Goal: Task Accomplishment & Management: Use online tool/utility

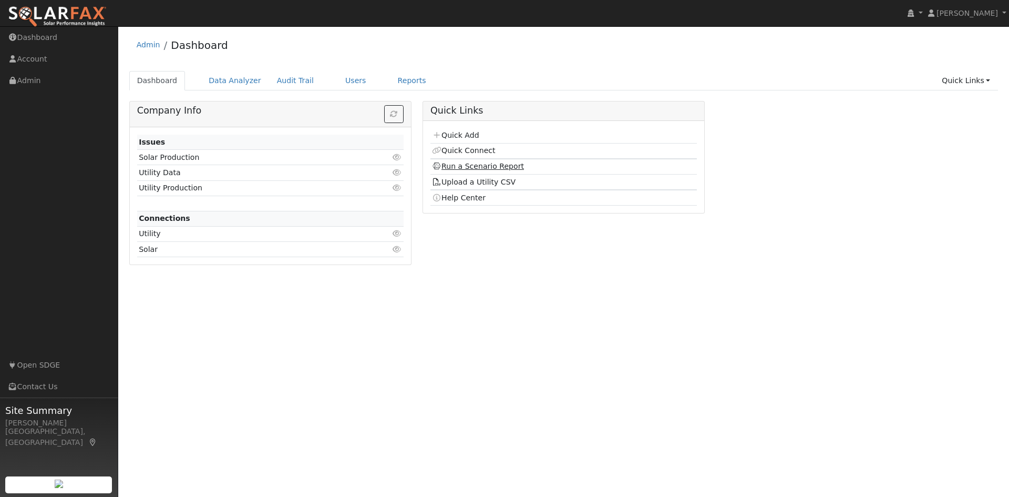
click at [468, 166] on link "Run a Scenario Report" at bounding box center [478, 166] width 92 height 8
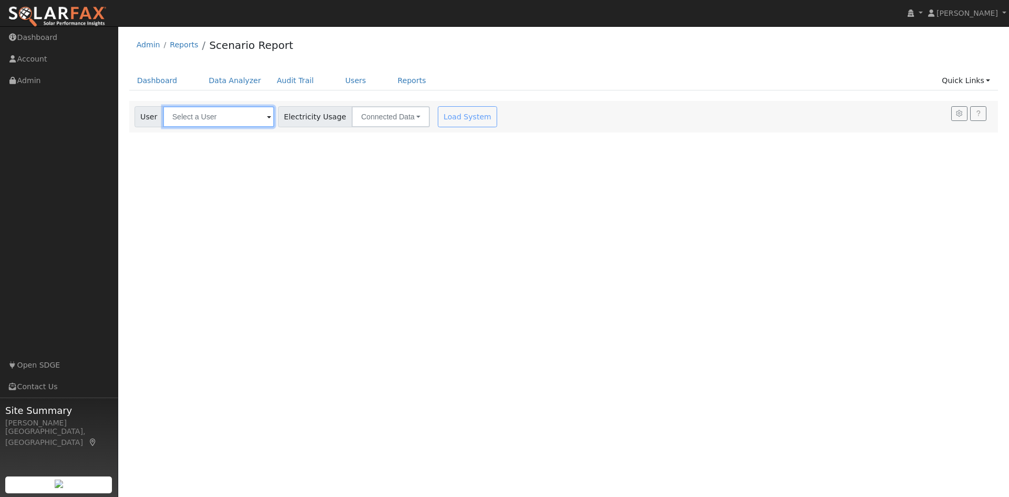
click at [204, 124] on input "text" at bounding box center [218, 116] width 111 height 21
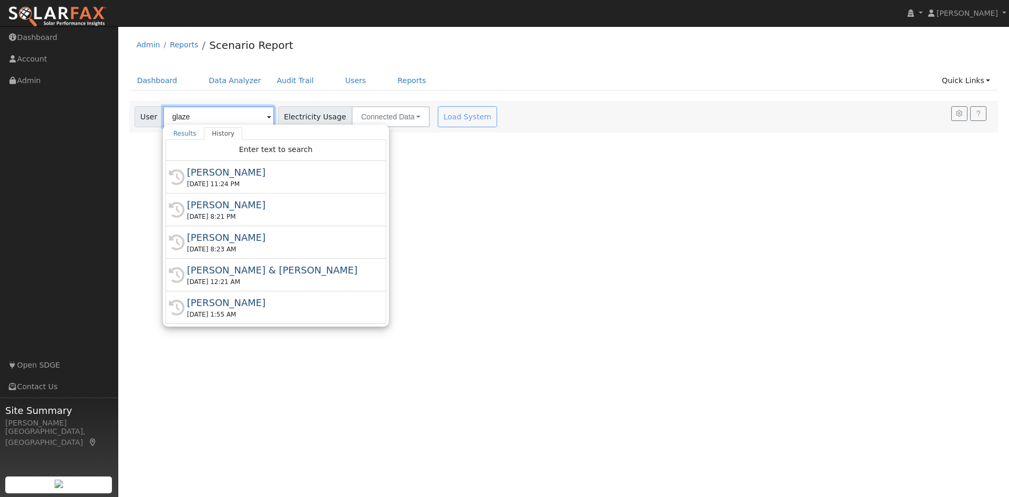
type input "glazer"
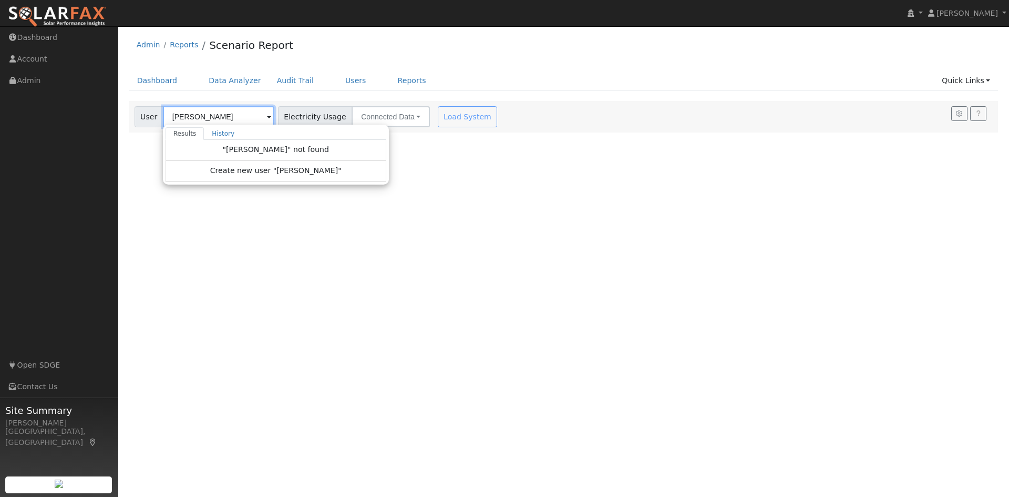
drag, startPoint x: 203, startPoint y: 120, endPoint x: 151, endPoint y: 122, distance: 51.6
click at [151, 122] on div "User glazer Results History "glazer" not found Create new user "glazer" Enter t…" at bounding box center [205, 116] width 140 height 21
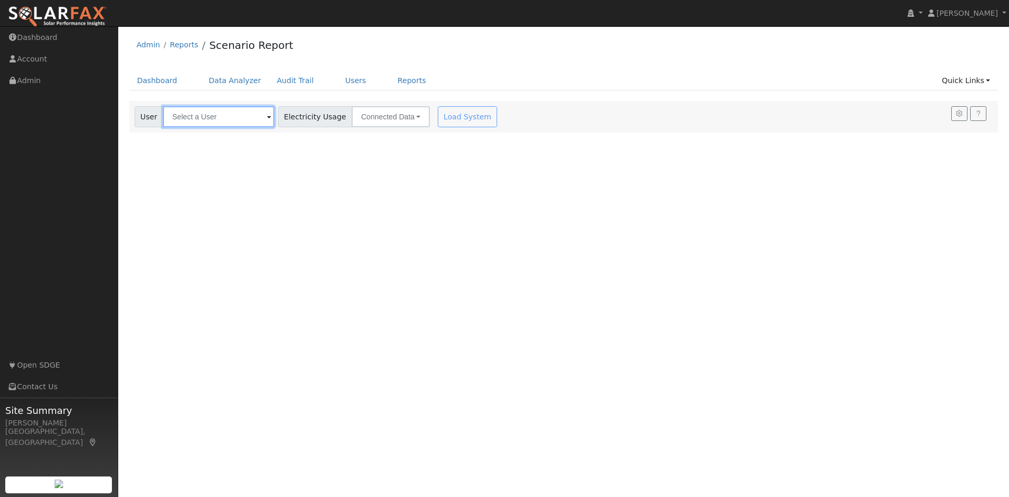
click at [244, 119] on input "text" at bounding box center [218, 116] width 111 height 21
click at [155, 85] on link "Dashboard" at bounding box center [157, 80] width 56 height 19
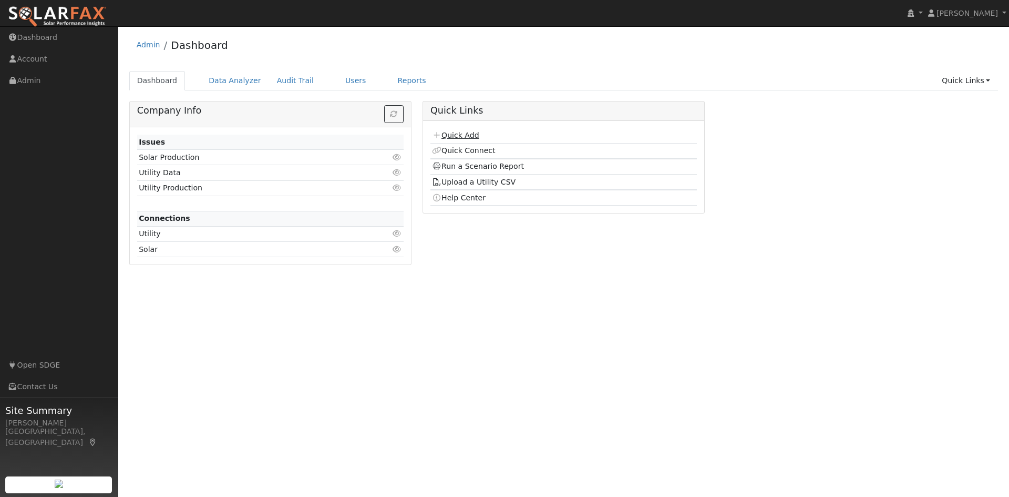
click at [464, 135] on link "Quick Add" at bounding box center [455, 135] width 47 height 8
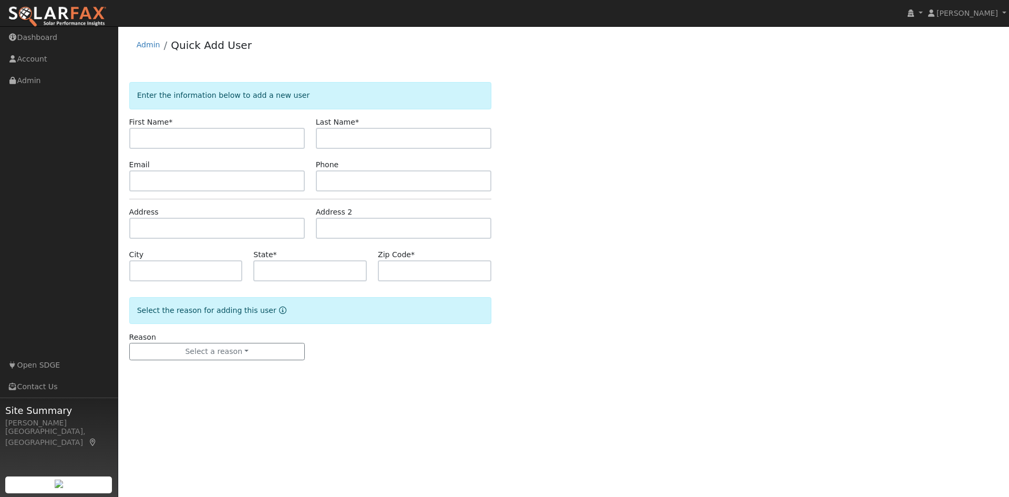
click at [199, 138] on input "text" at bounding box center [217, 138] width 176 height 21
type input "Sam"
type input "g"
type input "Glazer"
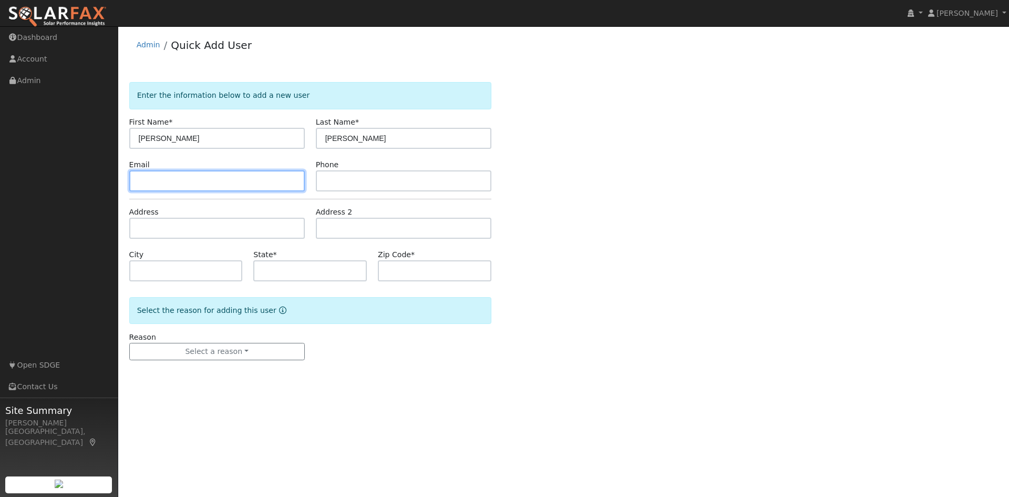
click at [215, 185] on input "text" at bounding box center [217, 180] width 176 height 21
paste input "5122 MEADOWS DEL MAR San Diego CA 92130"
drag, startPoint x: 228, startPoint y: 180, endPoint x: 300, endPoint y: 191, distance: 73.3
click at [300, 191] on input "5122 MEADOWS DEL MAR San Diego CA 92130" at bounding box center [217, 180] width 176 height 21
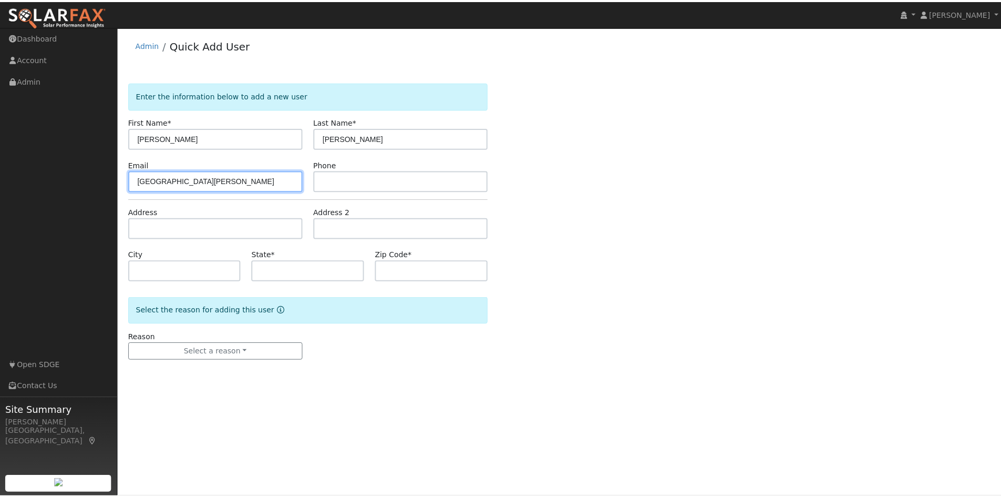
scroll to position [0, 0]
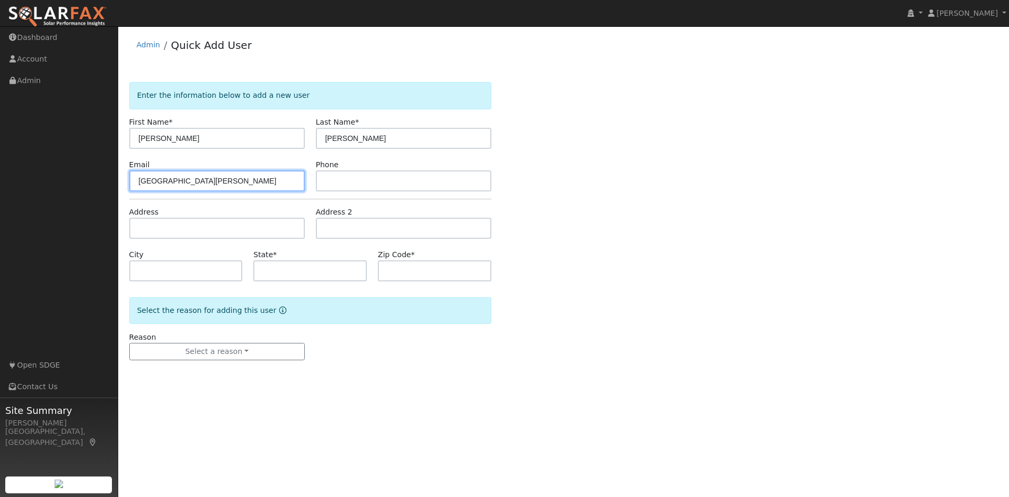
type input "5122 MEADOWS DEL MAR"
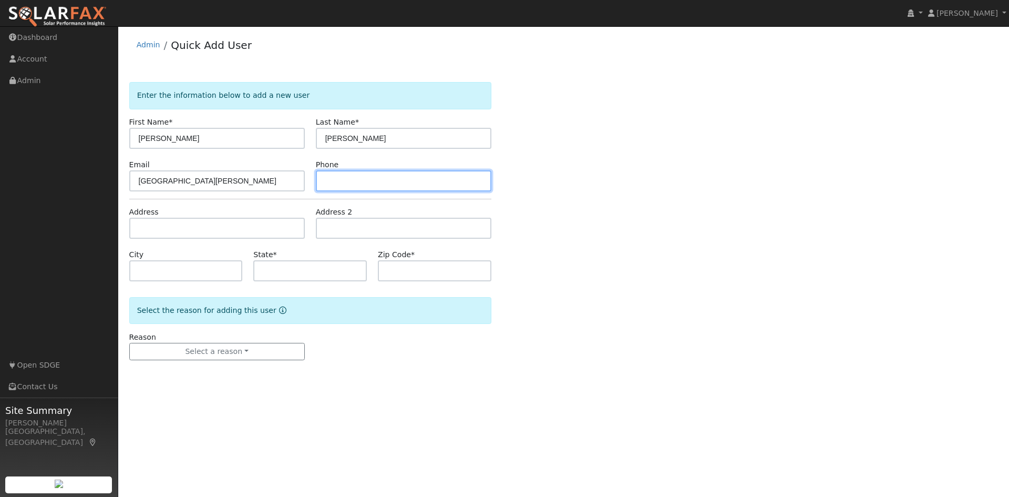
click at [337, 190] on input "text" at bounding box center [404, 180] width 176 height 21
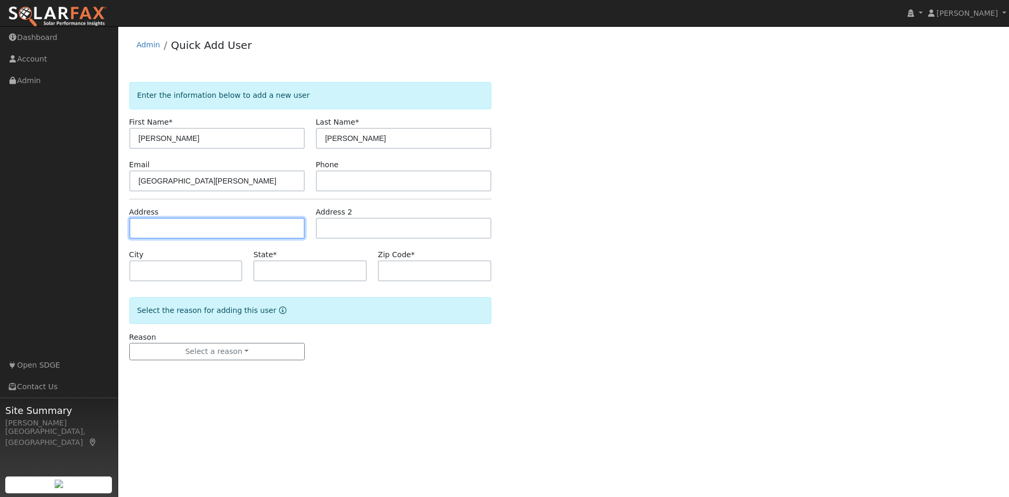
click at [278, 228] on input "text" at bounding box center [217, 228] width 176 height 21
paste input "San Diego CA 92130"
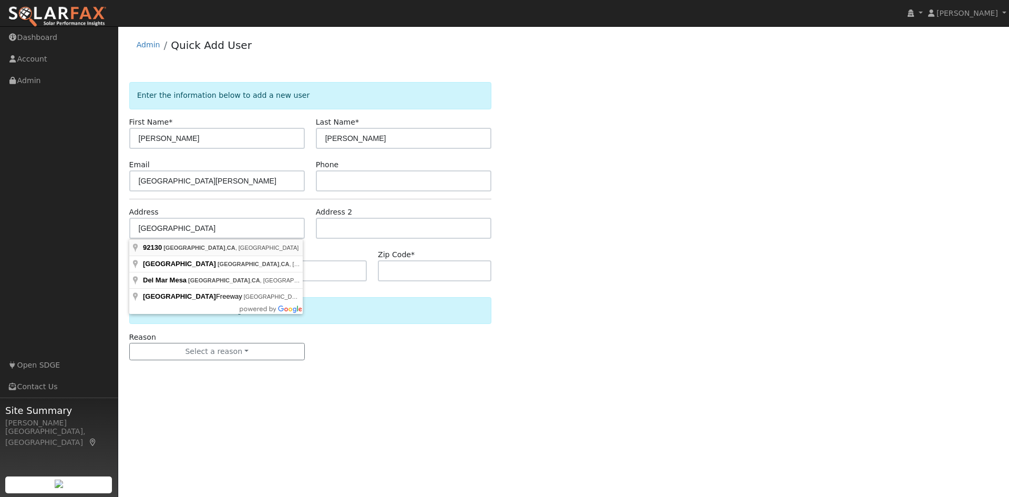
type input "San Diego, CA 92130, USA"
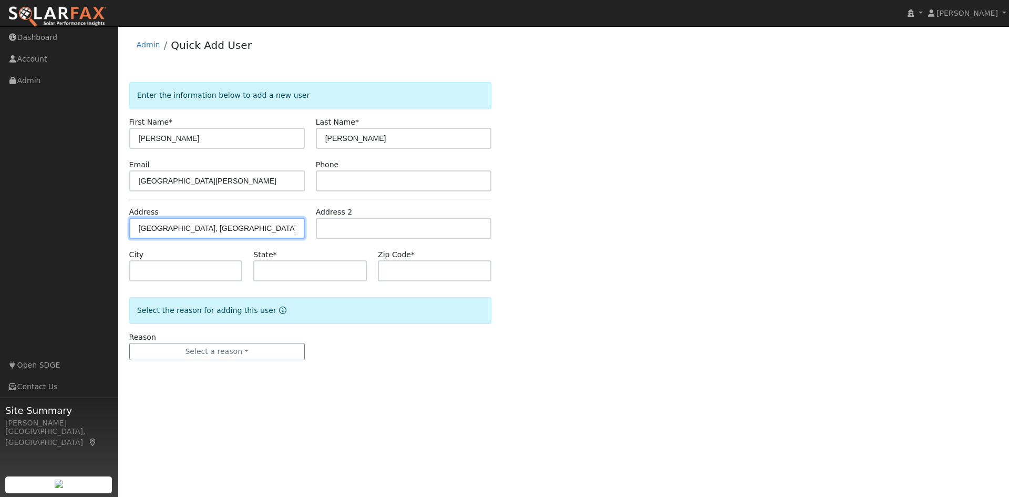
type input "San Diego"
type input "CA"
type input "92130"
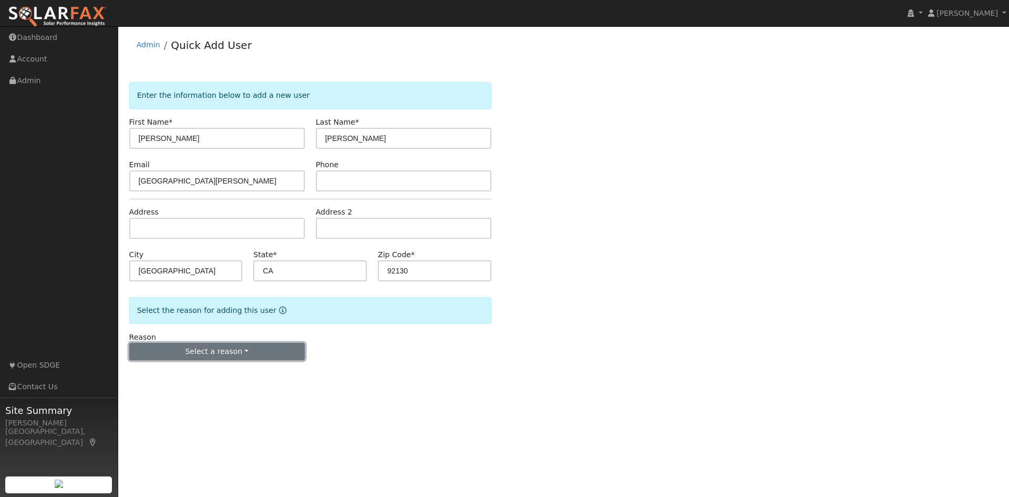
click at [266, 348] on button "Select a reason" at bounding box center [217, 352] width 176 height 18
click at [220, 387] on link "New customer adding solar" at bounding box center [188, 388] width 116 height 15
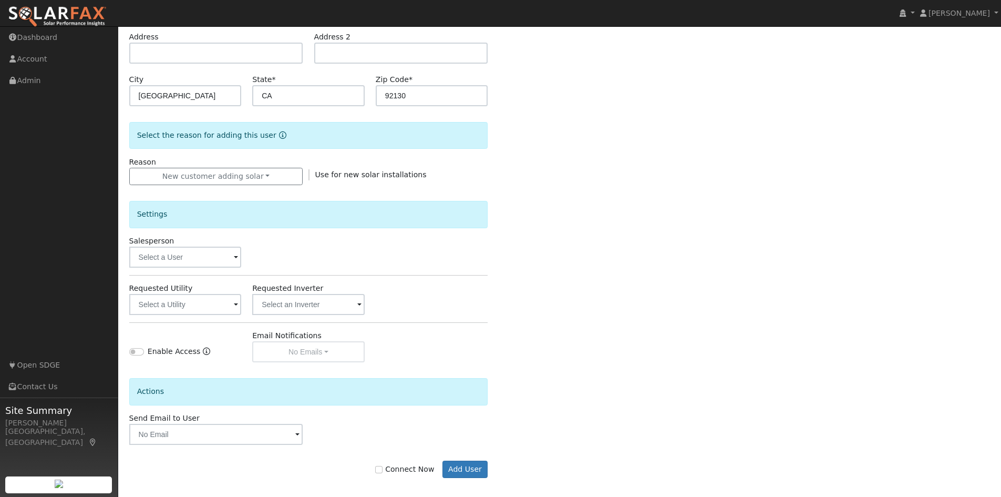
scroll to position [182, 0]
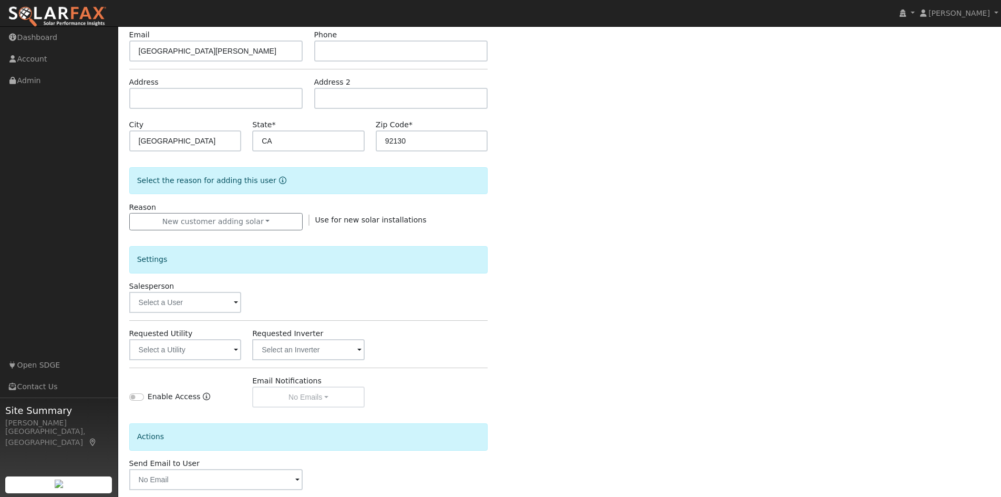
click at [462, 458] on div "Send Email to User Delete Email Template Are you sure you want to delete ? Canc…" at bounding box center [309, 474] width 370 height 32
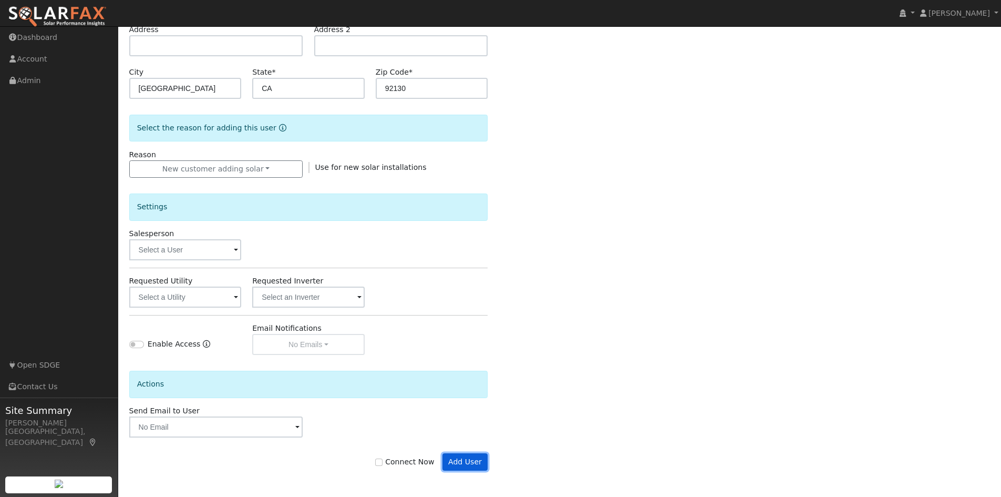
drag, startPoint x: 483, startPoint y: 463, endPoint x: 502, endPoint y: 460, distance: 19.0
click at [483, 463] on button "Add User" at bounding box center [466, 462] width 46 height 18
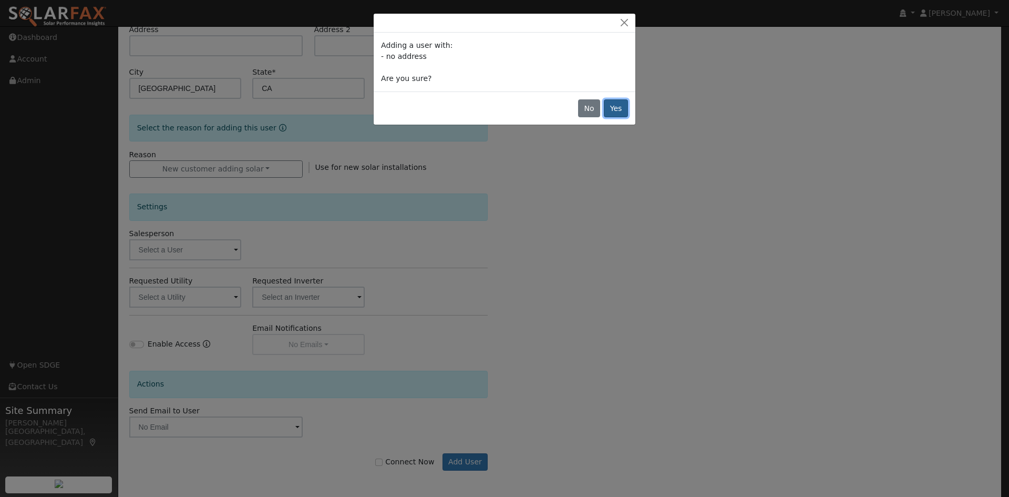
click at [619, 110] on button "Yes" at bounding box center [616, 108] width 24 height 18
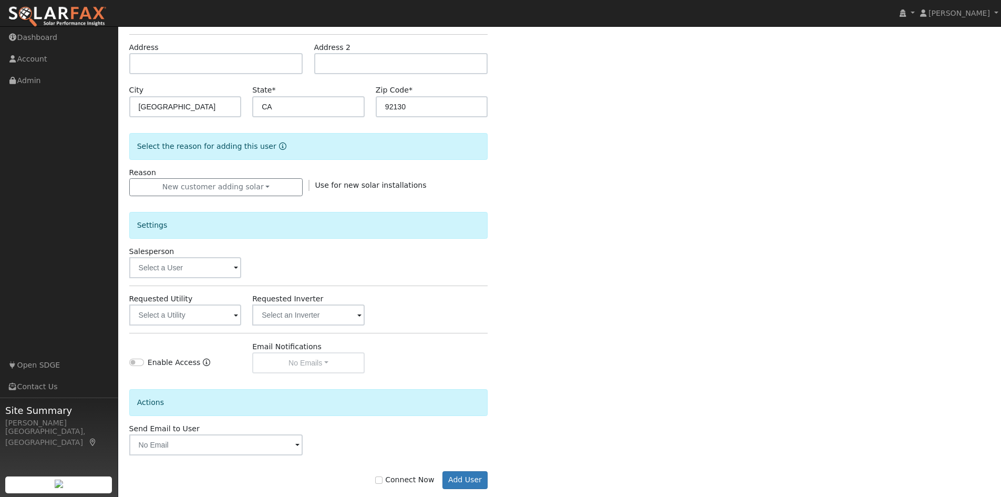
scroll to position [217, 0]
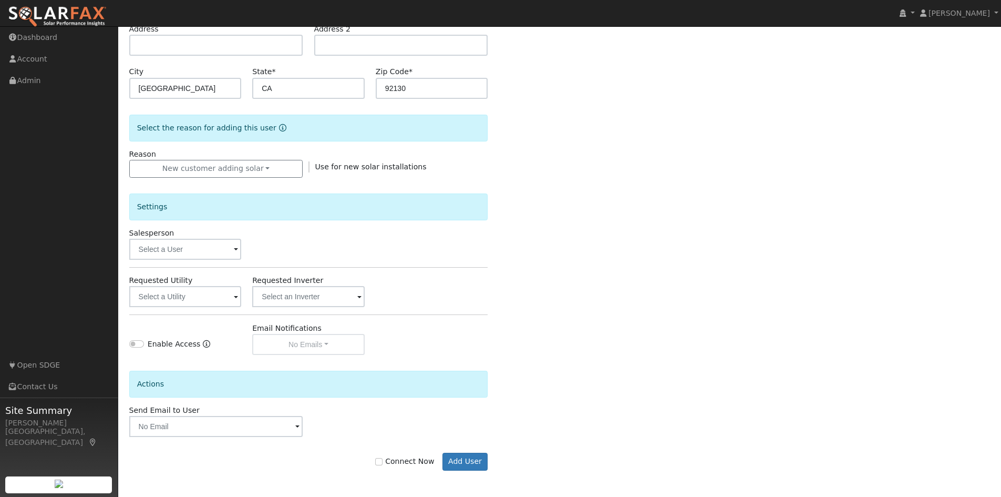
click at [214, 406] on div "Send Email to User Delete Email Template Are you sure you want to delete ? Canc…" at bounding box center [216, 421] width 185 height 32
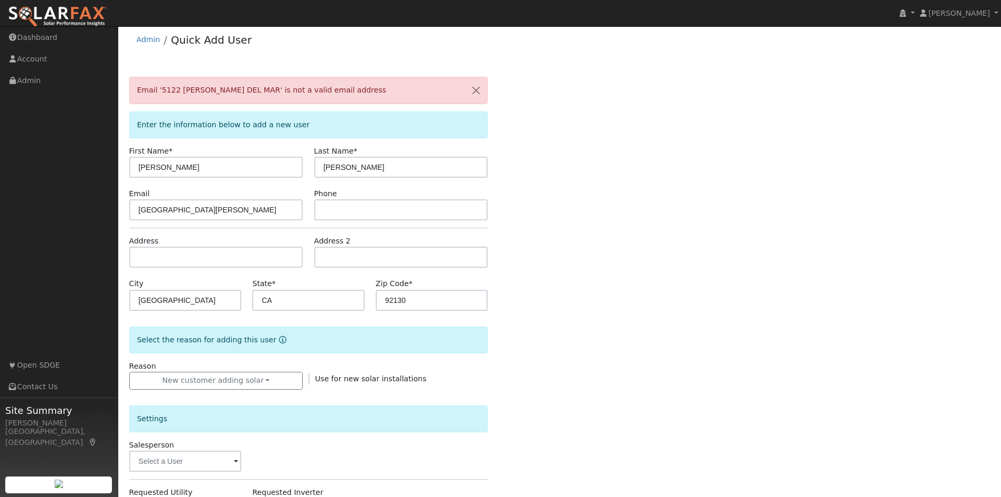
scroll to position [0, 0]
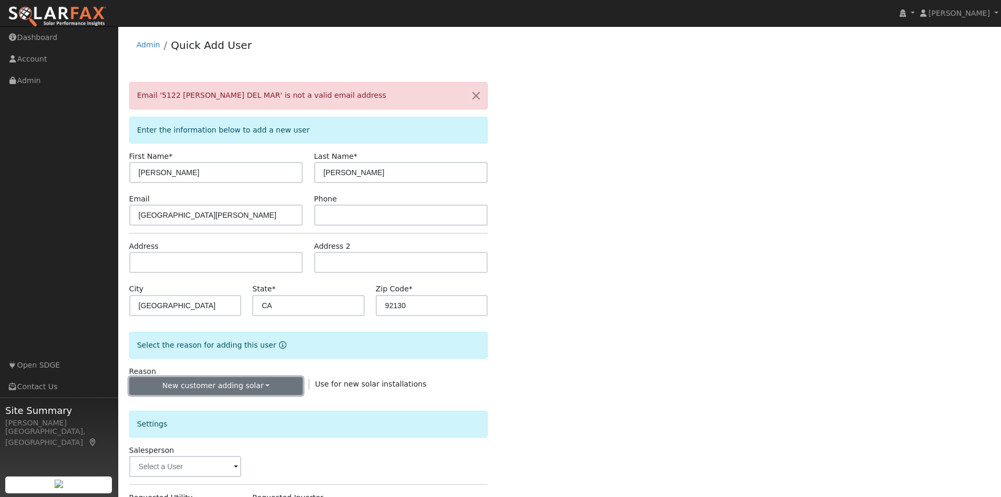
click at [242, 387] on button "New customer adding solar" at bounding box center [216, 386] width 174 height 18
click at [207, 425] on link "New customer adding solar" at bounding box center [188, 422] width 116 height 15
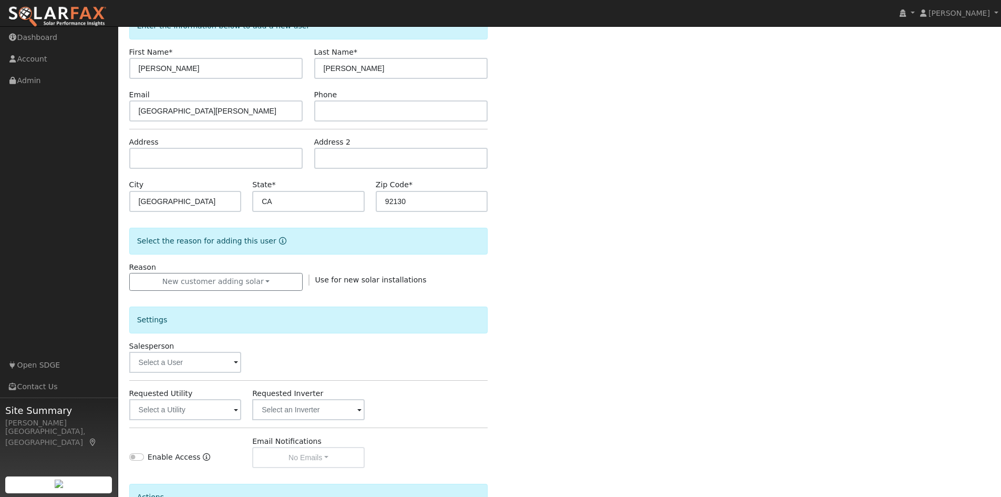
scroll to position [105, 0]
click at [216, 362] on input "text" at bounding box center [185, 361] width 112 height 21
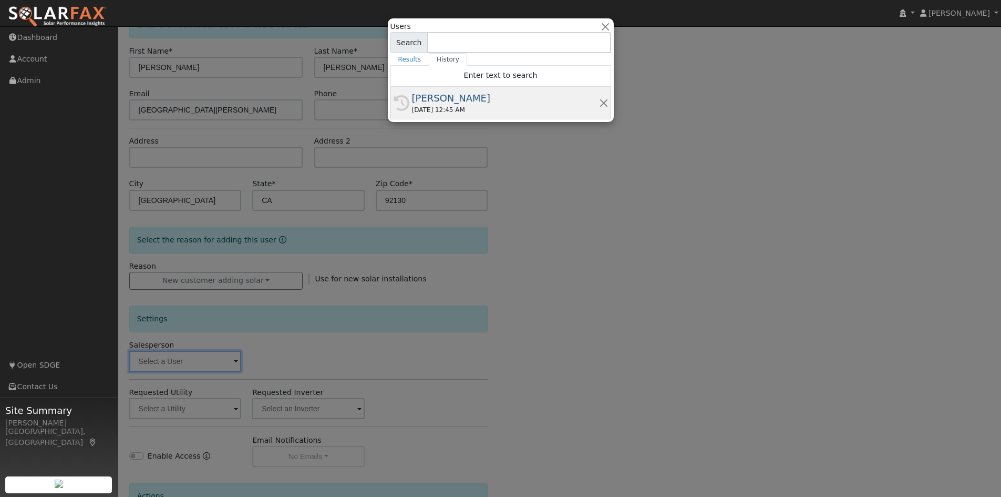
click at [439, 108] on div "07/25/2025 12:45 AM" at bounding box center [505, 109] width 187 height 9
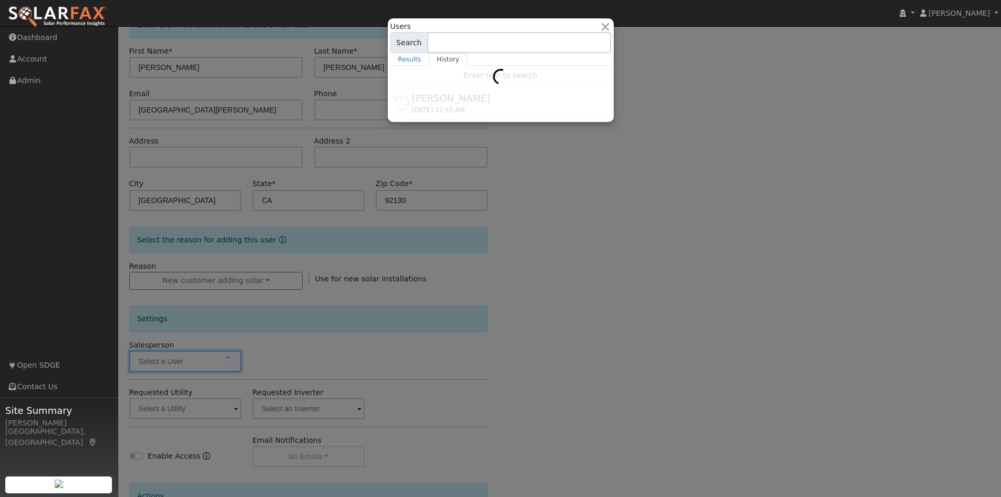
type input "[PERSON_NAME]"
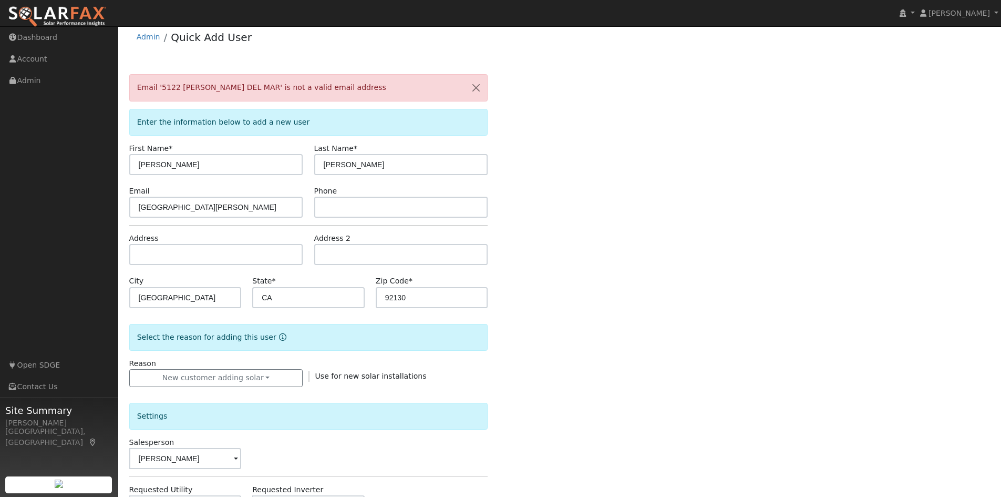
scroll to position [0, 0]
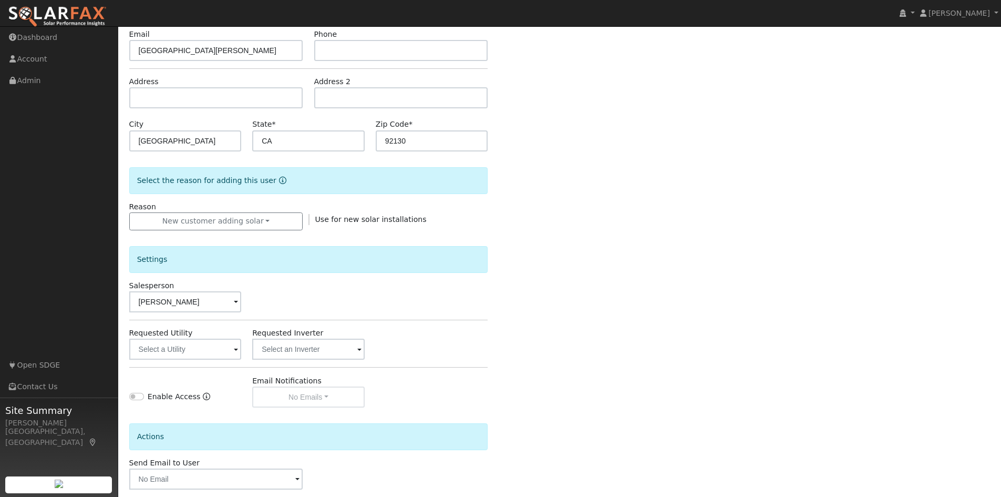
click at [478, 460] on div "Send Email to User Delete Email Template Are you sure you want to delete ? Canc…" at bounding box center [309, 473] width 370 height 32
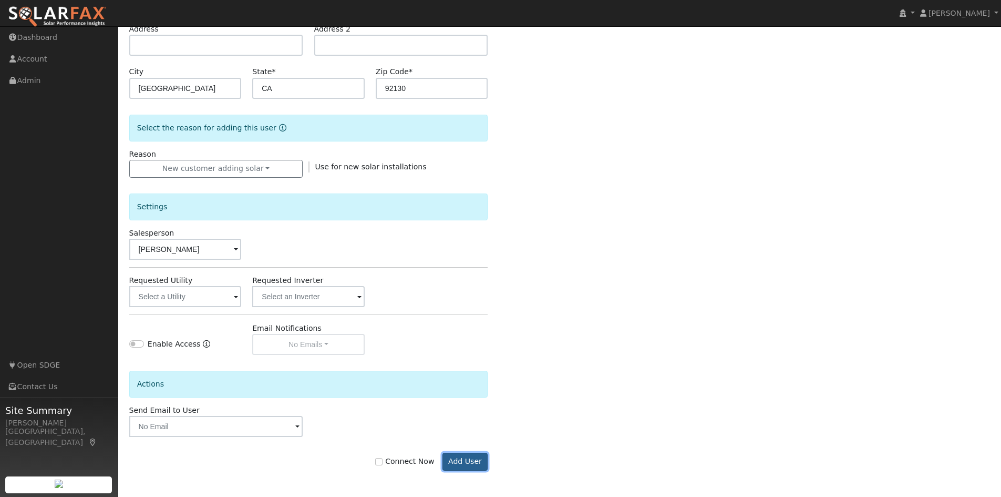
click at [460, 460] on button "Add User" at bounding box center [466, 462] width 46 height 18
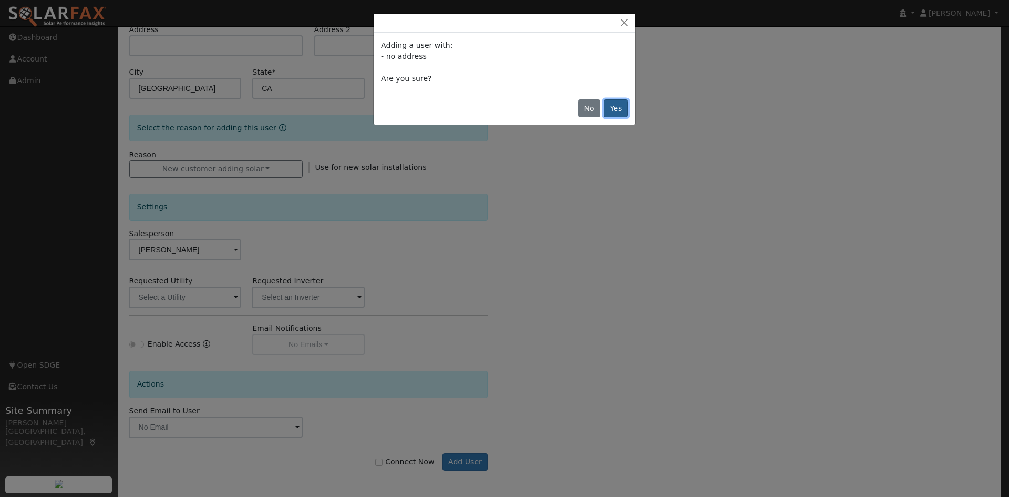
click at [612, 107] on button "Yes" at bounding box center [616, 108] width 24 height 18
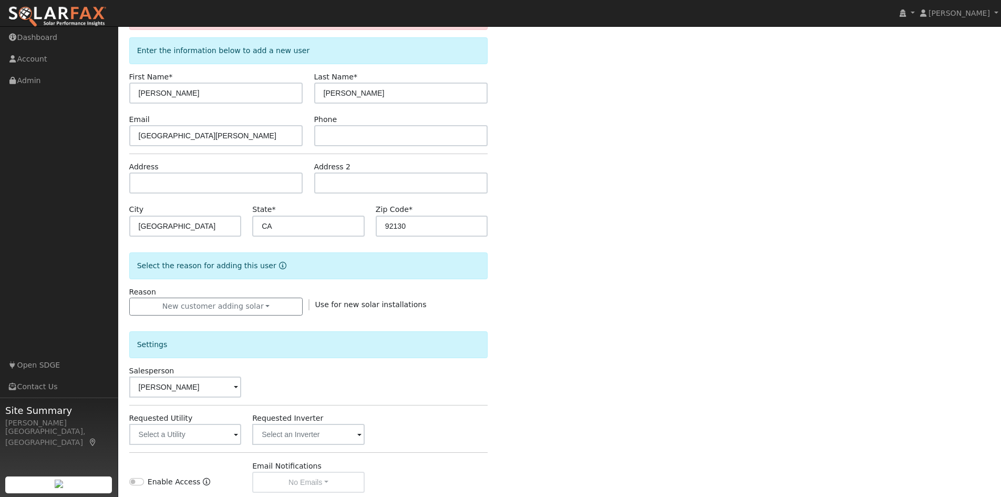
scroll to position [0, 0]
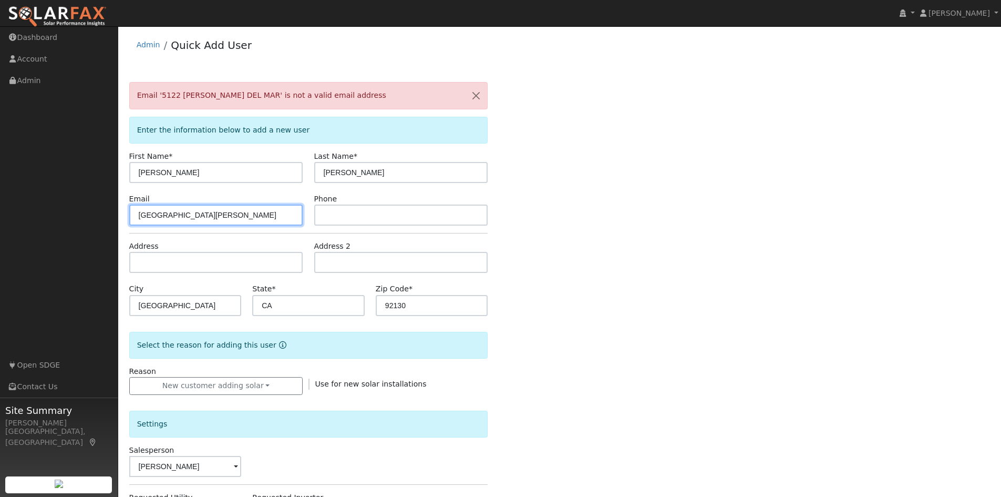
drag, startPoint x: 247, startPoint y: 219, endPoint x: 110, endPoint y: 212, distance: 136.3
click at [109, 215] on div "installed Dustin Merkley Dustin Merkley Profile My Company Help Center Terms Of…" at bounding box center [500, 369] width 1001 height 687
paste input "eadows Del Mar"
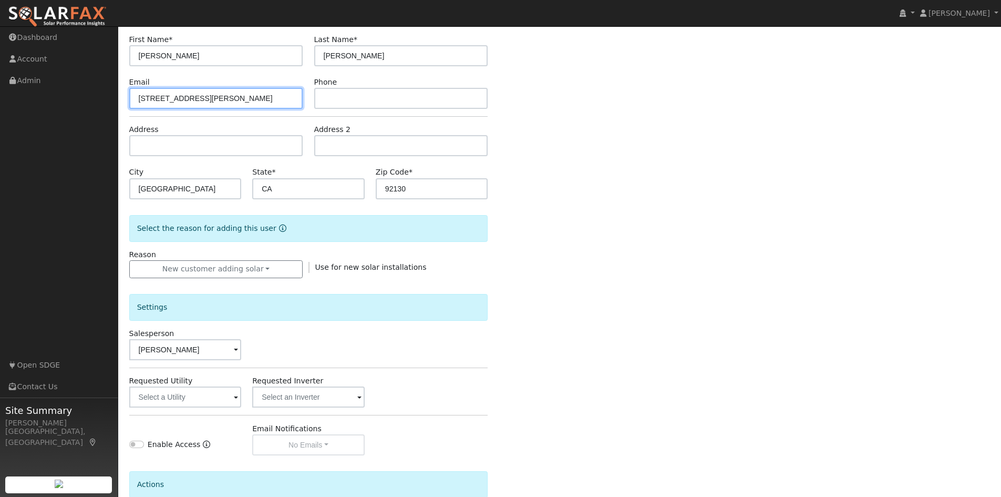
scroll to position [217, 0]
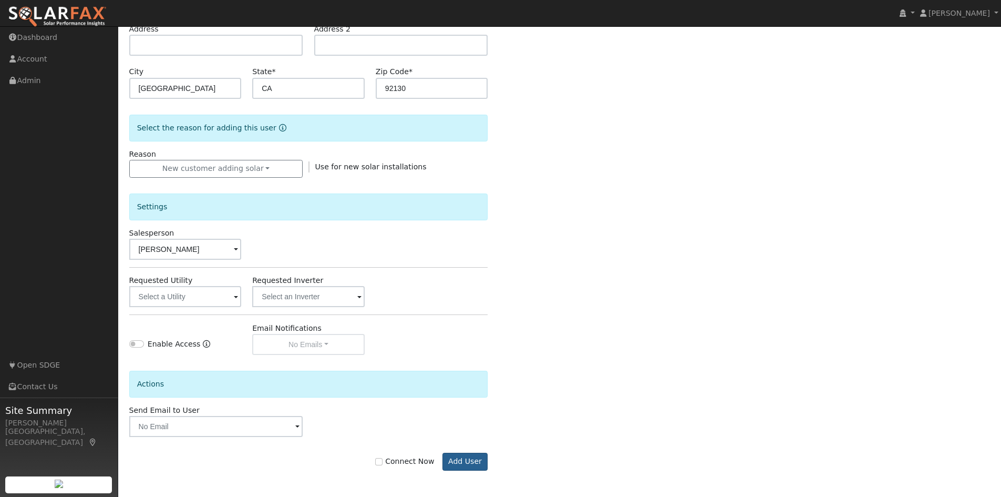
type input "[STREET_ADDRESS][PERSON_NAME]"
click at [475, 461] on button "Add User" at bounding box center [466, 462] width 46 height 18
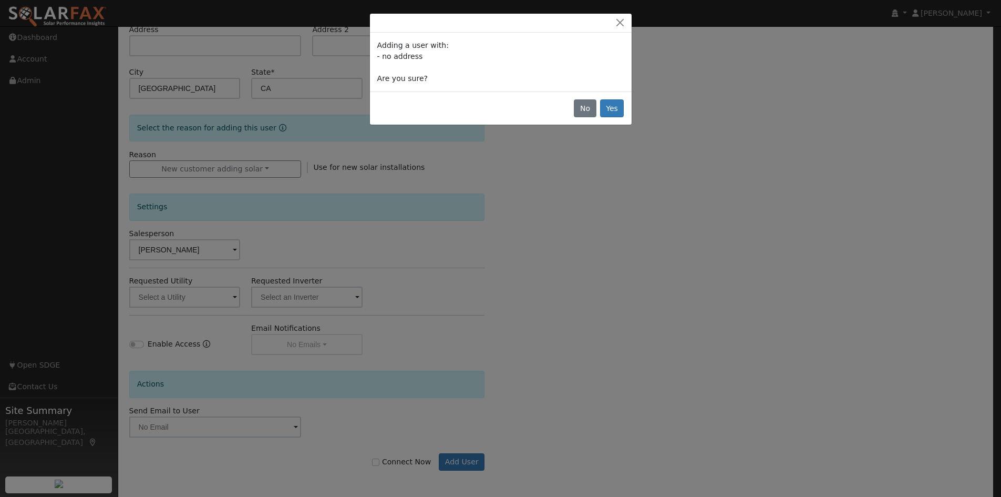
scroll to position [182, 0]
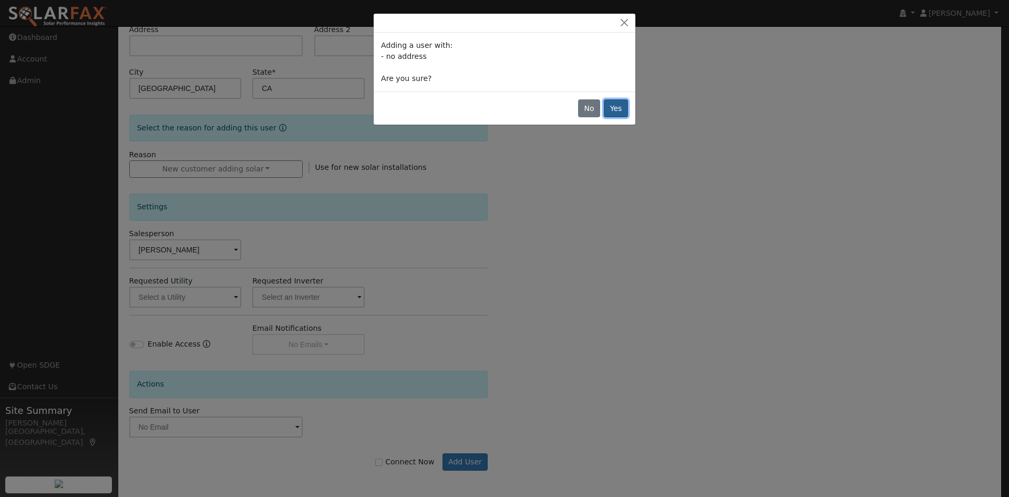
click at [619, 106] on button "Yes" at bounding box center [616, 108] width 24 height 18
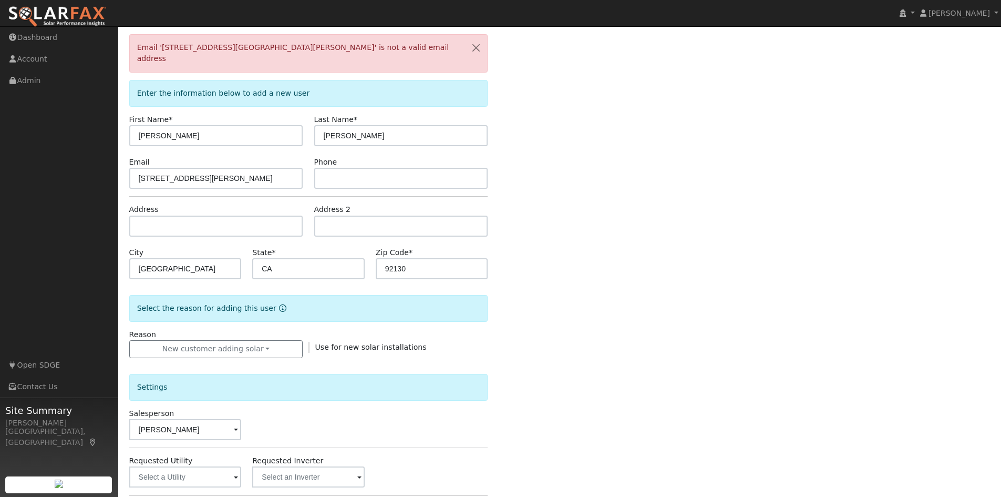
scroll to position [0, 0]
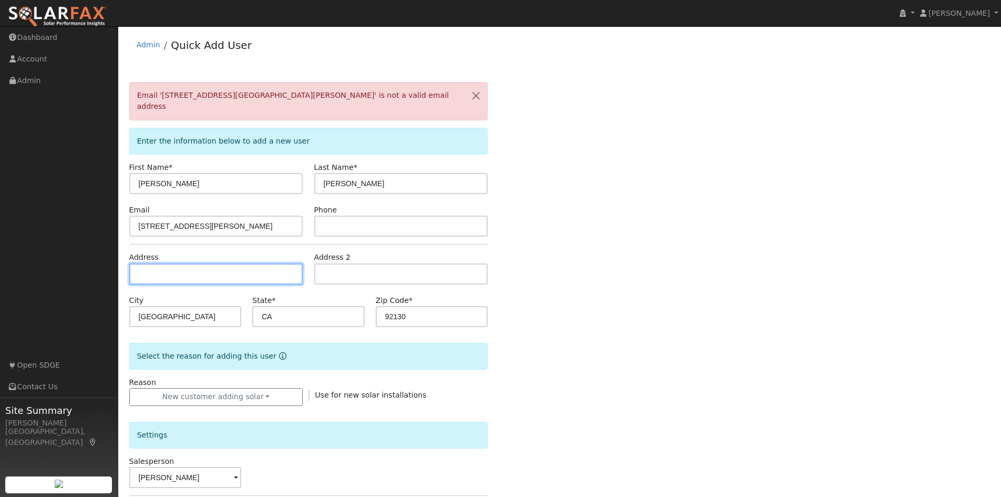
click at [205, 265] on input "text" at bounding box center [216, 273] width 174 height 21
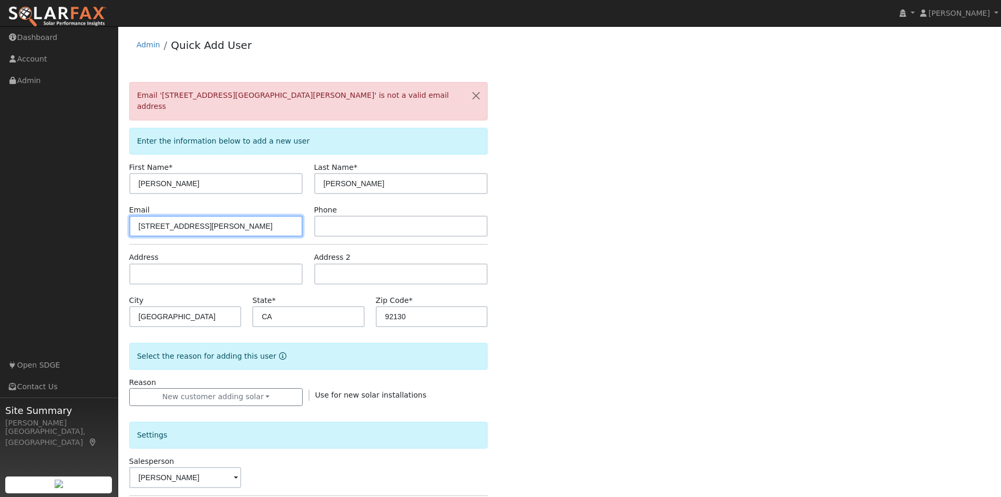
drag, startPoint x: 222, startPoint y: 216, endPoint x: 132, endPoint y: 211, distance: 90.0
click at [132, 215] on input "[STREET_ADDRESS][PERSON_NAME]" at bounding box center [216, 225] width 174 height 21
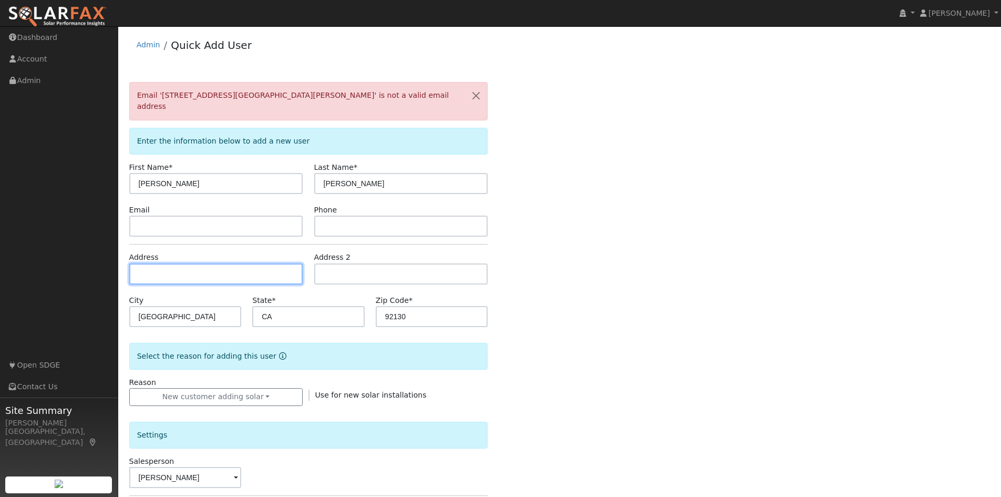
click at [165, 266] on input "text" at bounding box center [216, 273] width 174 height 21
paste input "[STREET_ADDRESS][PERSON_NAME]"
type input "[STREET_ADDRESS][PERSON_NAME]"
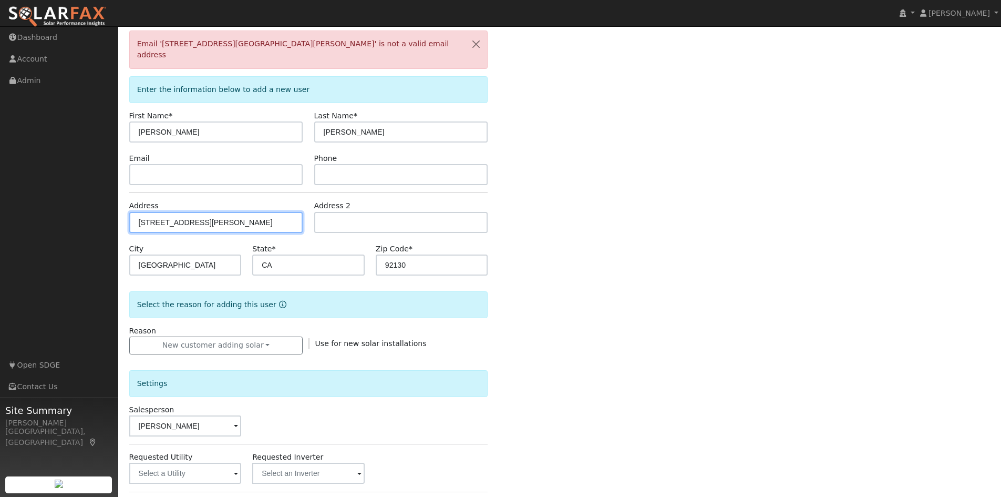
scroll to position [217, 0]
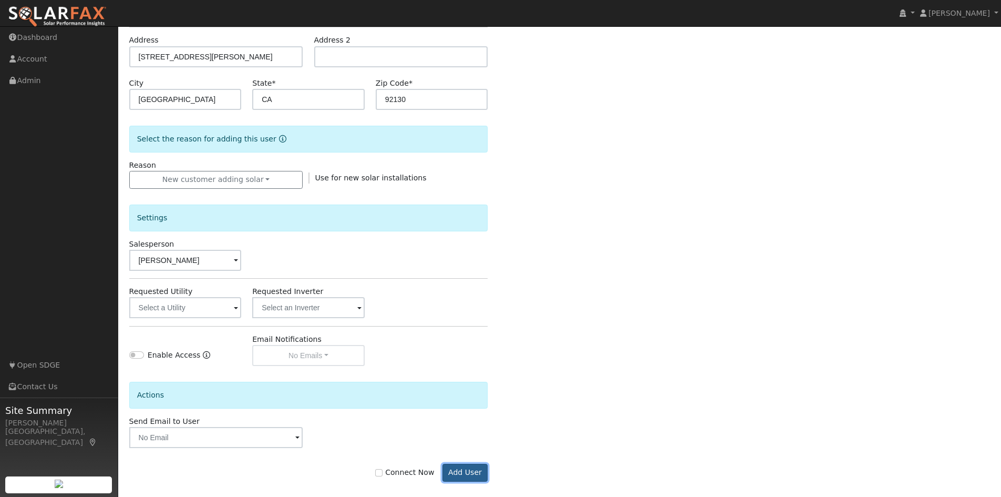
click at [475, 464] on button "Add User" at bounding box center [466, 473] width 46 height 18
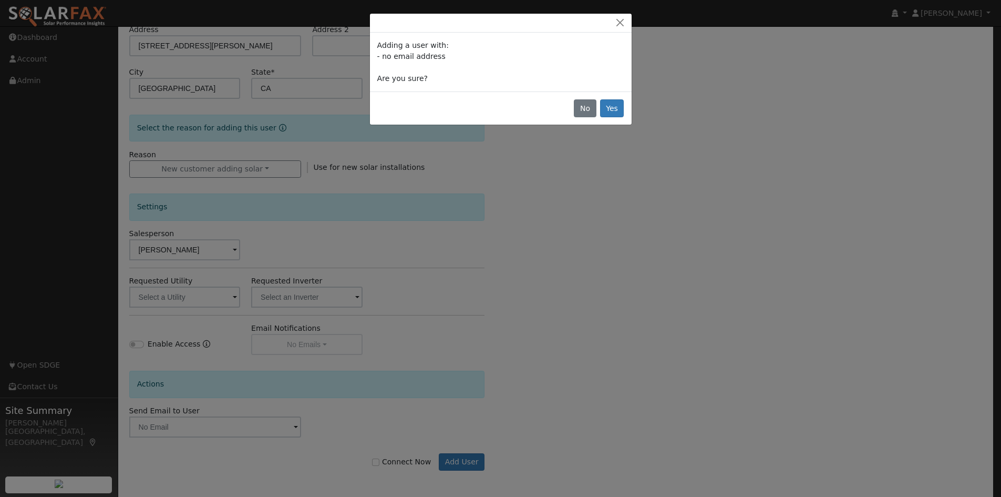
scroll to position [182, 0]
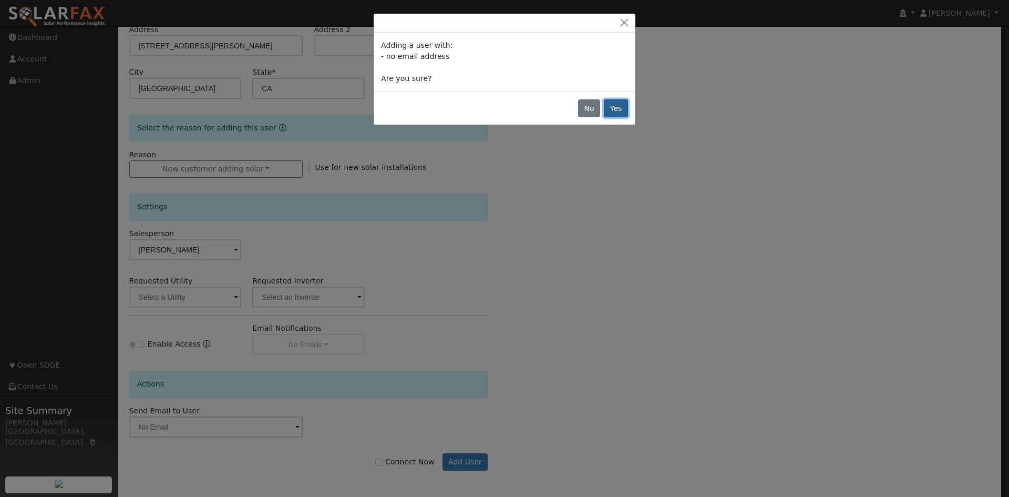
click at [614, 106] on button "Yes" at bounding box center [616, 108] width 24 height 18
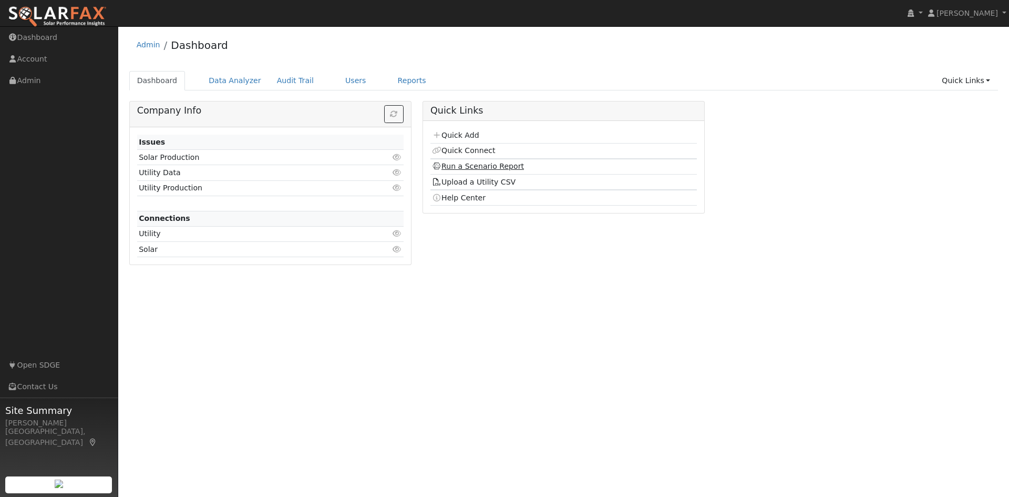
click at [481, 165] on link "Run a Scenario Report" at bounding box center [478, 166] width 92 height 8
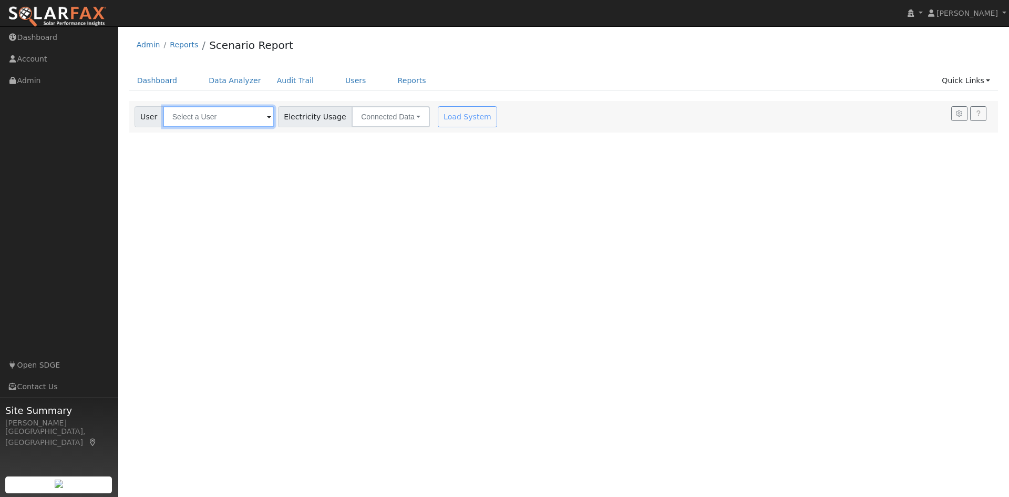
click at [231, 116] on input "text" at bounding box center [218, 116] width 111 height 21
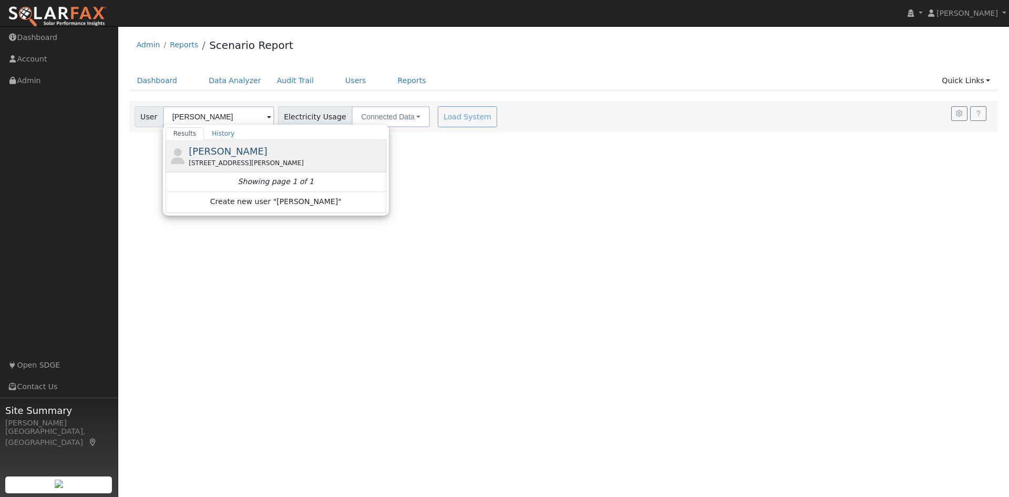
click at [239, 157] on div "[PERSON_NAME] [STREET_ADDRESS][PERSON_NAME]" at bounding box center [286, 156] width 195 height 24
type input "[PERSON_NAME]"
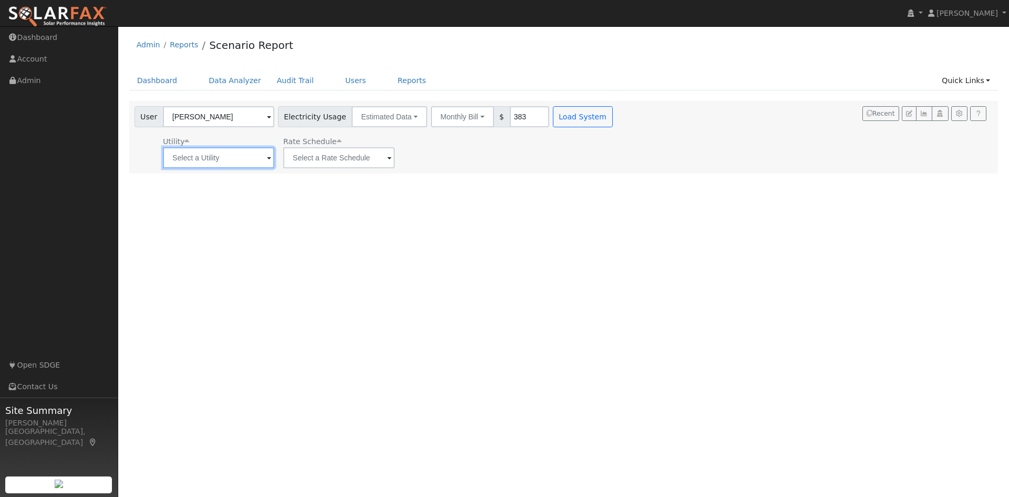
click at [251, 155] on input "text" at bounding box center [218, 157] width 111 height 21
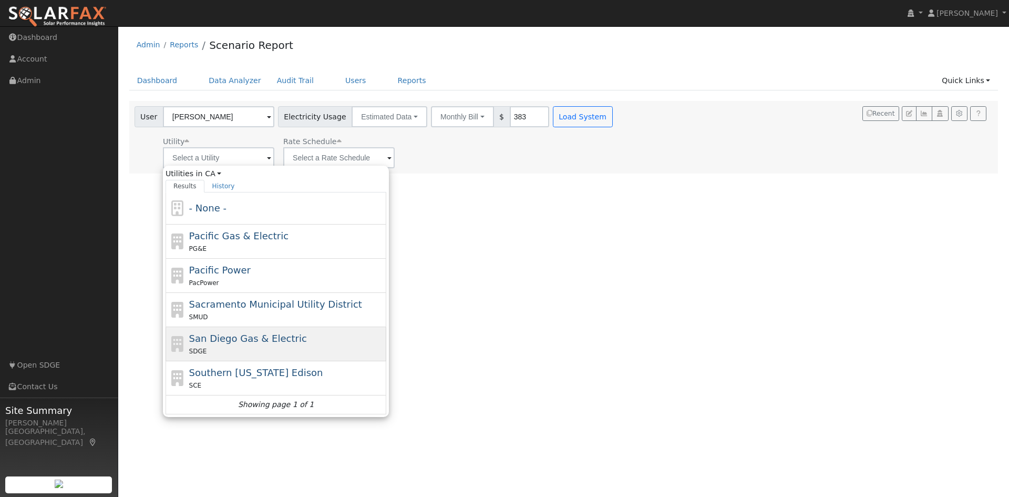
click at [292, 342] on div "San Diego Gas & Electric SDGE" at bounding box center [286, 343] width 195 height 25
type input "San Diego Gas & Electric"
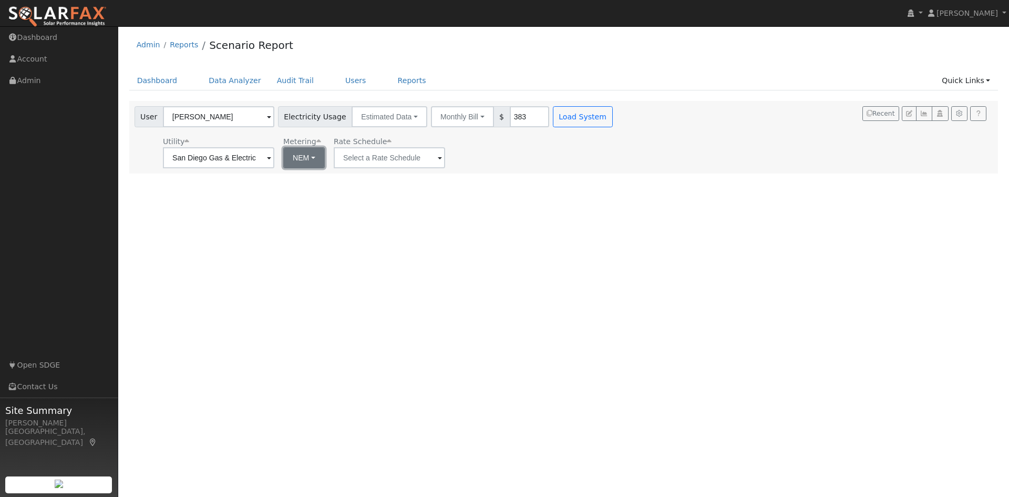
click at [304, 158] on button "NEM" at bounding box center [304, 157] width 42 height 21
click at [312, 181] on link "NEM" at bounding box center [318, 180] width 73 height 15
click at [274, 160] on input "text" at bounding box center [218, 157] width 111 height 21
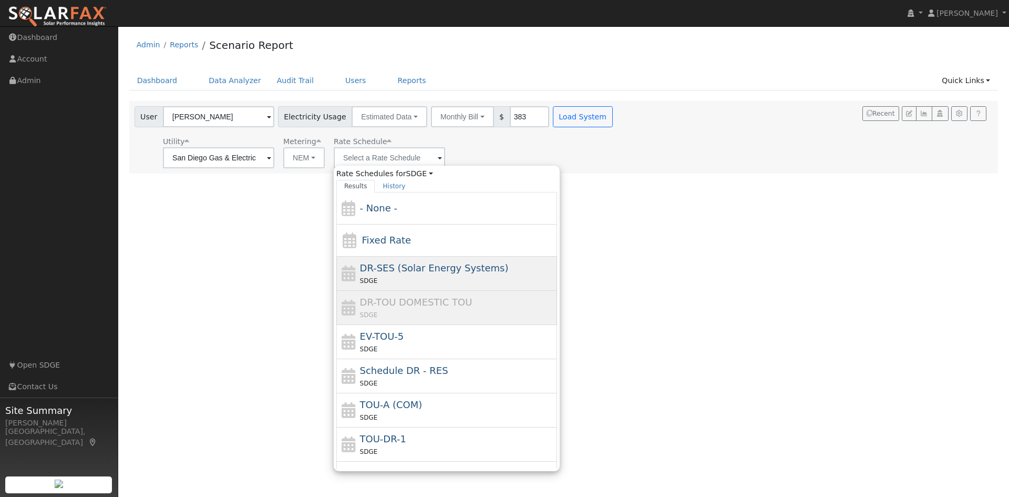
click at [399, 272] on span "DR-SES (Solar Energy Systems)" at bounding box center [434, 267] width 149 height 11
type input "DR-SES (Solar Energy Systems)"
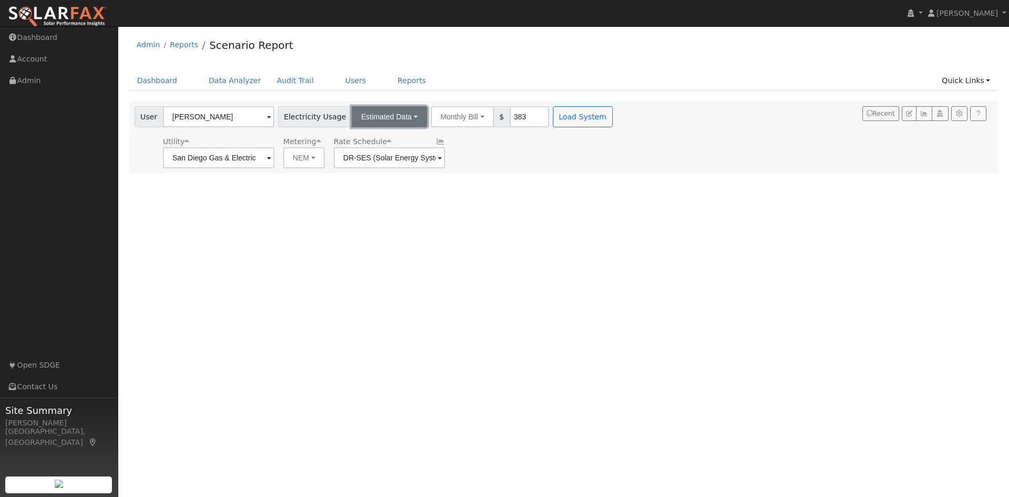
click at [389, 120] on button "Estimated Data" at bounding box center [390, 116] width 76 height 21
click at [377, 172] on link "CSV Data" at bounding box center [389, 169] width 75 height 15
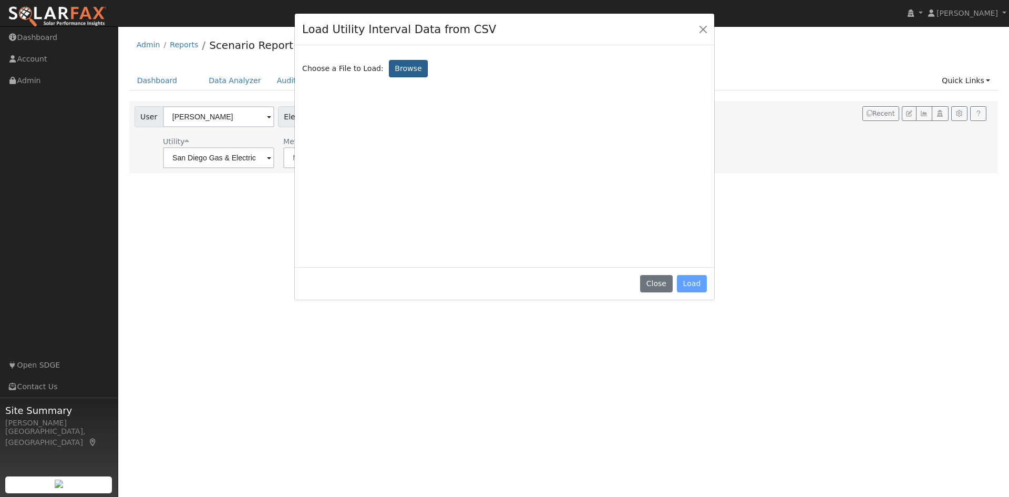
click at [410, 64] on label "Browse" at bounding box center [408, 69] width 39 height 18
click at [0, 0] on input "Browse" at bounding box center [0, 0] width 0 height 0
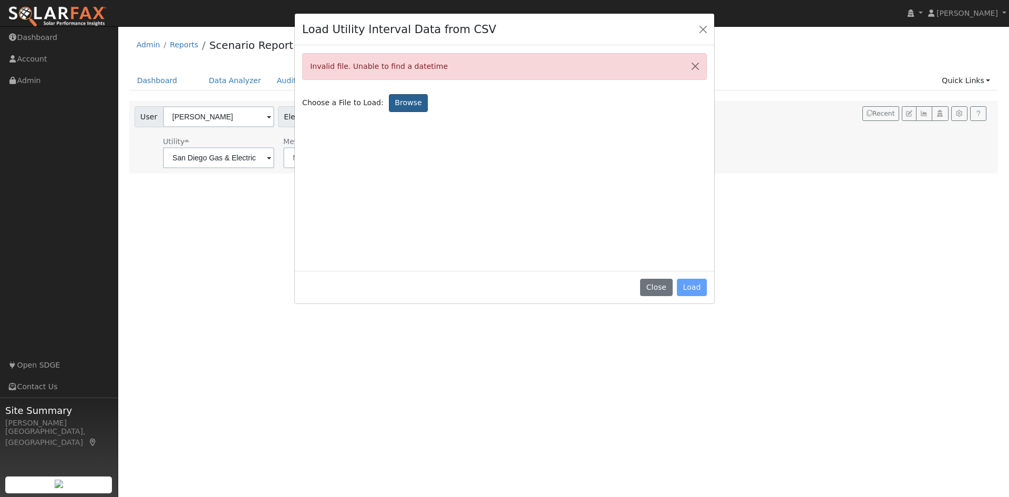
click at [402, 103] on label "Browse" at bounding box center [408, 103] width 39 height 18
click at [0, 0] on input "Browse" at bounding box center [0, 0] width 0 height 0
click at [403, 105] on label "Browse" at bounding box center [408, 103] width 39 height 18
click at [0, 0] on input "Browse" at bounding box center [0, 0] width 0 height 0
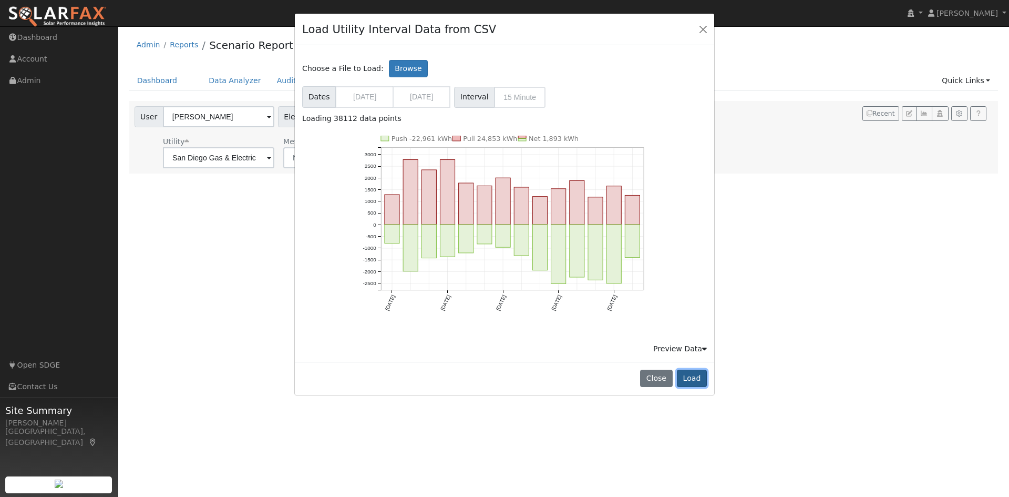
click at [690, 377] on button "Load" at bounding box center [692, 378] width 30 height 18
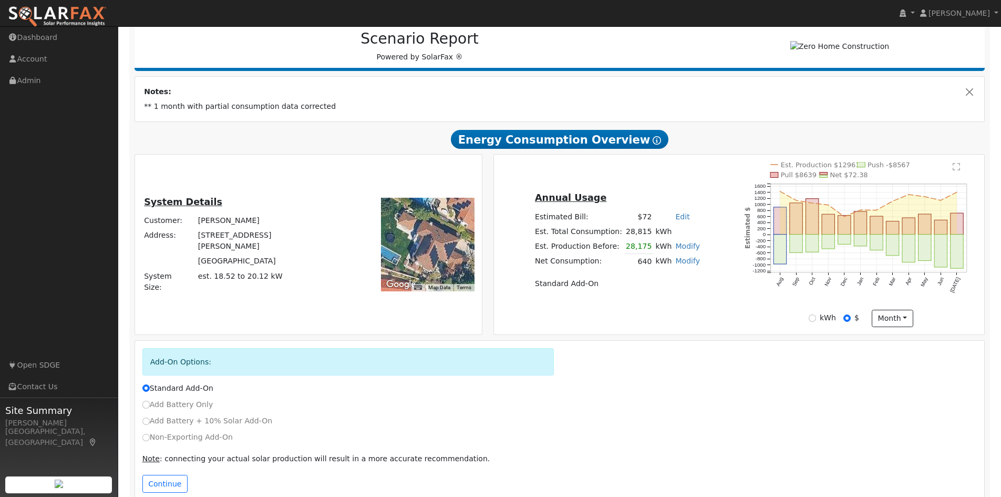
scroll to position [160, 0]
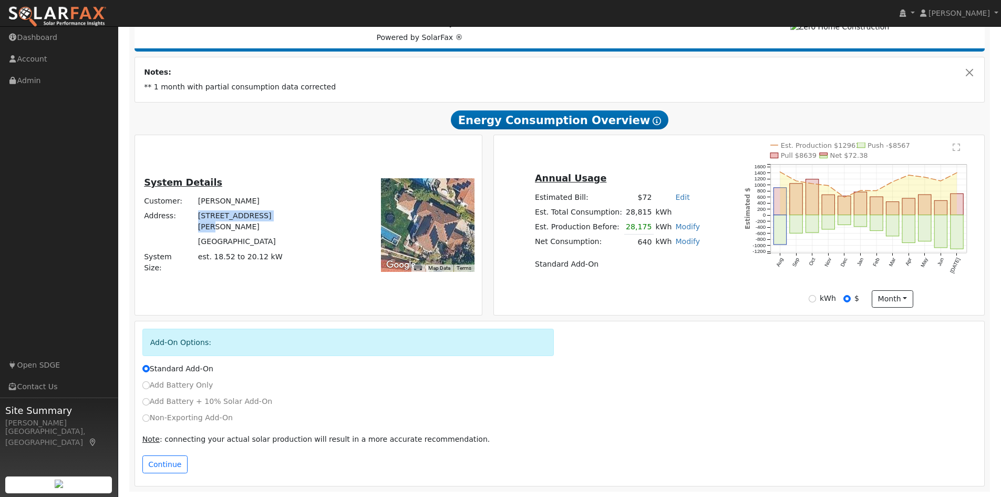
drag, startPoint x: 223, startPoint y: 225, endPoint x: 300, endPoint y: 229, distance: 76.3
click at [300, 229] on td "[STREET_ADDRESS][PERSON_NAME]" at bounding box center [263, 222] width 135 height 26
copy td "[STREET_ADDRESS][PERSON_NAME]"
click at [675, 228] on link "Modify" at bounding box center [687, 226] width 25 height 8
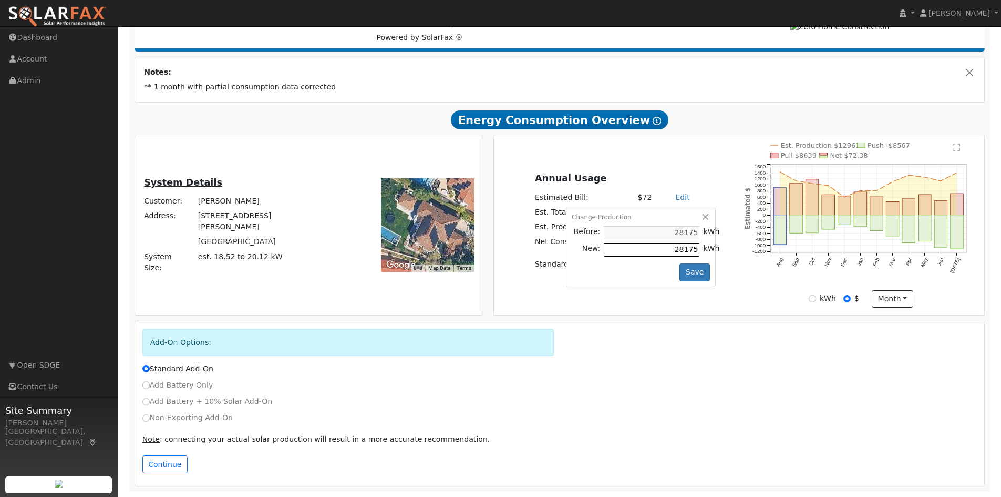
click at [664, 250] on input "28175" at bounding box center [652, 249] width 96 height 13
type input "35175"
click at [694, 273] on button "Save" at bounding box center [695, 272] width 30 height 18
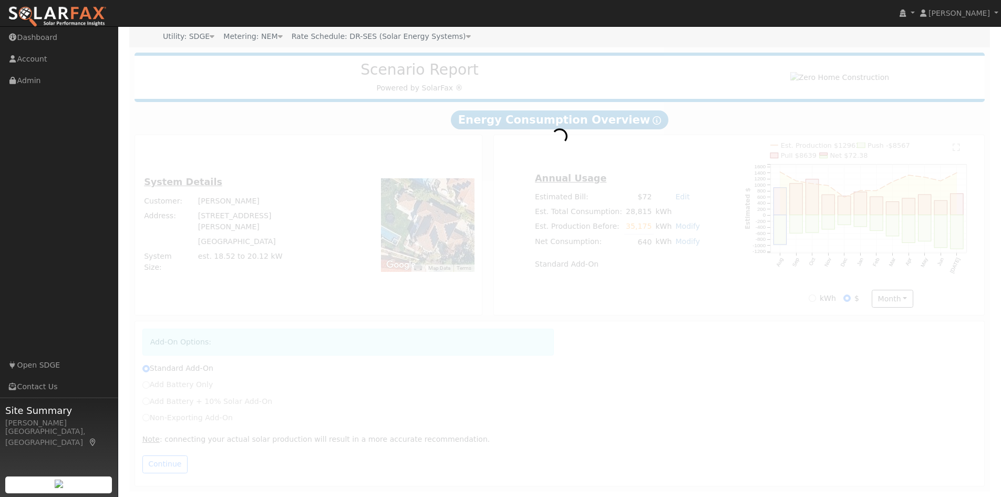
scroll to position [109, 0]
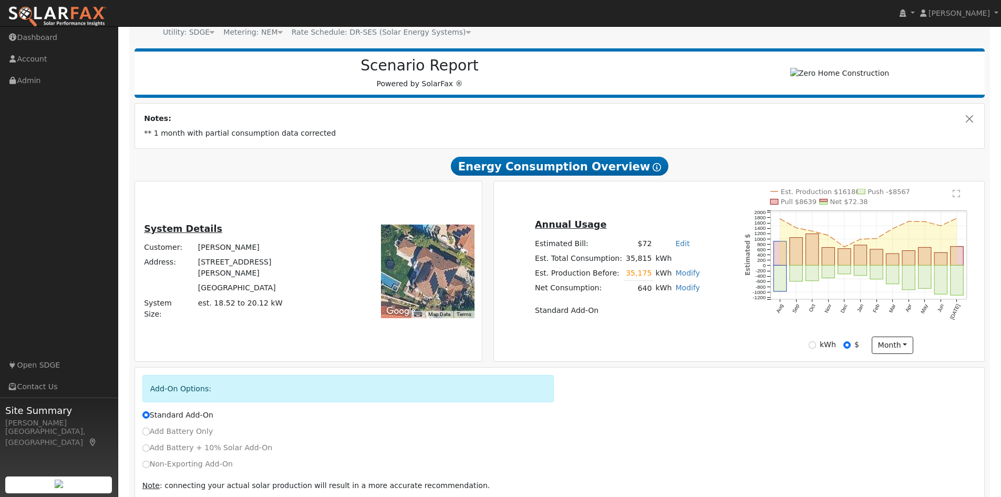
click at [675, 248] on link "Edit" at bounding box center [682, 243] width 14 height 8
click at [701, 224] on div "Annual Usage Estimated Bill: $72 Edit Estimated Bill $ Annual Est. Total Consum…" at bounding box center [617, 272] width 243 height 108
click at [676, 276] on link "Modify" at bounding box center [687, 273] width 25 height 8
click at [688, 280] on tr "Before: 28173 kWh" at bounding box center [647, 279] width 150 height 17
click at [721, 226] on div "Annual Usage Estimated Bill: $72 Edit Estimated Bill $ Annual Est. Total Consum…" at bounding box center [617, 272] width 243 height 108
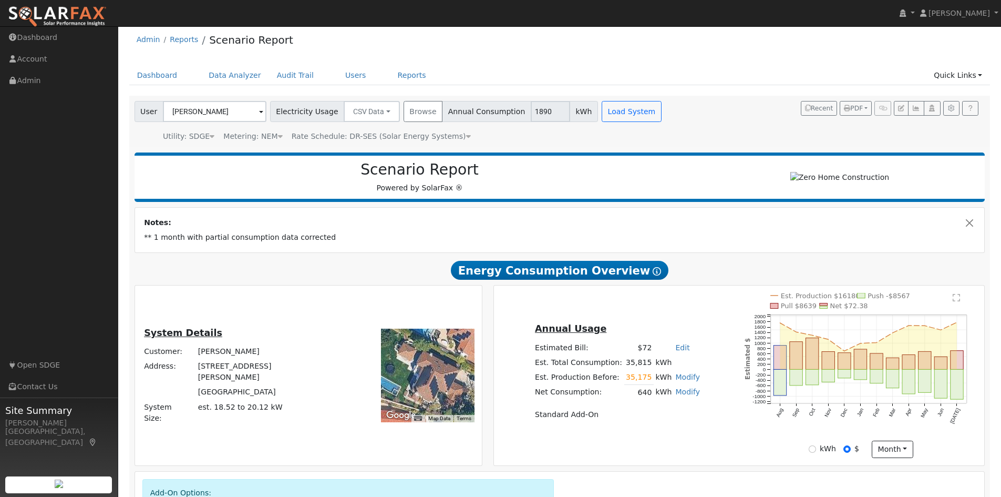
scroll to position [0, 0]
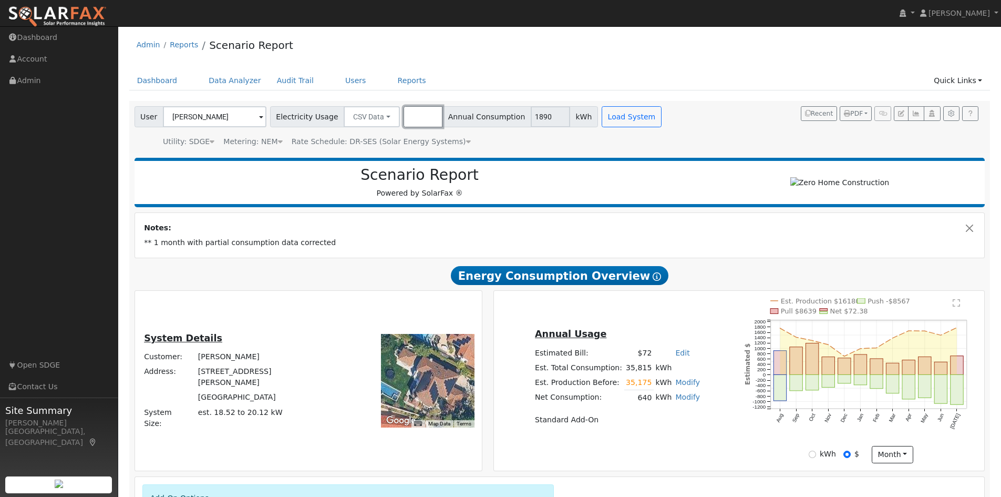
click at [406, 114] on button "Browse" at bounding box center [423, 116] width 39 height 21
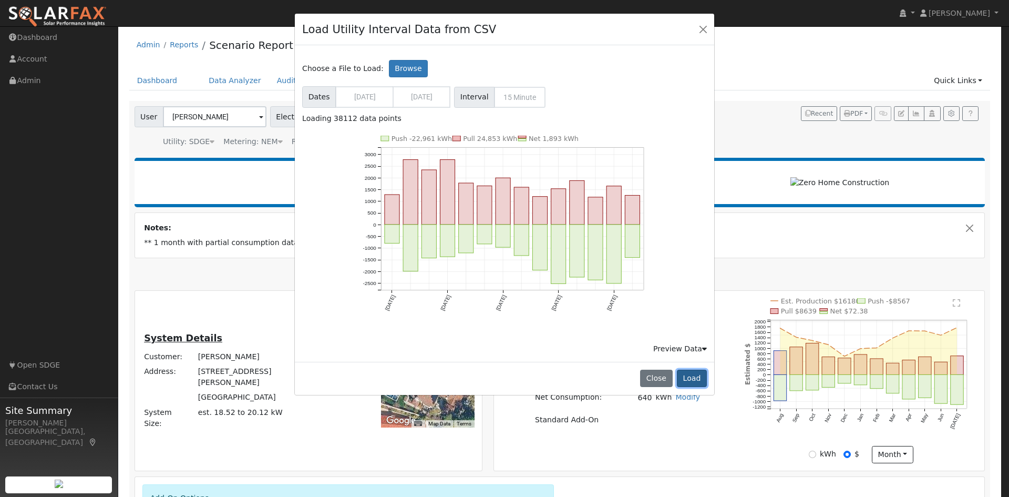
click at [691, 377] on button "Load" at bounding box center [692, 378] width 30 height 18
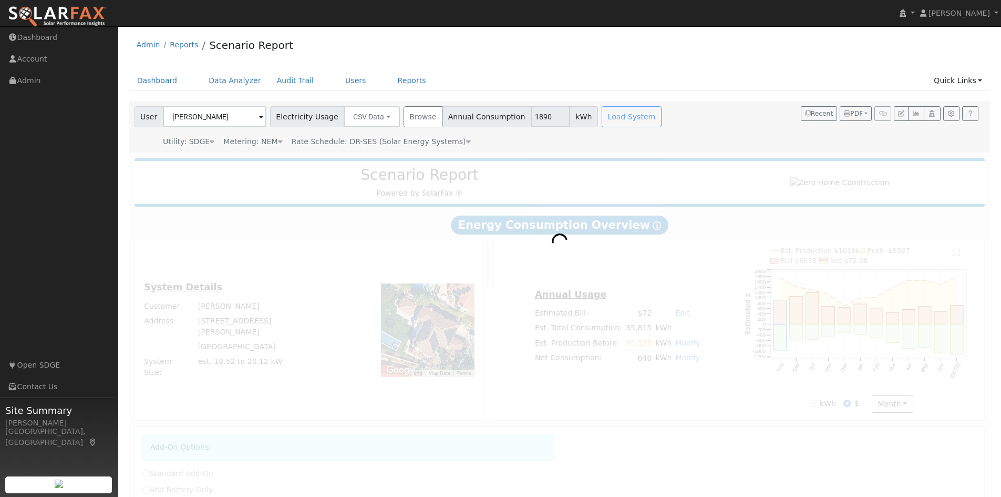
radio input "true"
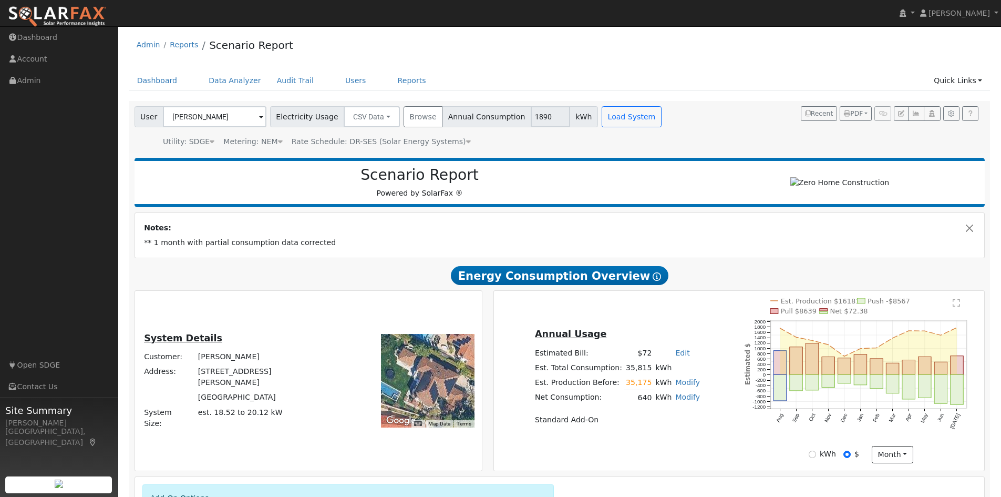
click at [678, 401] on link "Modify" at bounding box center [687, 397] width 25 height 8
click at [632, 466] on link "Add Electric Vehicle" at bounding box center [626, 460] width 128 height 15
type input "500"
click at [690, 428] on button "Save" at bounding box center [695, 426] width 30 height 18
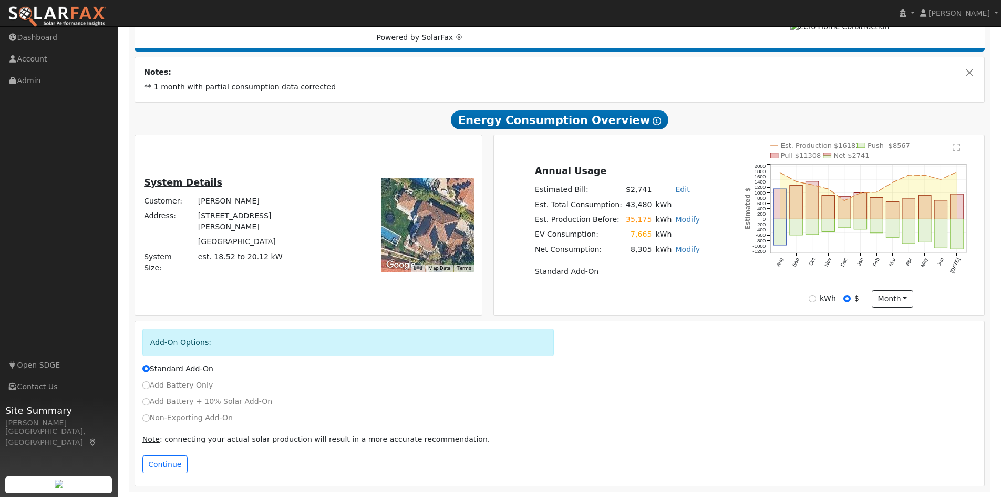
scroll to position [160, 0]
click at [174, 464] on button "Continue" at bounding box center [164, 464] width 45 height 18
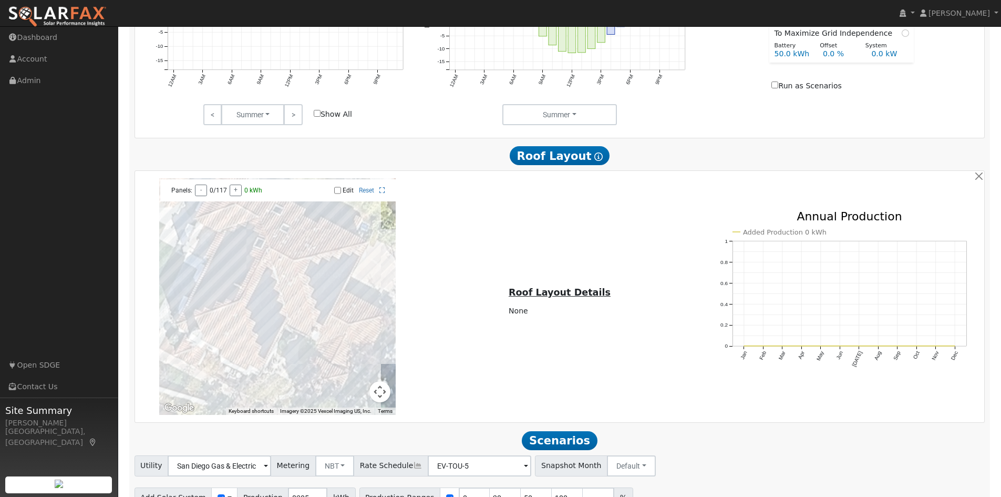
scroll to position [730, 0]
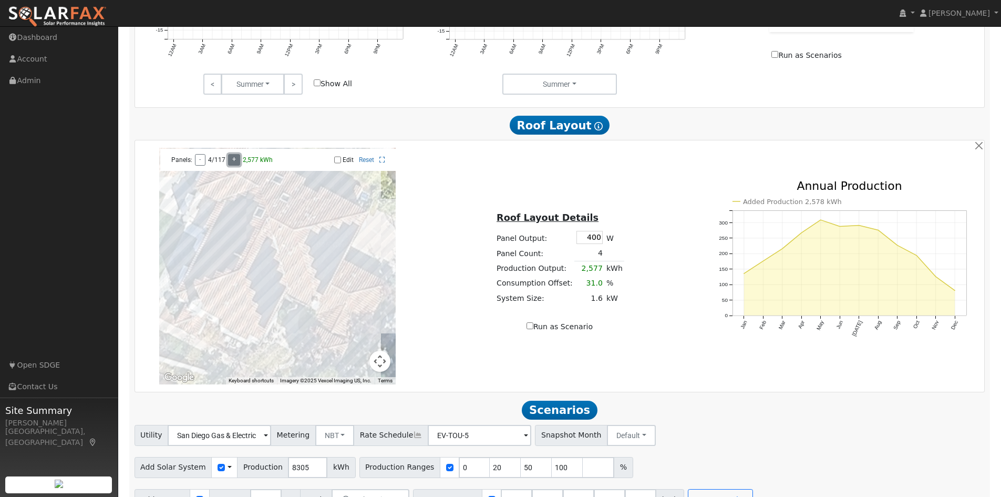
click at [233, 166] on button "+" at bounding box center [234, 160] width 12 height 12
drag, startPoint x: 590, startPoint y: 245, endPoint x: 599, endPoint y: 243, distance: 9.1
click at [599, 243] on input "400" at bounding box center [590, 237] width 26 height 13
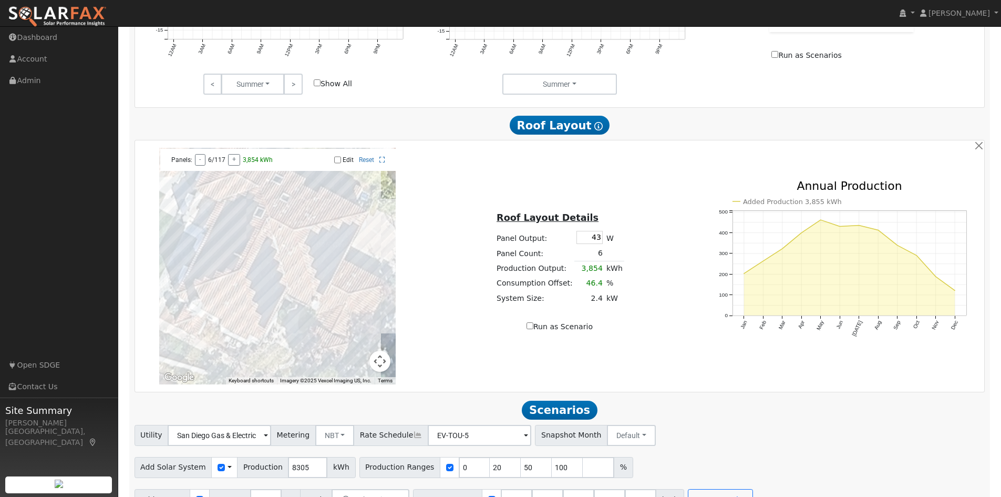
type input "435"
click at [635, 278] on div "Roof Layout Details Panel Output: 435 W Panel Count: 6 Production Output: 3,854…" at bounding box center [560, 266] width 282 height 132
click at [238, 165] on button "+" at bounding box center [234, 160] width 12 height 12
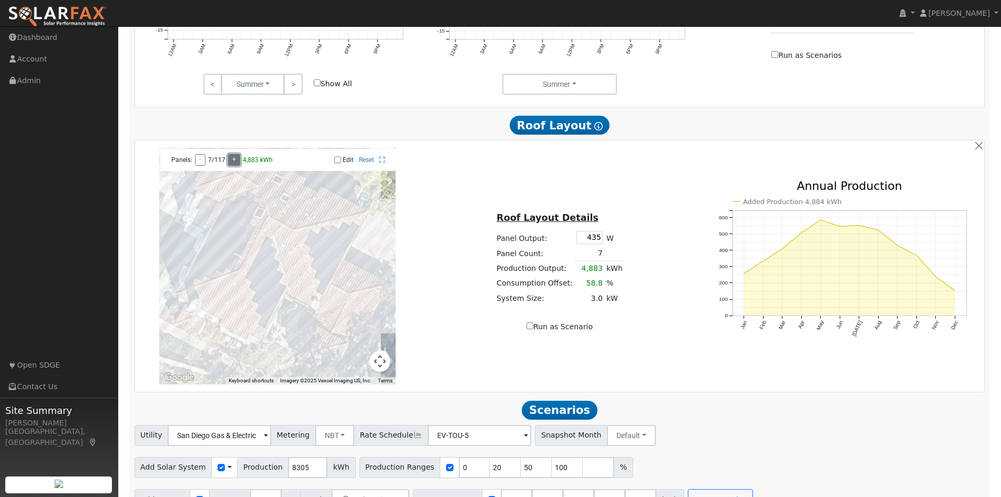
click at [238, 165] on button "+" at bounding box center [234, 160] width 12 height 12
click at [236, 161] on button "+" at bounding box center [234, 160] width 12 height 12
click at [236, 161] on button "+" at bounding box center [237, 160] width 12 height 12
click at [202, 160] on button "-" at bounding box center [200, 160] width 10 height 12
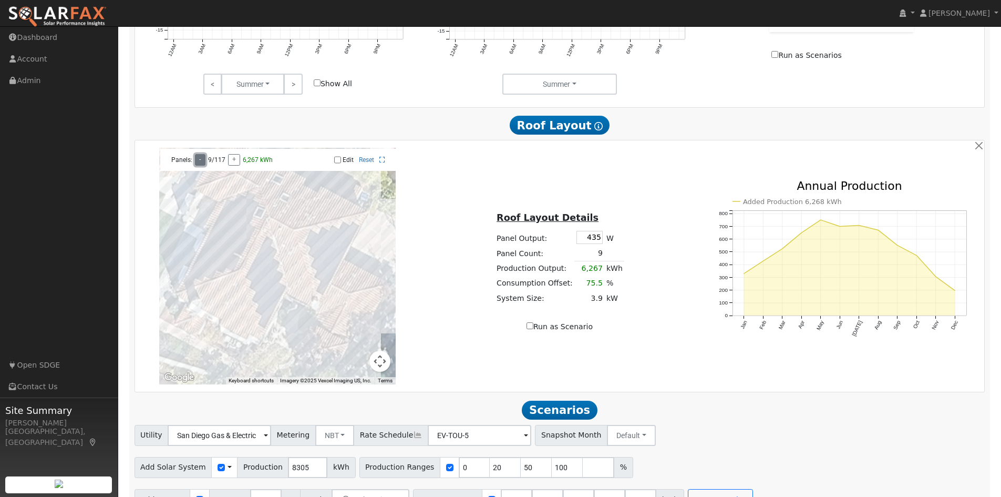
click at [202, 160] on button "-" at bounding box center [200, 160] width 11 height 12
click at [237, 164] on button "+" at bounding box center [234, 160] width 12 height 12
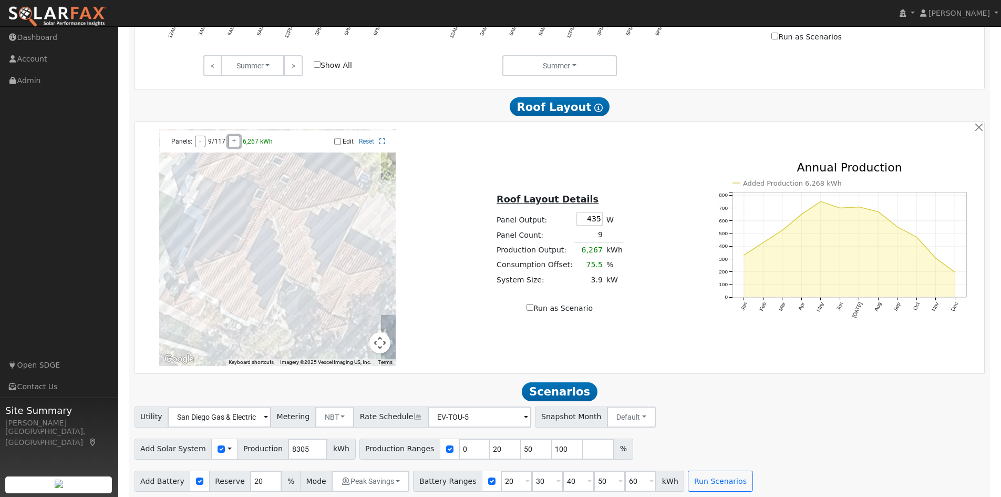
scroll to position [759, 0]
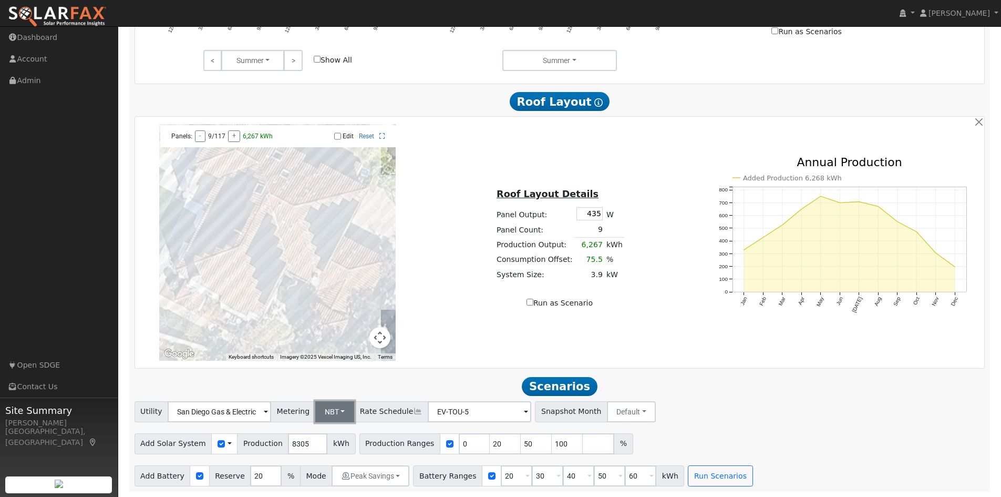
click at [322, 407] on button "NBT" at bounding box center [334, 411] width 39 height 21
click at [332, 427] on link "NEM" at bounding box center [342, 434] width 73 height 15
click at [352, 478] on button "Peak Savings" at bounding box center [371, 475] width 78 height 21
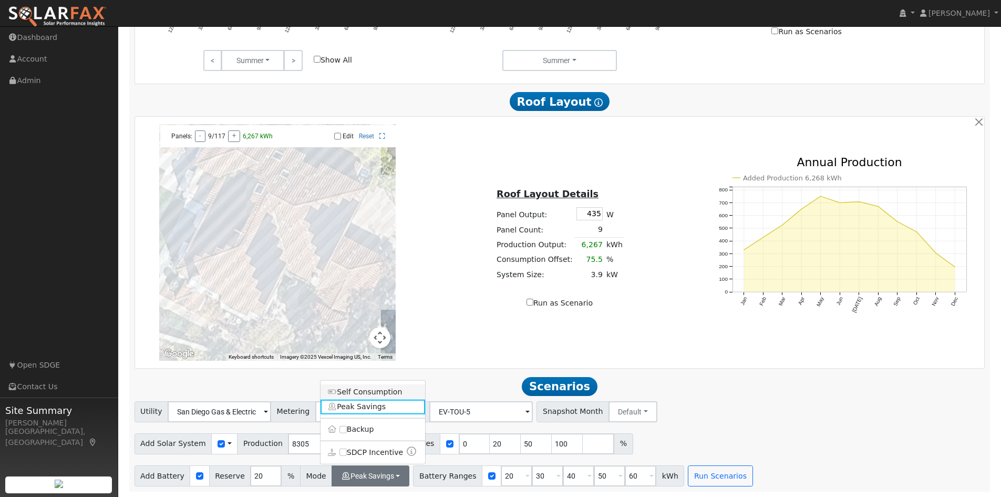
click at [373, 396] on link "Self Consumption" at bounding box center [373, 391] width 105 height 15
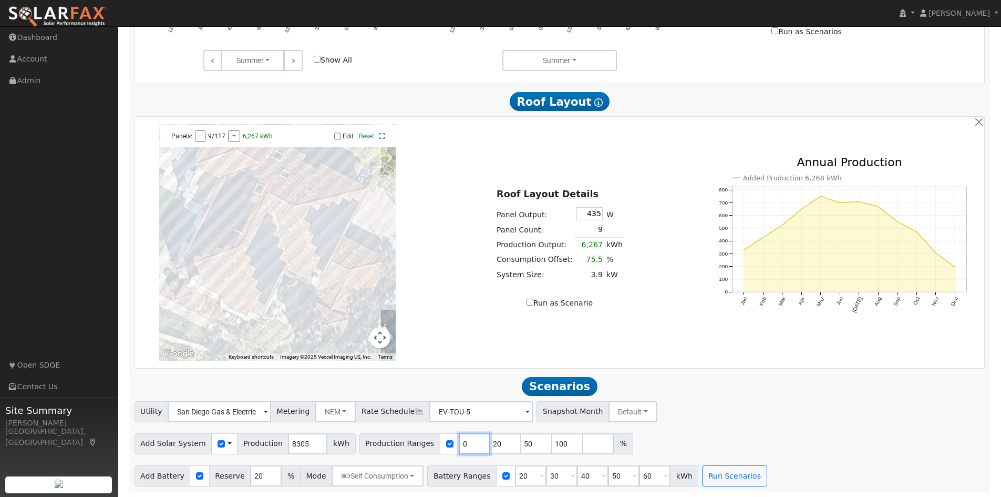
drag, startPoint x: 453, startPoint y: 442, endPoint x: 428, endPoint y: 442, distance: 25.2
click at [428, 442] on div "Production Ranges 0 20 50 100 %" at bounding box center [497, 443] width 274 height 21
type input "20"
type input "50"
type input "75"
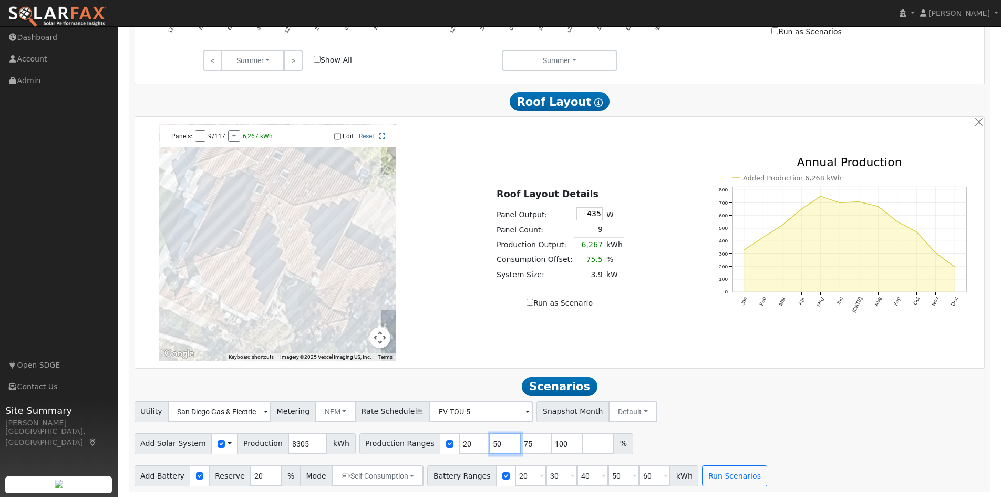
drag, startPoint x: 472, startPoint y: 444, endPoint x: 484, endPoint y: 445, distance: 12.1
click at [490, 445] on input "50" at bounding box center [506, 443] width 32 height 21
type input "75"
click at [519, 427] on div "Utility San Diego Gas & Electric Metering NEM NEM NBT Rate Schedule EV-TOU-5 - …" at bounding box center [560, 443] width 862 height 85
type input "1"
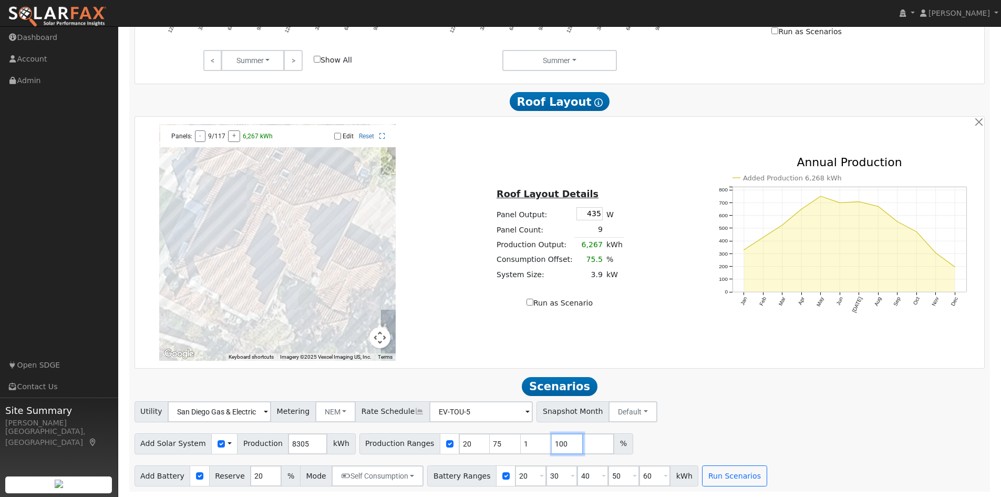
type input "1"
type input "20"
type input "75"
click at [555, 442] on input "101" at bounding box center [568, 443] width 32 height 21
type input "1"
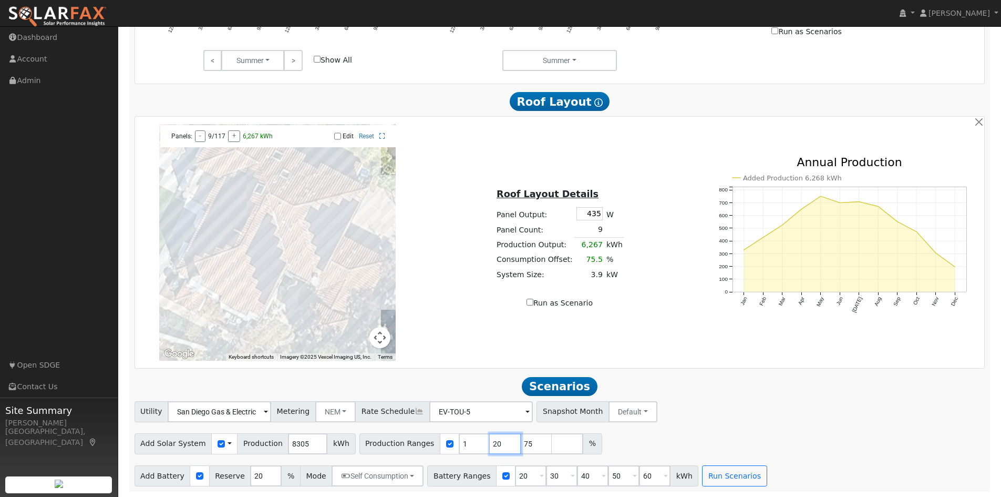
click at [490, 440] on input "20" at bounding box center [506, 443] width 32 height 21
type input "75"
click at [580, 442] on div "Add Solar System Use CSV Data Production 8305 kWh Production Ranges 1 75 %" at bounding box center [559, 441] width 855 height 25
click at [459, 443] on input "2" at bounding box center [475, 443] width 32 height 21
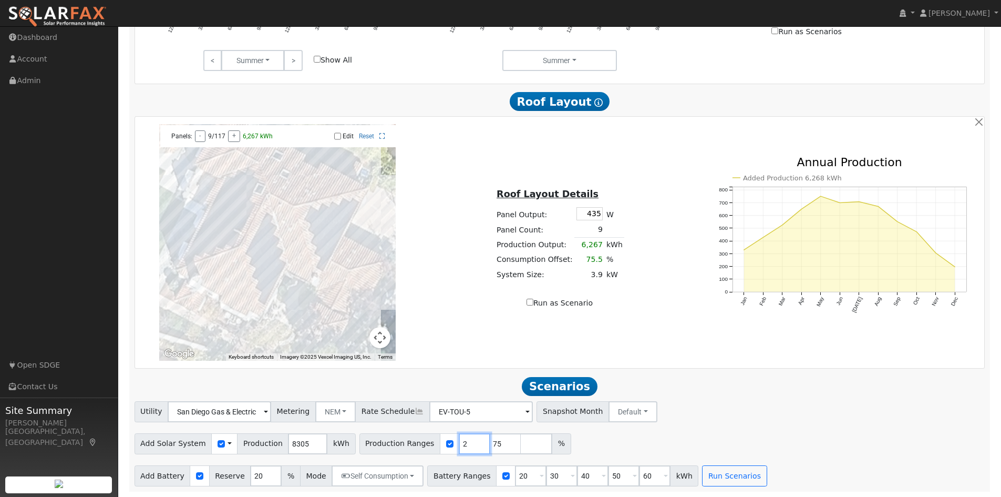
type input "75"
click at [490, 438] on input "number" at bounding box center [506, 443] width 32 height 21
type input "100"
drag, startPoint x: 514, startPoint y: 475, endPoint x: 498, endPoint y: 479, distance: 16.3
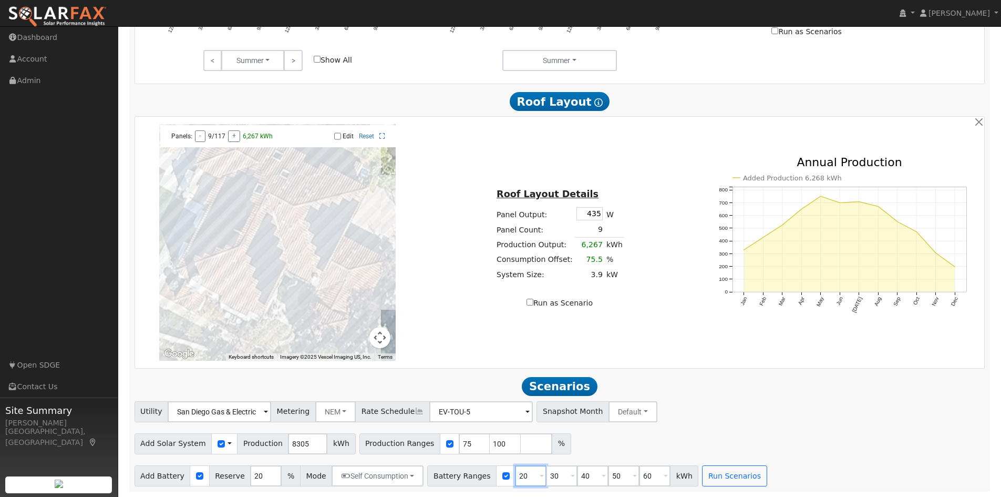
click at [515, 479] on input "20" at bounding box center [531, 475] width 32 height 21
type input "30"
drag, startPoint x: 545, startPoint y: 473, endPoint x: 529, endPoint y: 478, distance: 17.0
click at [546, 478] on input "30" at bounding box center [562, 475] width 32 height 21
type input "40"
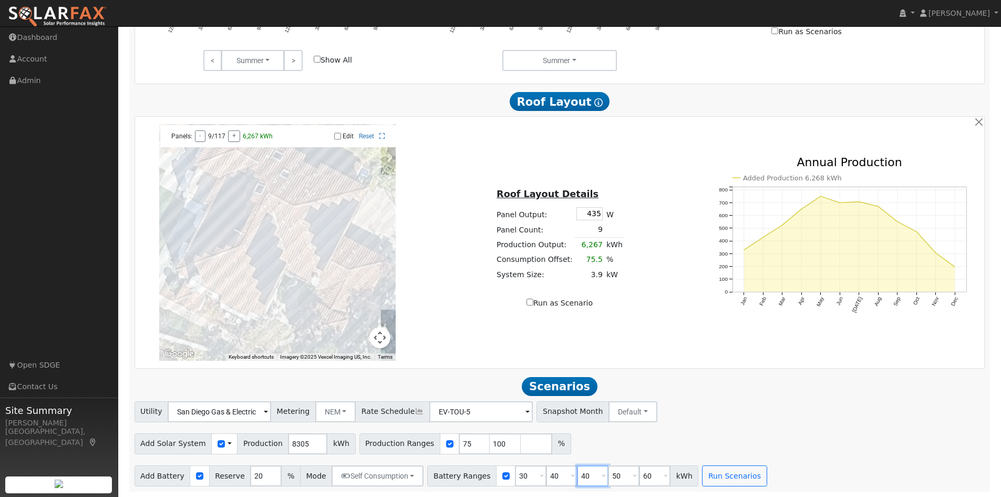
drag, startPoint x: 572, startPoint y: 474, endPoint x: 560, endPoint y: 476, distance: 12.4
click at [577, 476] on input "40" at bounding box center [593, 475] width 32 height 21
type input "50"
drag, startPoint x: 608, startPoint y: 473, endPoint x: 589, endPoint y: 479, distance: 19.4
click at [589, 479] on div "Battery Ranges 30 Overrides Reserve % Mode None None Self Consumption Peak Savi…" at bounding box center [562, 475] width 271 height 21
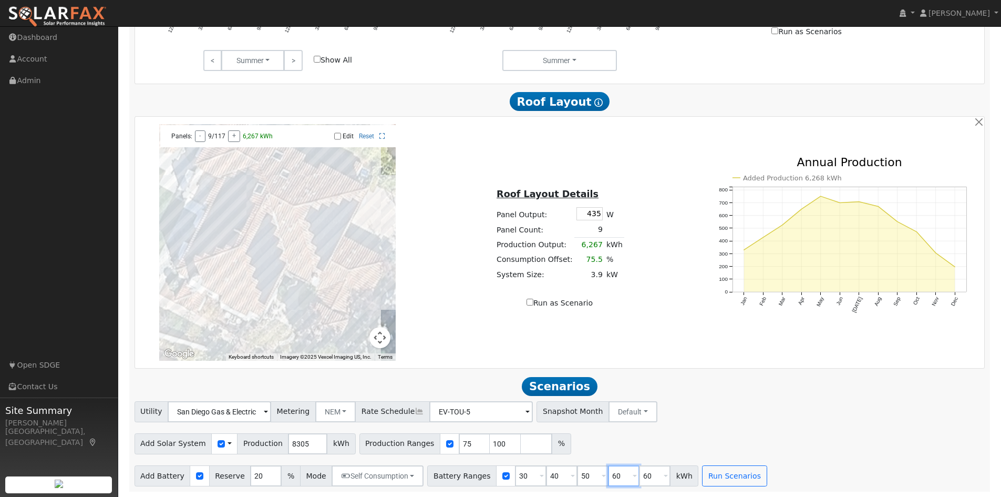
type input "60"
drag, startPoint x: 643, startPoint y: 477, endPoint x: 622, endPoint y: 483, distance: 22.3
click at [639, 483] on input "60" at bounding box center [655, 475] width 32 height 21
type input "75"
click at [378, 481] on button "Self Consumption" at bounding box center [378, 475] width 92 height 21
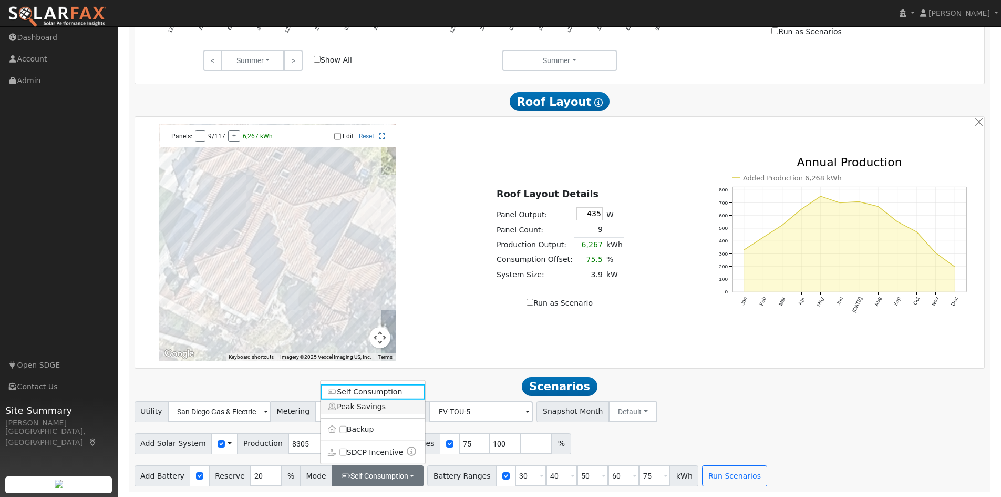
click at [369, 403] on link "Peak Savings" at bounding box center [373, 406] width 105 height 15
checkbox input "false"
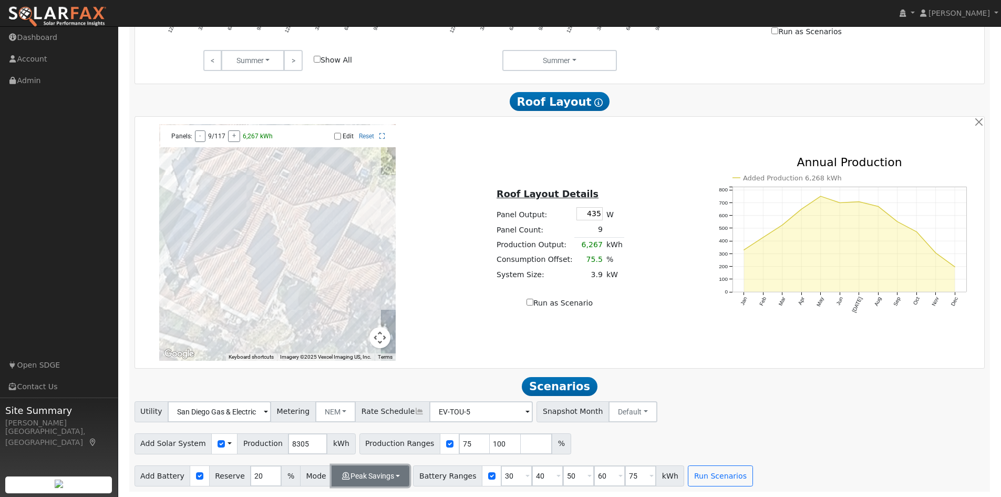
click at [375, 476] on button "Peak Savings" at bounding box center [371, 475] width 78 height 21
click at [346, 428] on label "Backup" at bounding box center [373, 429] width 105 height 15
click at [346, 428] on input "Backup" at bounding box center [343, 429] width 7 height 7
checkbox input "true"
checkbox input "false"
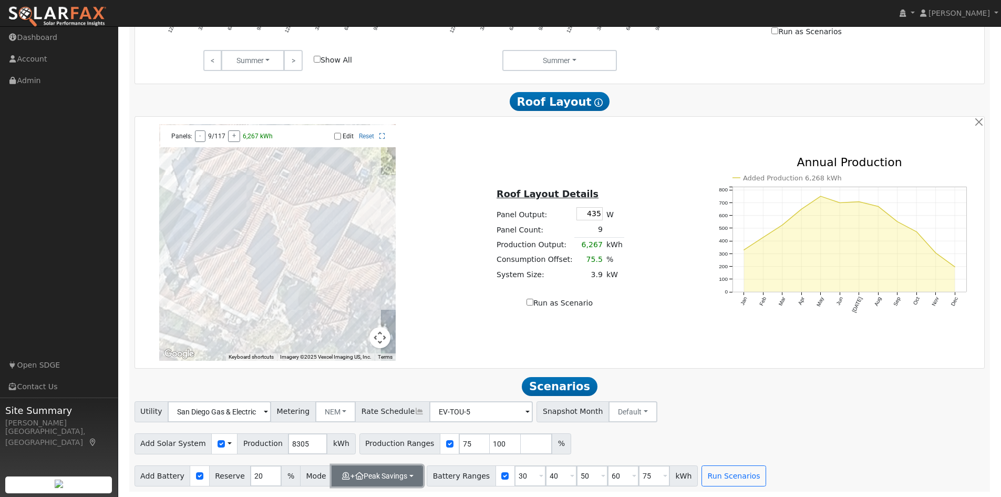
click at [373, 476] on button "+ Peak Savings" at bounding box center [377, 475] width 91 height 21
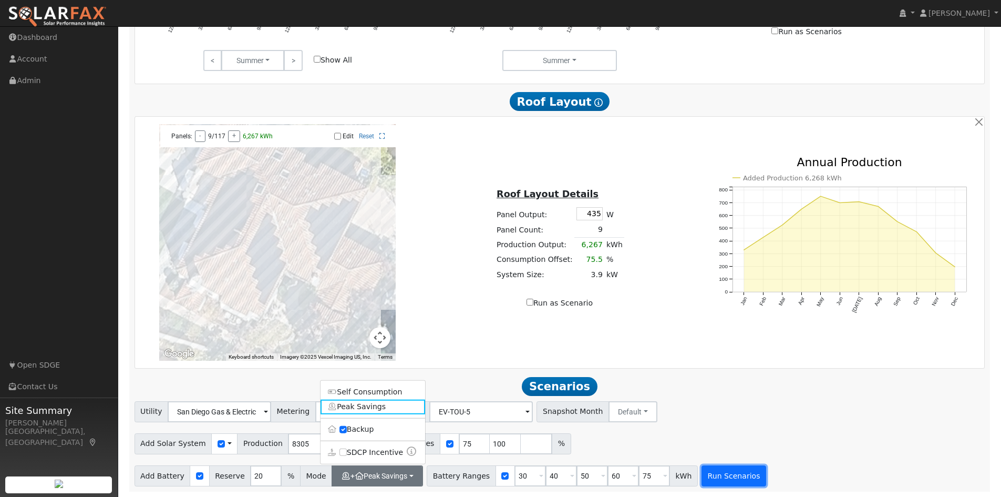
click at [715, 473] on button "Run Scenarios" at bounding box center [734, 475] width 65 height 21
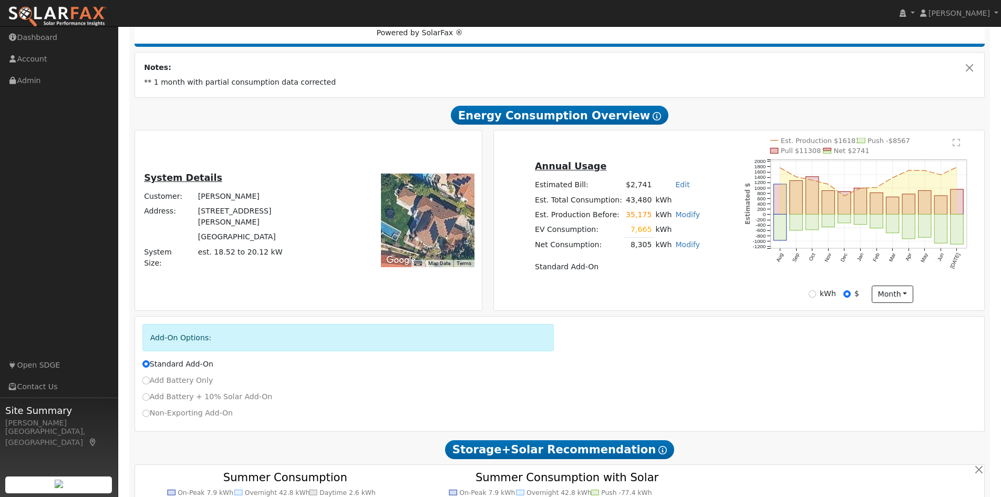
scroll to position [128, 0]
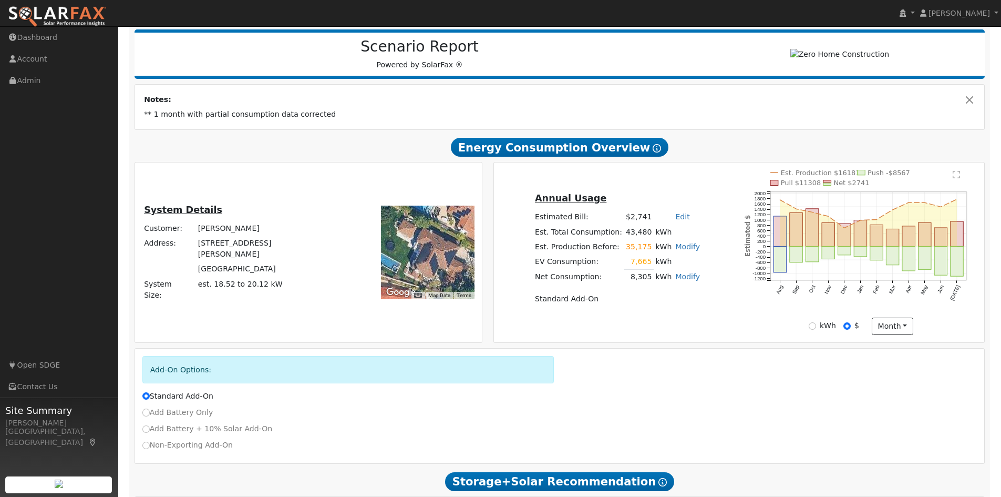
type input "4.2"
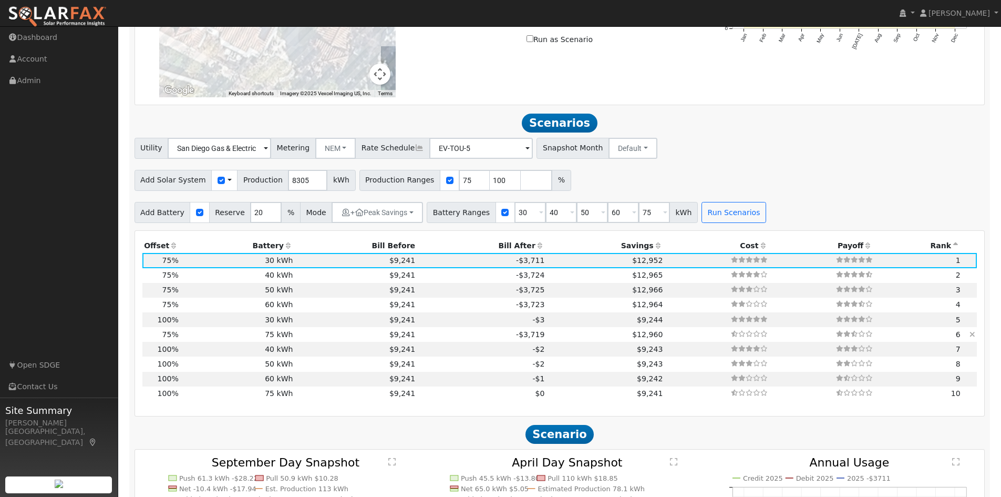
scroll to position [998, 0]
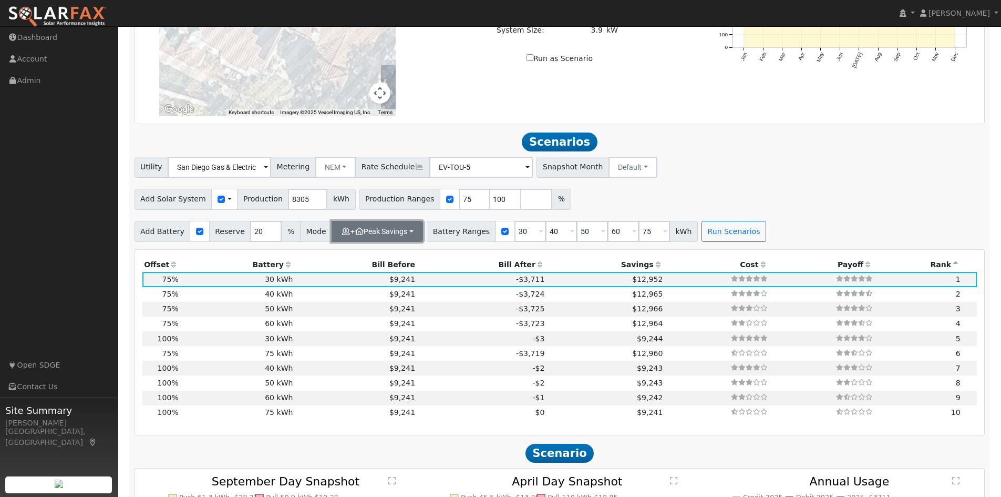
click at [399, 241] on button "+ Peak Savings" at bounding box center [377, 231] width 91 height 21
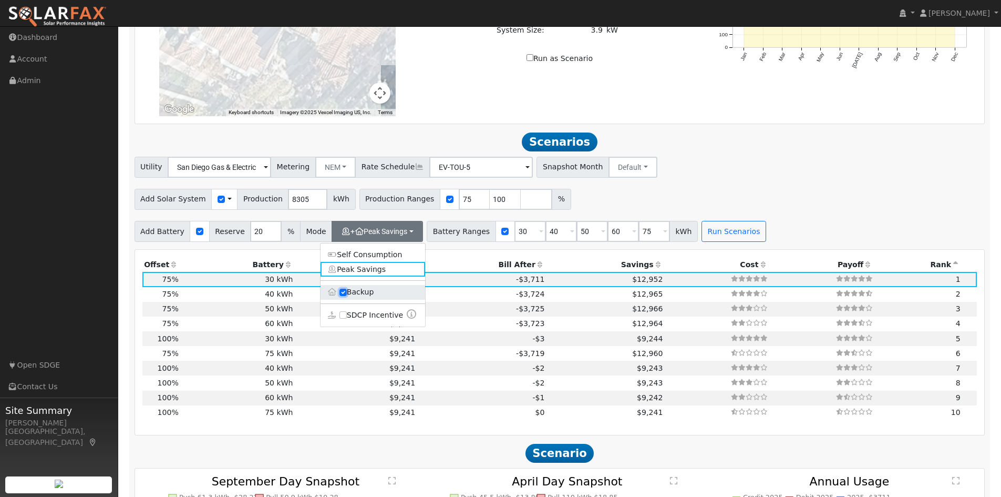
click at [342, 296] on input "Backup" at bounding box center [343, 292] width 7 height 7
checkbox input "false"
click at [302, 238] on span "Mode" at bounding box center [316, 231] width 32 height 21
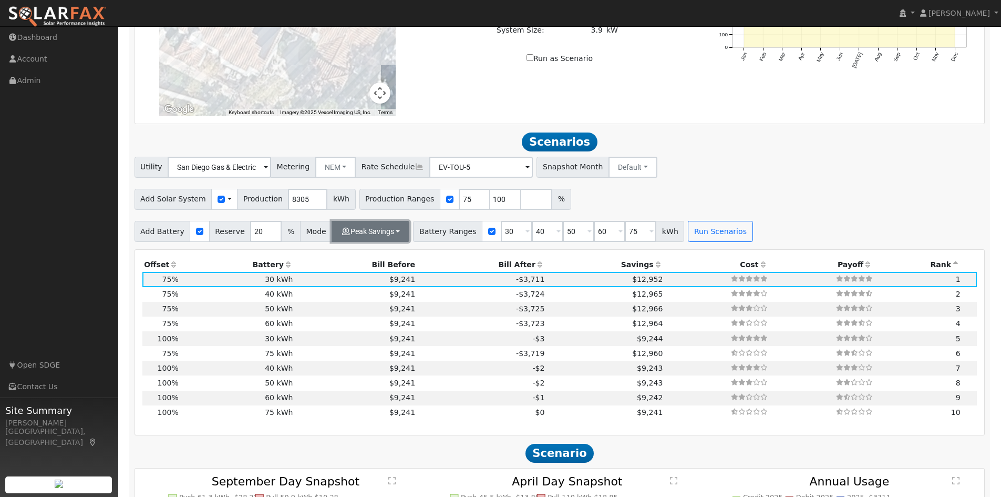
click at [352, 234] on button "Peak Savings" at bounding box center [371, 231] width 78 height 21
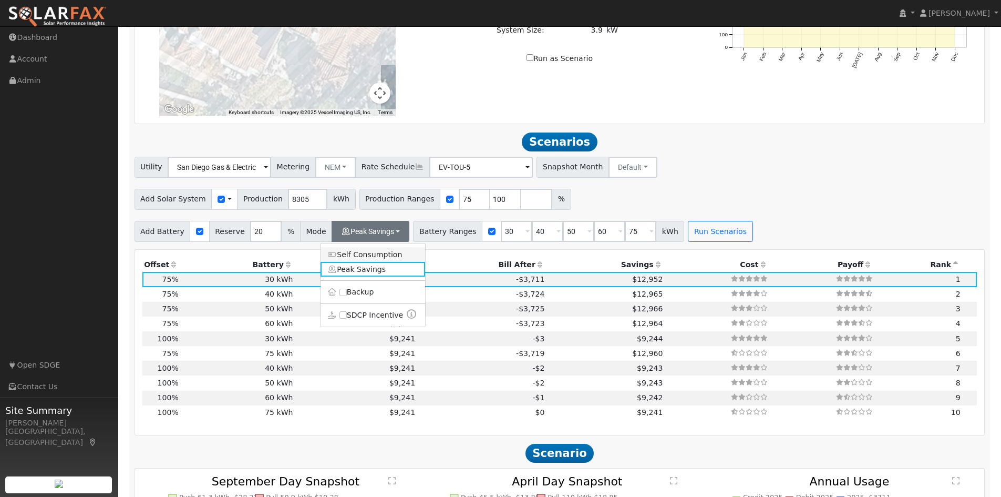
click at [371, 253] on link "Self Consumption" at bounding box center [373, 254] width 105 height 15
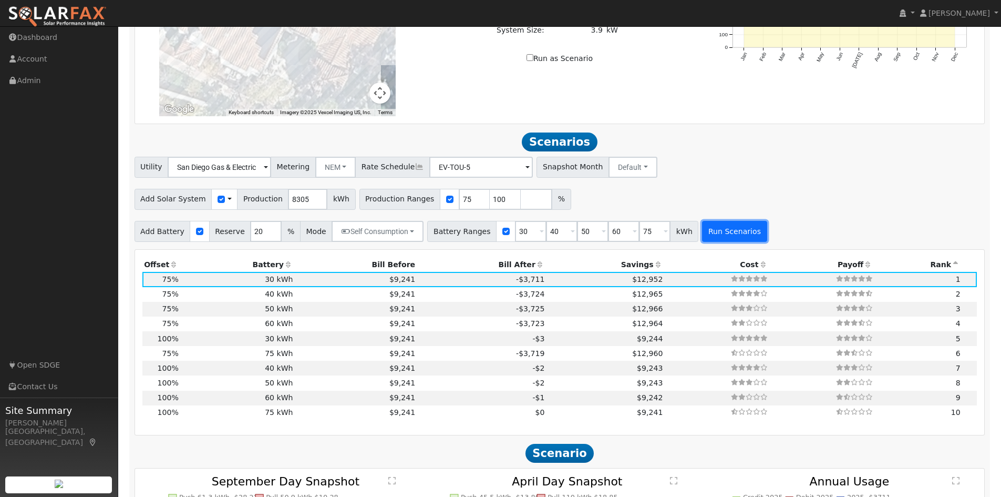
click at [722, 242] on button "Run Scenarios" at bounding box center [734, 231] width 65 height 21
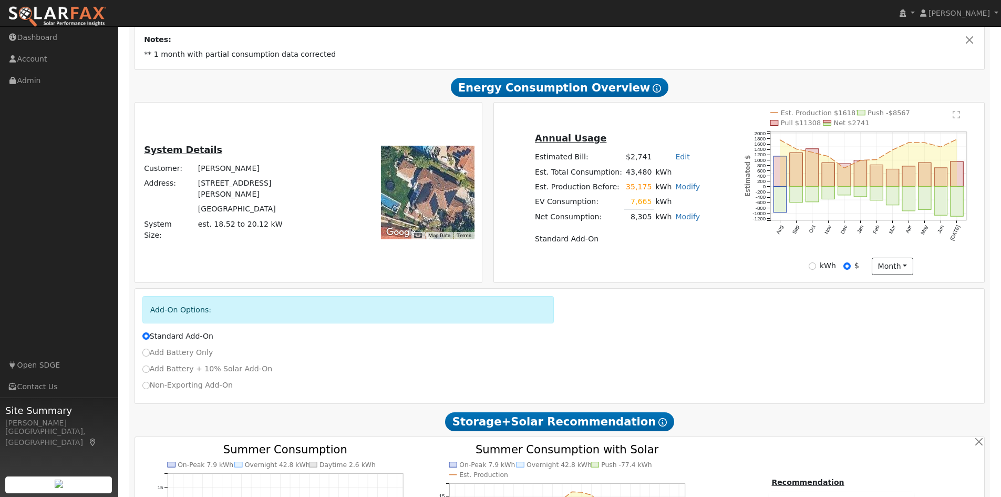
scroll to position [157, 0]
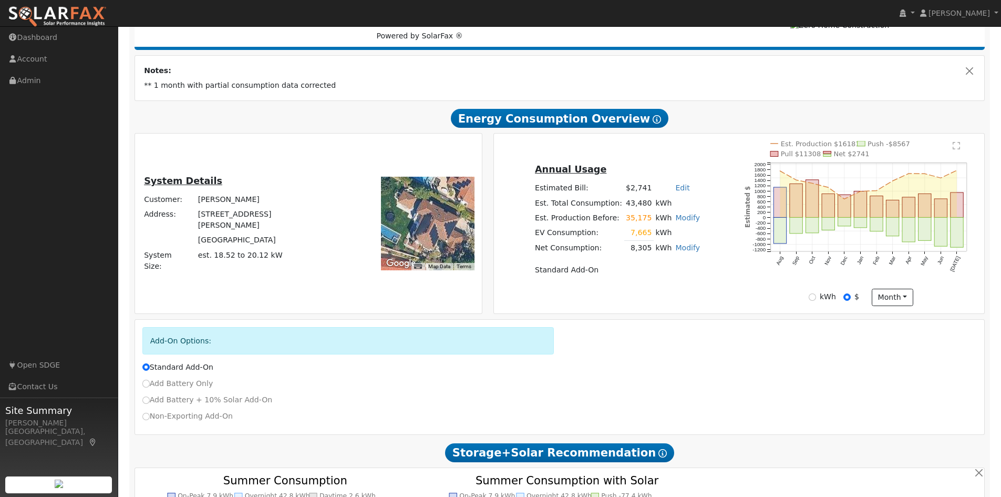
type input "$36,000"
type input "$15,160"
click at [677, 252] on link "Modify" at bounding box center [687, 247] width 25 height 8
click at [631, 316] on link "Edit Electric Vehicle" at bounding box center [626, 310] width 128 height 15
click at [625, 257] on input "500" at bounding box center [604, 253] width 60 height 13
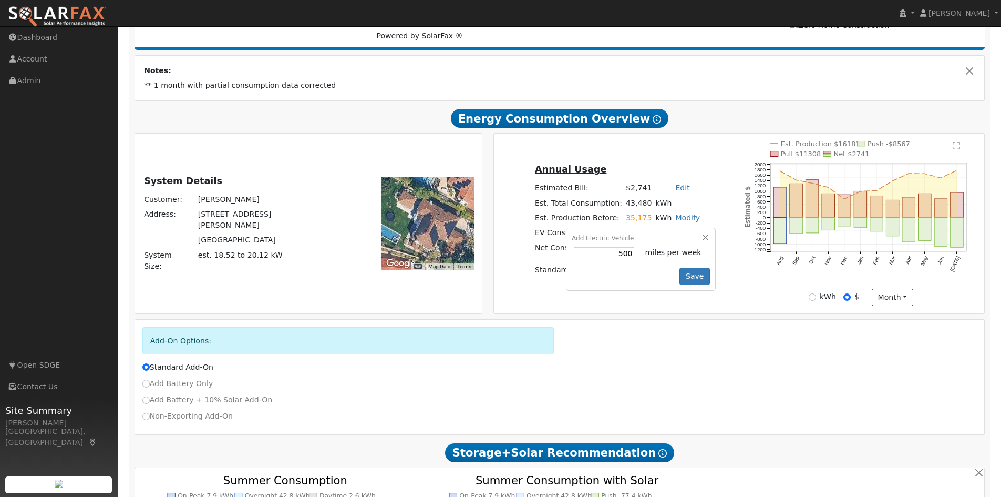
drag, startPoint x: 618, startPoint y: 260, endPoint x: 628, endPoint y: 260, distance: 10.0
click at [628, 260] on td "500" at bounding box center [607, 253] width 71 height 17
type input "5"
click at [689, 280] on button "Save" at bounding box center [695, 277] width 30 height 18
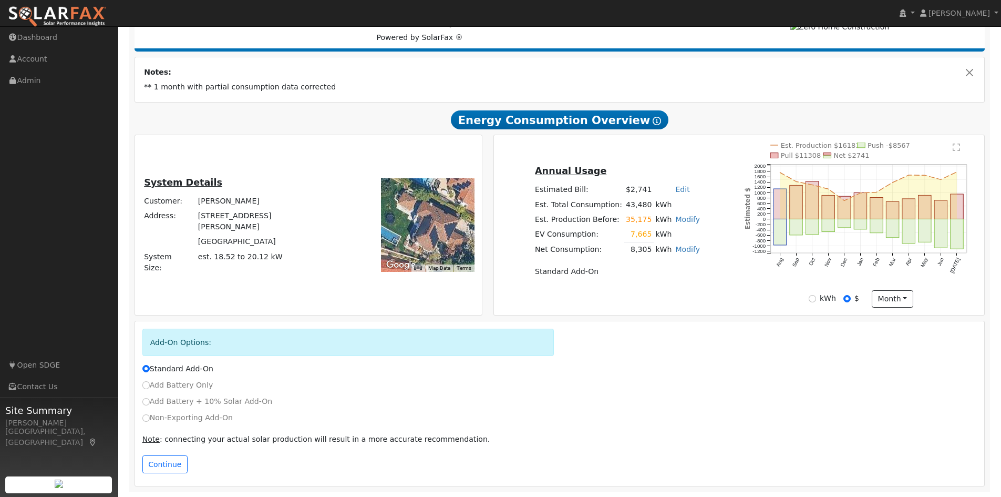
scroll to position [0, 0]
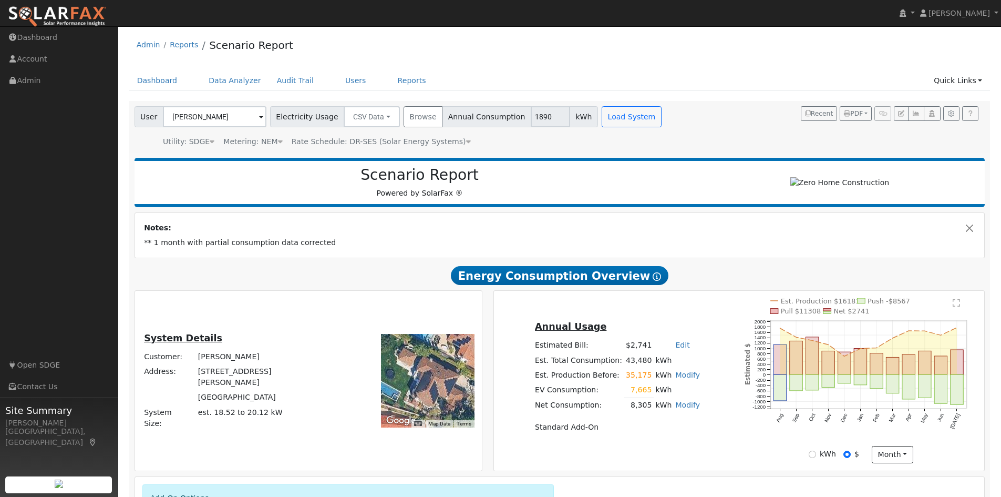
click at [655, 396] on td "kWh" at bounding box center [664, 389] width 20 height 15
click at [678, 407] on link "Modify" at bounding box center [687, 405] width 25 height 8
click at [632, 474] on link "Edit Electric Vehicle" at bounding box center [626, 467] width 128 height 15
type input "425"
click at [694, 437] on button "Save" at bounding box center [695, 434] width 30 height 18
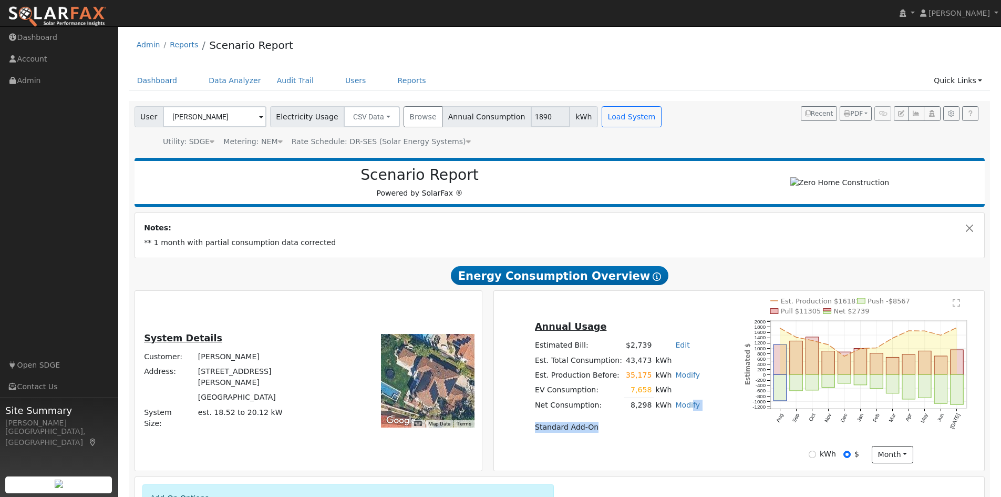
drag, startPoint x: 685, startPoint y: 406, endPoint x: 681, endPoint y: 428, distance: 22.5
click at [681, 428] on tbody "Estimated Bill: $2,739 Edit Estimated Bill $ Annual Est. Total Consumption: 43,…" at bounding box center [617, 386] width 169 height 97
click at [649, 431] on td "Standard Add-On" at bounding box center [617, 427] width 169 height 15
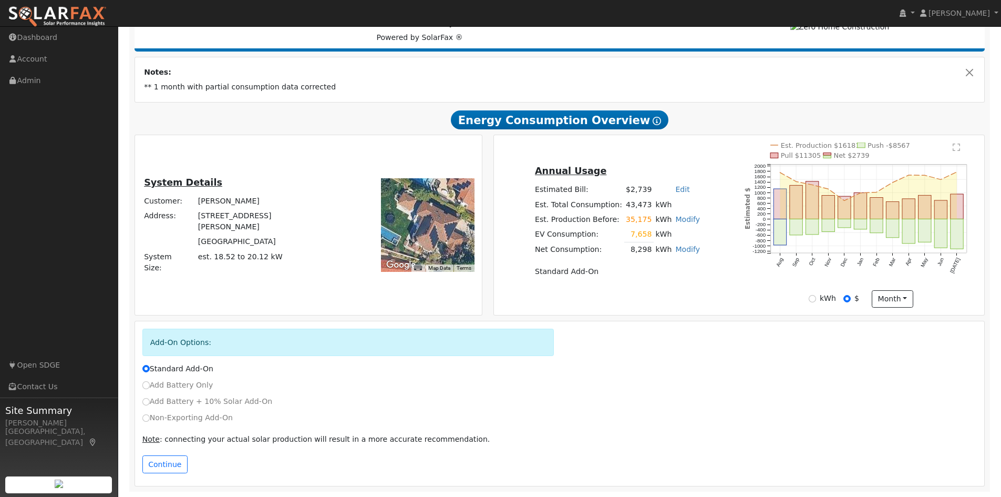
scroll to position [160, 0]
click at [165, 458] on button "Continue" at bounding box center [164, 464] width 45 height 18
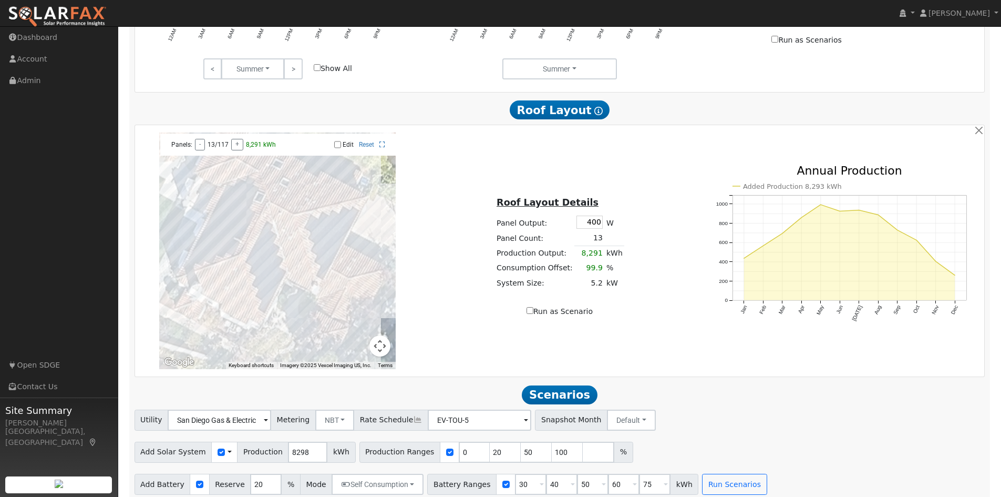
scroll to position [759, 0]
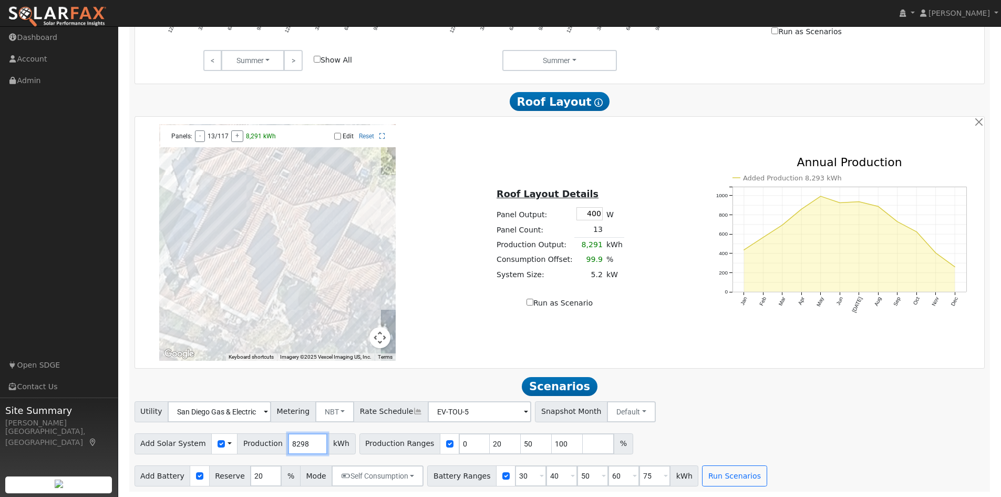
drag, startPoint x: 299, startPoint y: 448, endPoint x: 275, endPoint y: 447, distance: 24.2
click at [275, 447] on div "Add Solar System Use CSV Data Production 8298 kWh" at bounding box center [245, 443] width 221 height 21
type input "5637"
click at [444, 350] on div "To navigate the map with touch gestures double-tap and hold your finger on the …" at bounding box center [560, 242] width 846 height 237
click at [712, 478] on button "Run Scenarios" at bounding box center [734, 475] width 65 height 21
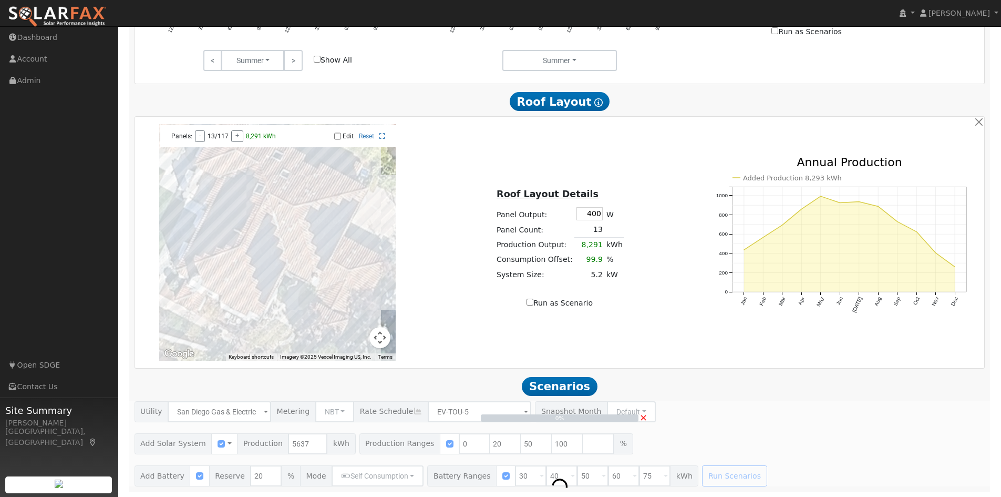
click at [712, 480] on div "0% ×" at bounding box center [560, 443] width 862 height 85
type input "0.0"
type input "$10,800"
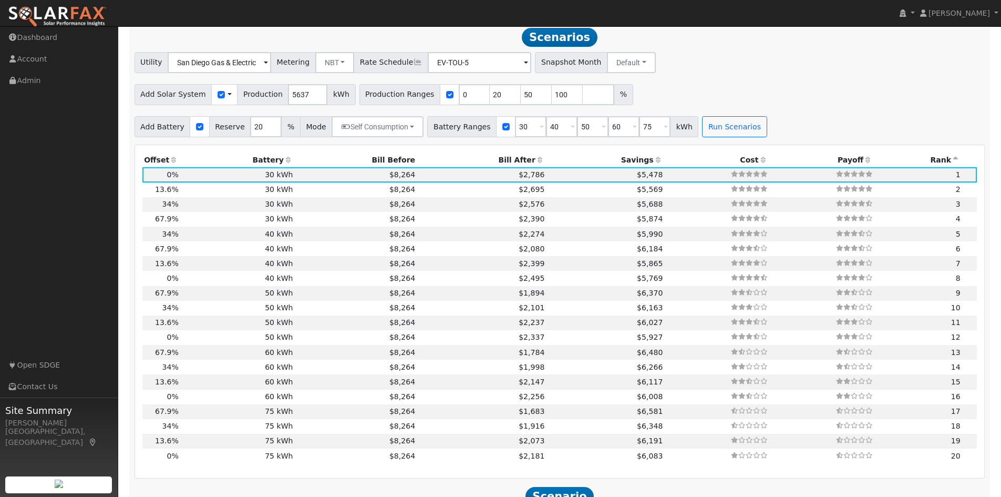
scroll to position [1103, 0]
drag, startPoint x: 471, startPoint y: 100, endPoint x: 485, endPoint y: 99, distance: 14.2
click at [490, 99] on input "20" at bounding box center [506, 94] width 32 height 21
type input "50"
drag, startPoint x: 505, startPoint y: 98, endPoint x: 515, endPoint y: 99, distance: 10.6
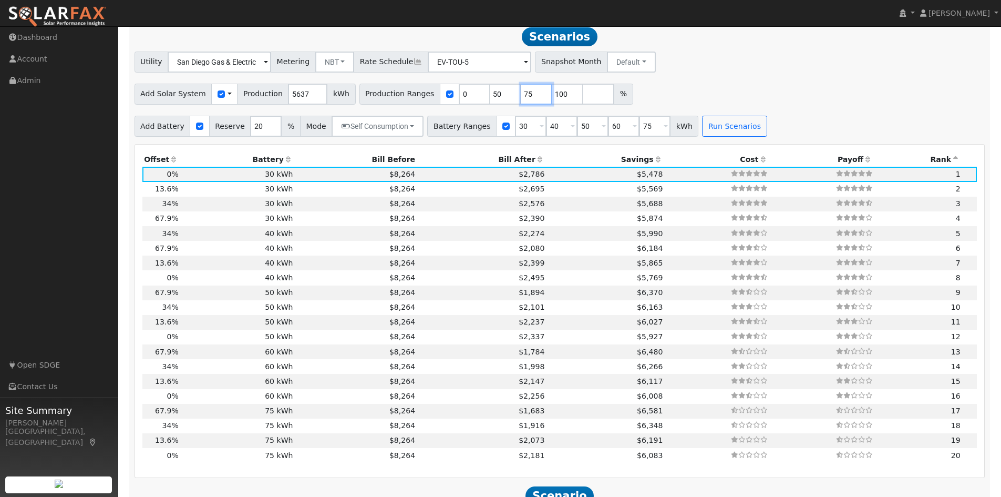
click at [521, 99] on input "75" at bounding box center [537, 94] width 32 height 21
type input "100"
click at [552, 101] on input "100" at bounding box center [568, 94] width 32 height 21
drag, startPoint x: 535, startPoint y: 100, endPoint x: 548, endPoint y: 99, distance: 12.6
click at [552, 99] on input "100" at bounding box center [568, 94] width 32 height 21
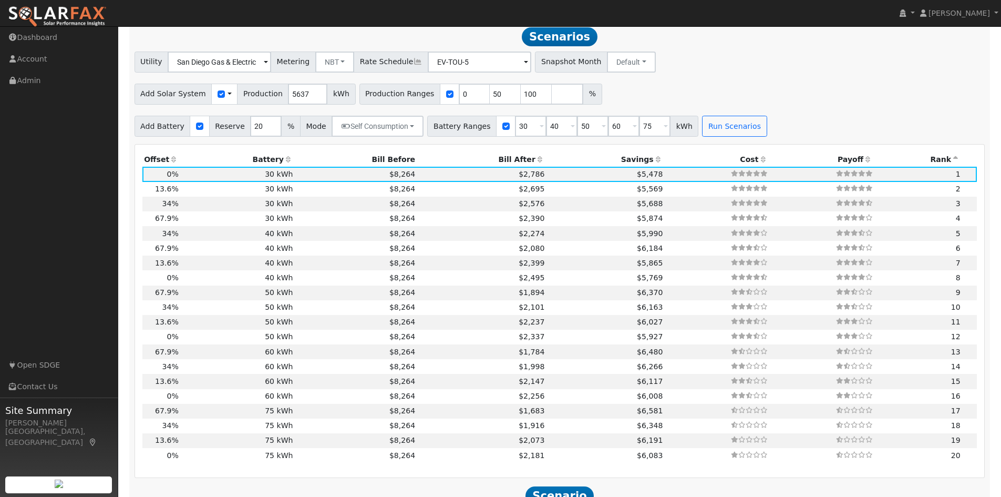
click at [616, 100] on div "Add Solar System Use CSV Data Production 5637 kWh Production Ranges 0 50 100 %" at bounding box center [559, 92] width 855 height 25
click at [724, 135] on button "Run Scenarios" at bounding box center [734, 126] width 65 height 21
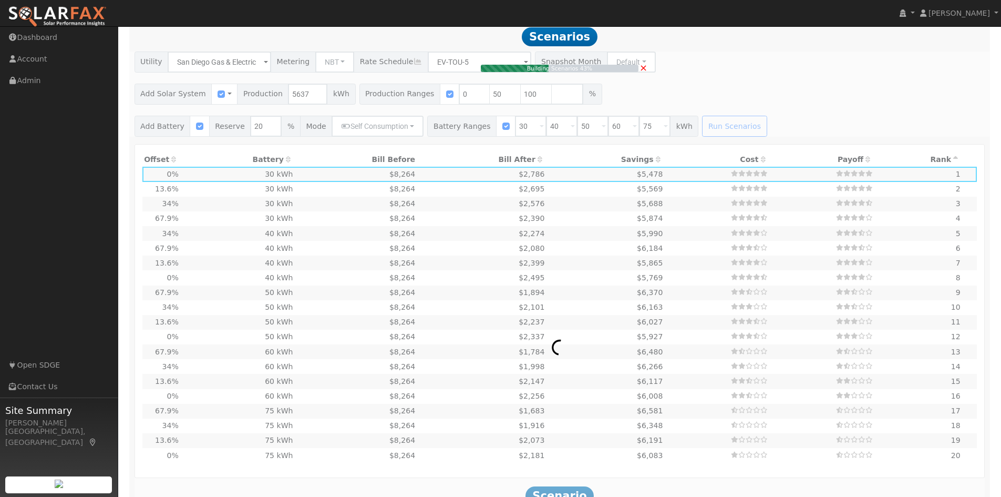
click at [332, 68] on div "Building Scenarios 43% ×" at bounding box center [560, 94] width 862 height 85
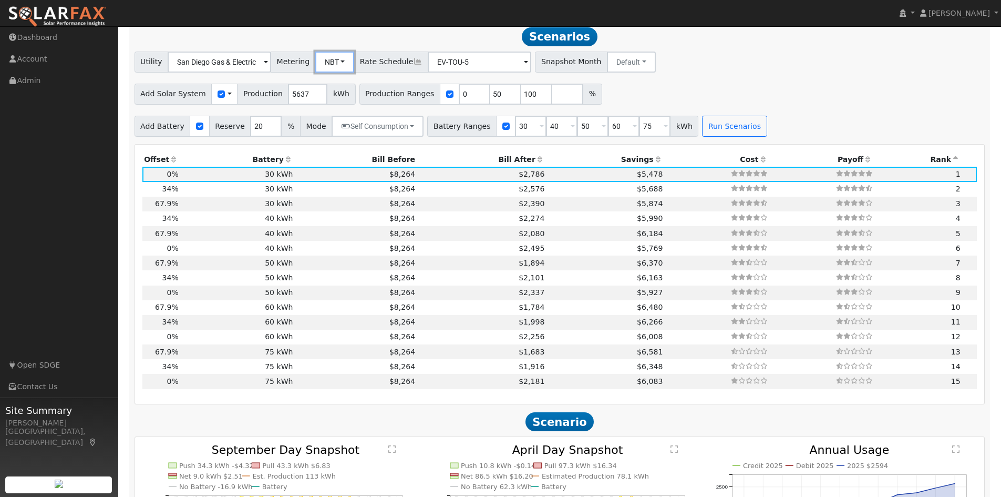
click at [328, 68] on button "NBT" at bounding box center [334, 62] width 39 height 21
click at [332, 90] on link "NEM" at bounding box center [342, 85] width 73 height 15
click at [704, 132] on button "Run Scenarios" at bounding box center [734, 126] width 65 height 21
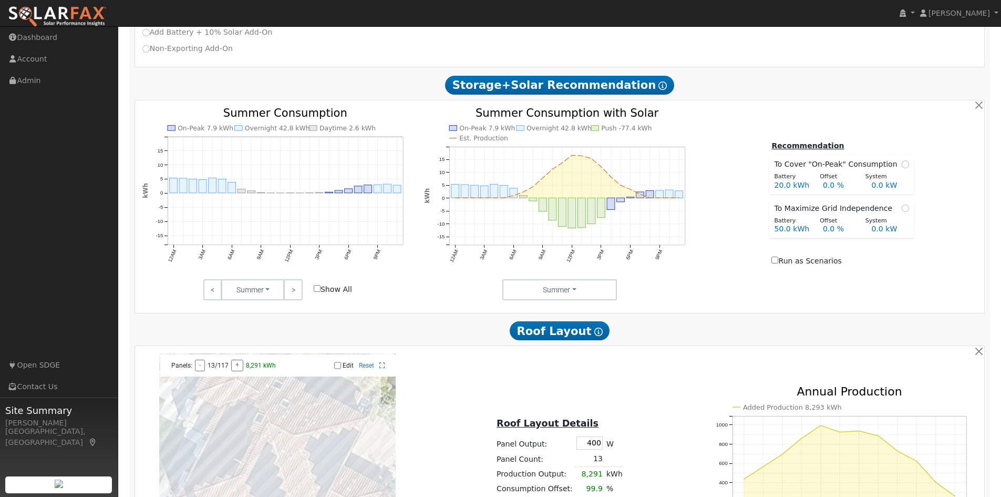
scroll to position [526, 0]
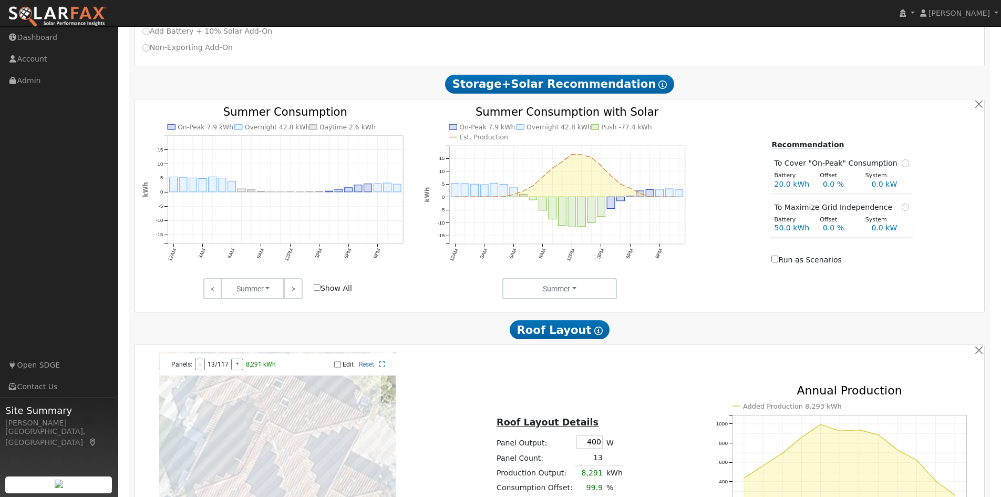
type input "3.8"
type input "$14,746"
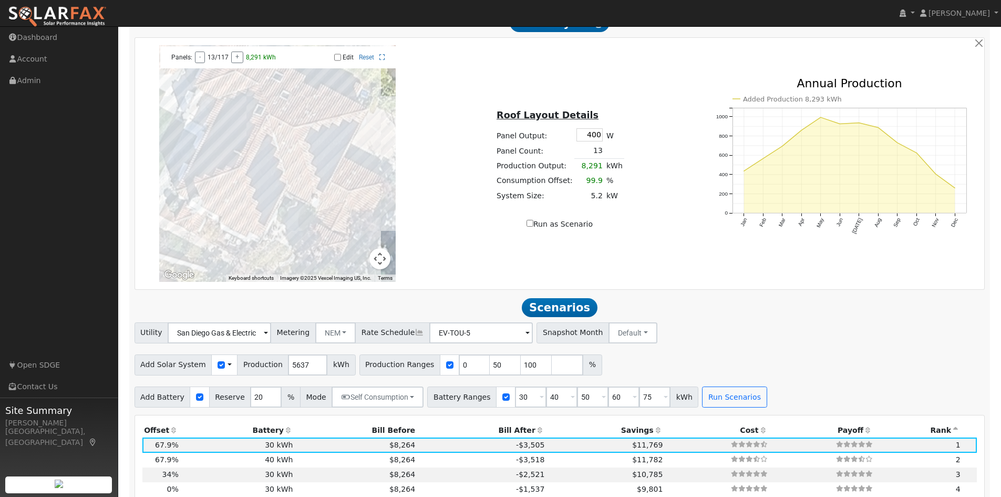
scroll to position [808, 0]
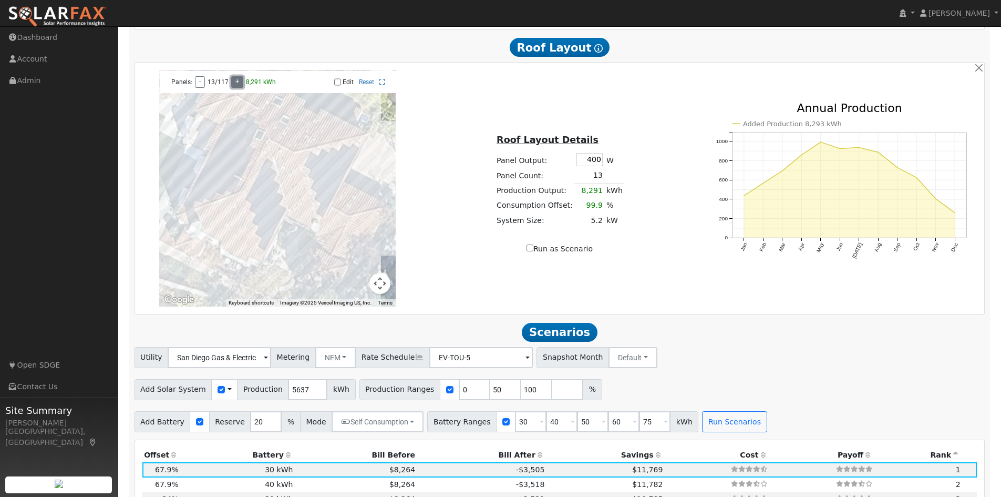
type input "8298"
type input "20"
type input "50"
type input "100"
click at [233, 81] on button "+" at bounding box center [237, 82] width 12 height 12
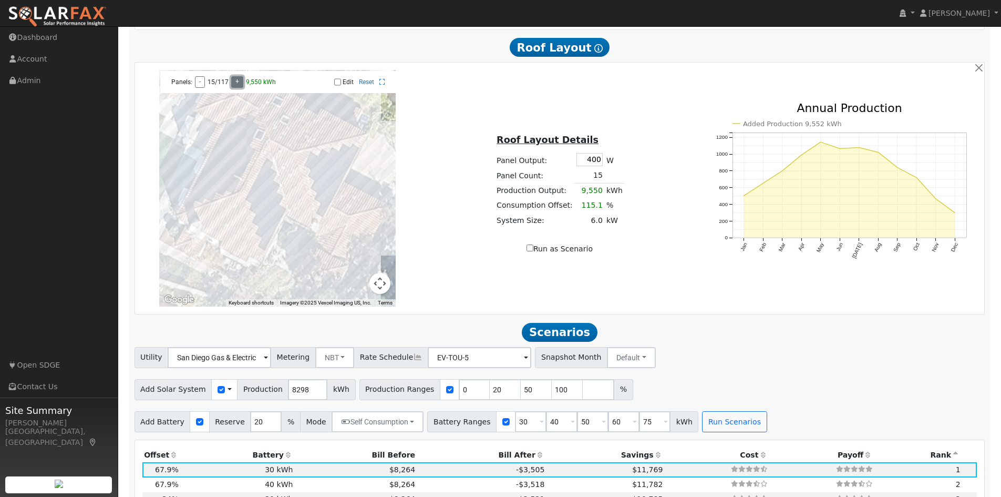
click at [233, 81] on button "+" at bounding box center [237, 82] width 12 height 12
click at [203, 88] on button "-" at bounding box center [200, 82] width 10 height 12
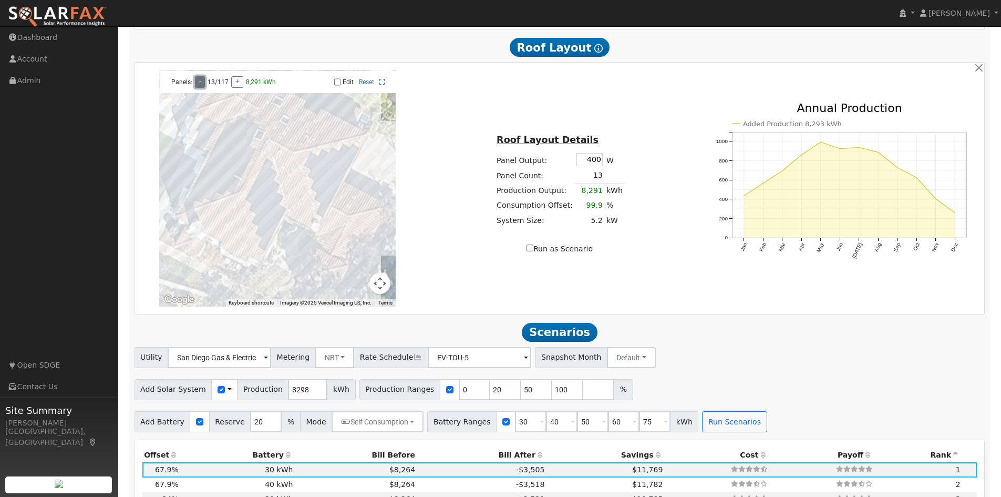
click at [203, 88] on button "-" at bounding box center [200, 82] width 10 height 12
click at [203, 88] on button "-" at bounding box center [200, 82] width 11 height 12
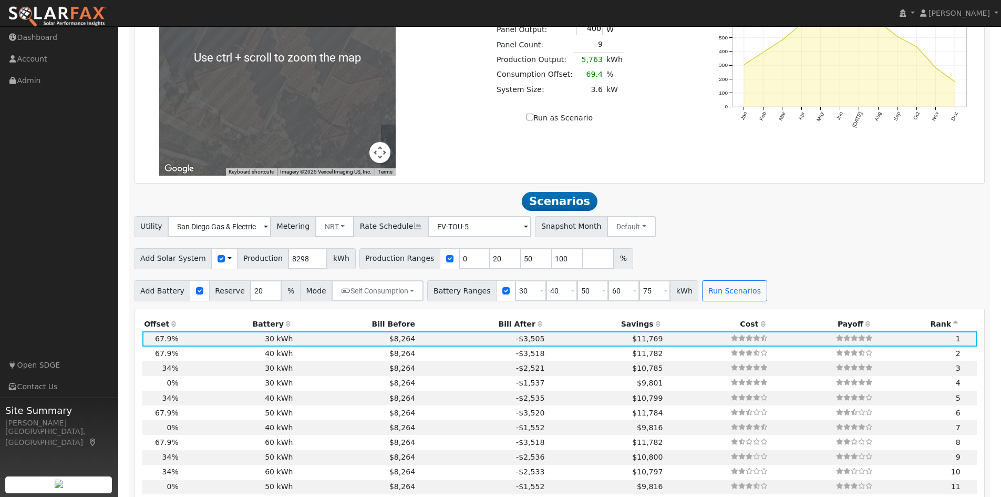
scroll to position [966, 0]
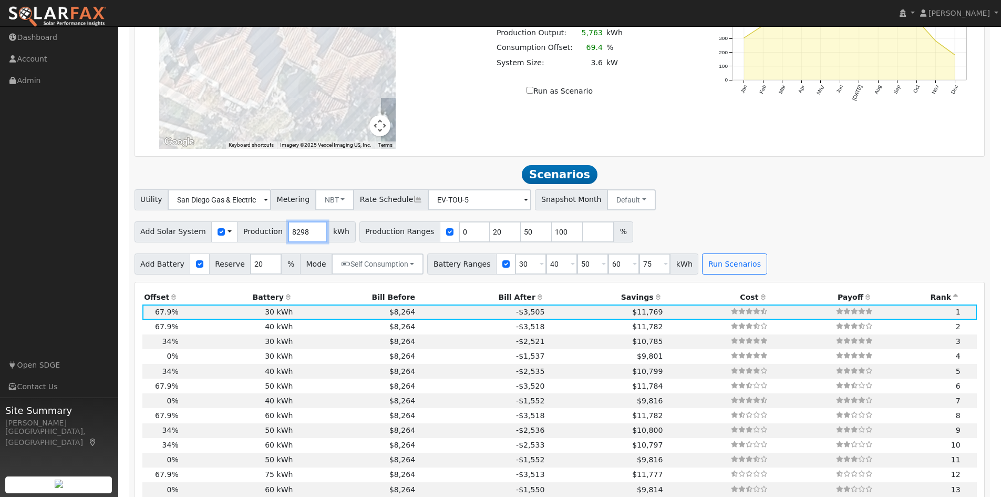
drag, startPoint x: 297, startPoint y: 235, endPoint x: 257, endPoint y: 225, distance: 41.8
click at [257, 227] on div "Add Solar System Use CSV Data Production 8298 kWh" at bounding box center [245, 231] width 221 height 21
type input "5637"
click at [717, 272] on button "Run Scenarios" at bounding box center [734, 263] width 65 height 21
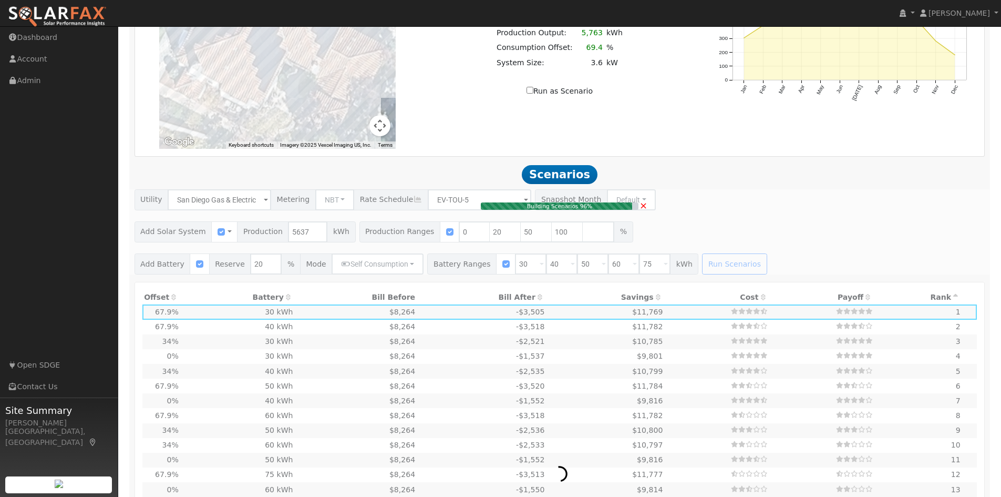
type input "0.0"
type input "$10,800"
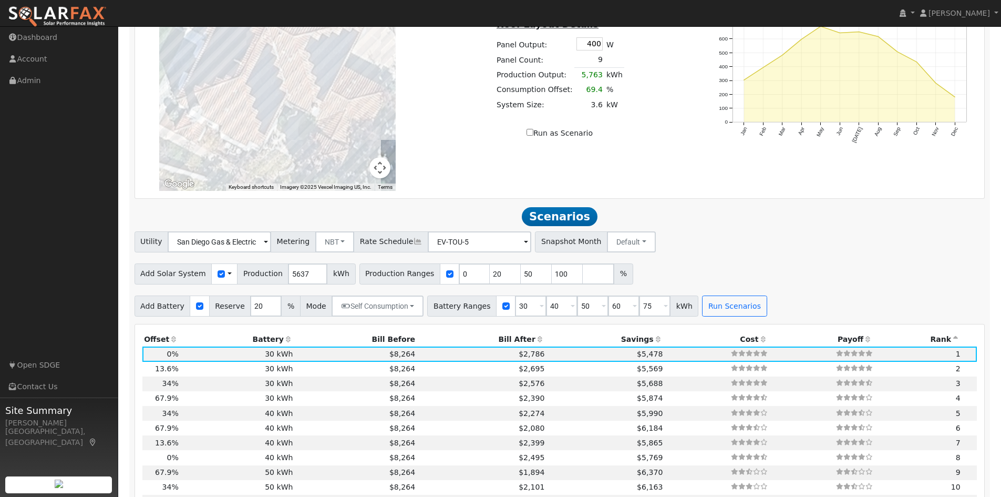
scroll to position [946, 0]
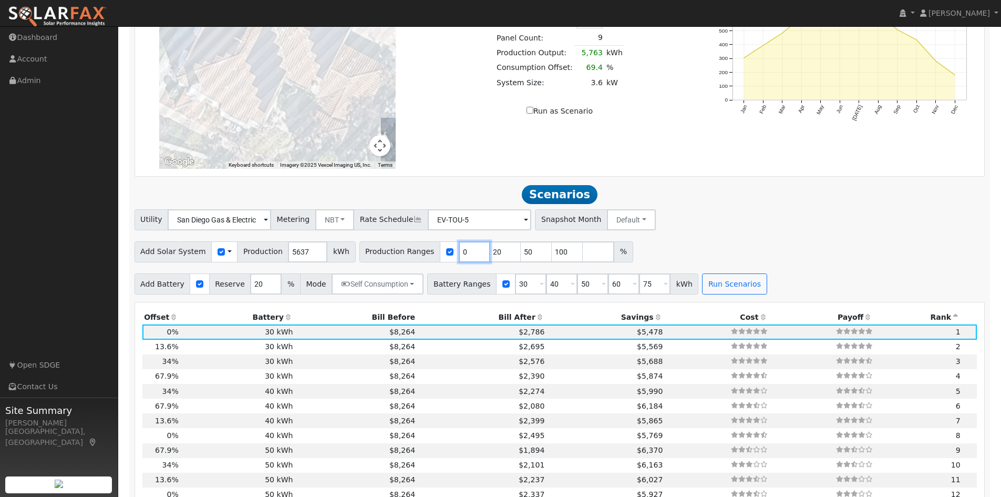
drag, startPoint x: 458, startPoint y: 262, endPoint x: 417, endPoint y: 259, distance: 41.2
click at [417, 259] on div "Production Ranges 0 20 50 100 %" at bounding box center [497, 251] width 274 height 21
type input "20"
type input "50"
type input "100"
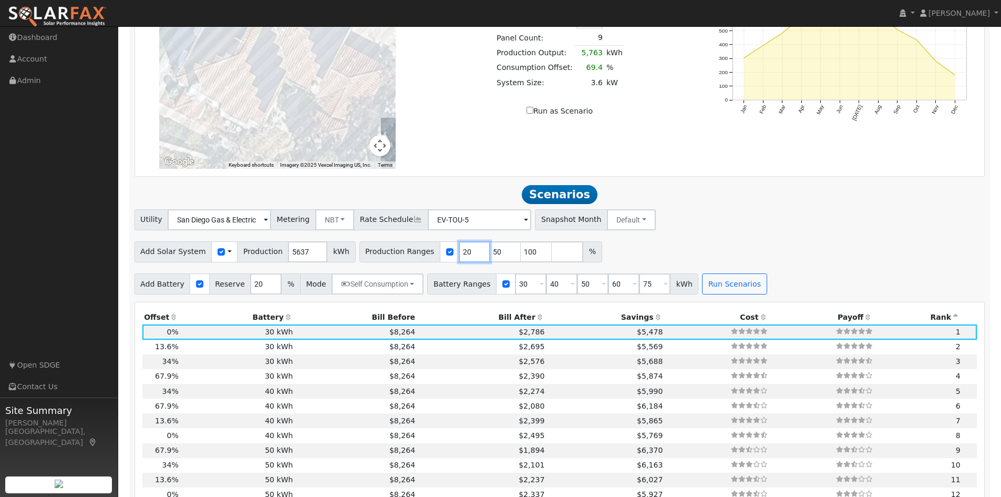
drag, startPoint x: 454, startPoint y: 255, endPoint x: 437, endPoint y: 260, distance: 17.3
click at [437, 260] on div "Production Ranges 20 50 100 %" at bounding box center [481, 251] width 243 height 21
type input "50"
type input "100"
drag, startPoint x: 453, startPoint y: 255, endPoint x: 437, endPoint y: 255, distance: 15.8
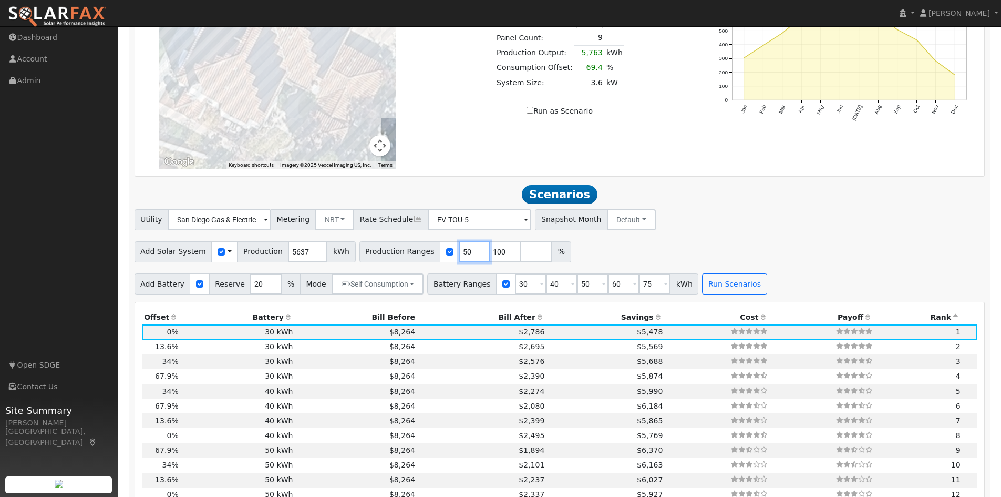
click at [437, 255] on div "Production Ranges 50 100 %" at bounding box center [466, 251] width 212 height 21
type input "30"
drag, startPoint x: 484, startPoint y: 256, endPoint x: 470, endPoint y: 258, distance: 13.2
click at [490, 258] on input "100" at bounding box center [506, 251] width 32 height 21
type input "60"
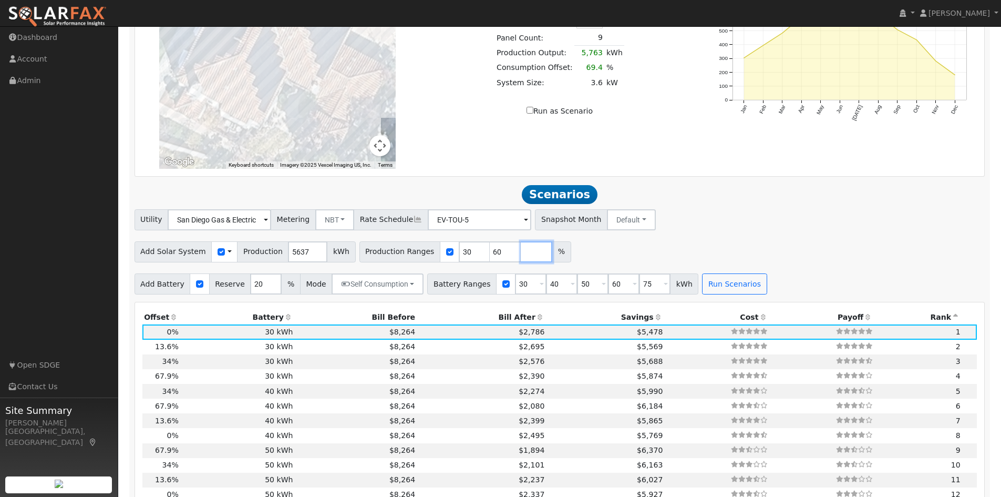
click at [521, 258] on input "number" at bounding box center [537, 251] width 32 height 21
type input "90"
click at [643, 262] on div "Add Solar System Use CSV Data Production 5637 kWh Production Ranges 30 60 90 %" at bounding box center [559, 250] width 855 height 25
drag, startPoint x: 714, startPoint y: 286, endPoint x: 714, endPoint y: 304, distance: 17.9
click at [714, 294] on button "Run Scenarios" at bounding box center [734, 283] width 65 height 21
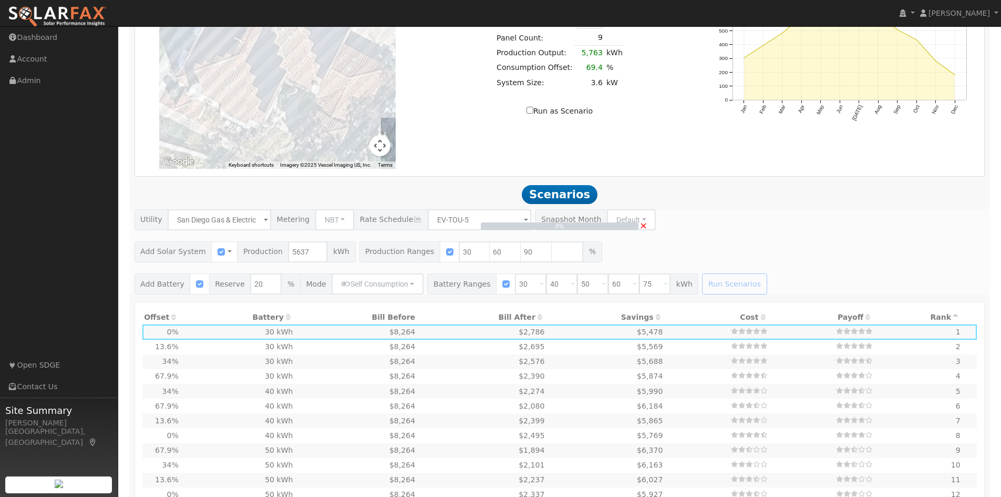
click at [451, 255] on div "0% ×" at bounding box center [560, 251] width 862 height 85
click at [642, 231] on span "×" at bounding box center [644, 225] width 8 height 11
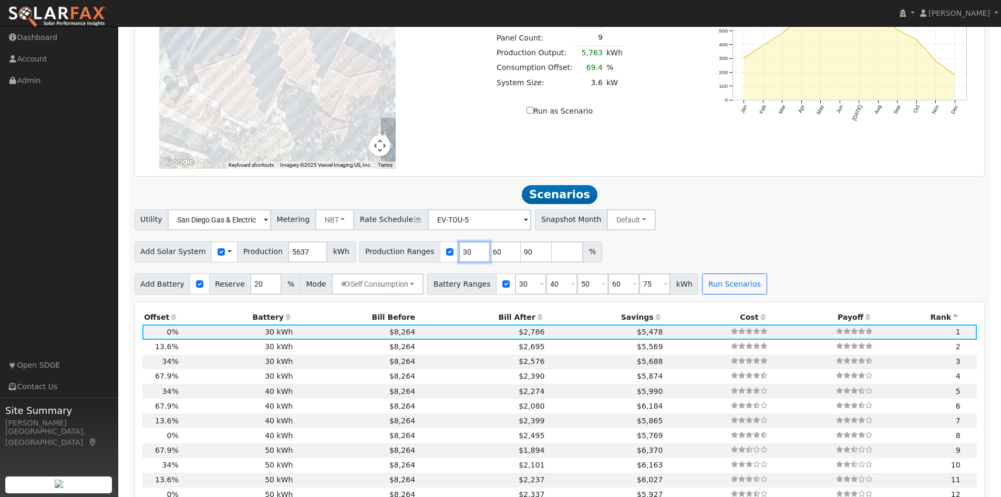
drag, startPoint x: 454, startPoint y: 255, endPoint x: 436, endPoint y: 258, distance: 17.5
click at [436, 258] on div "Production Ranges 30 60 90 %" at bounding box center [481, 251] width 243 height 21
type input "60"
drag, startPoint x: 483, startPoint y: 255, endPoint x: 470, endPoint y: 259, distance: 13.0
click at [490, 259] on input "70" at bounding box center [506, 251] width 32 height 21
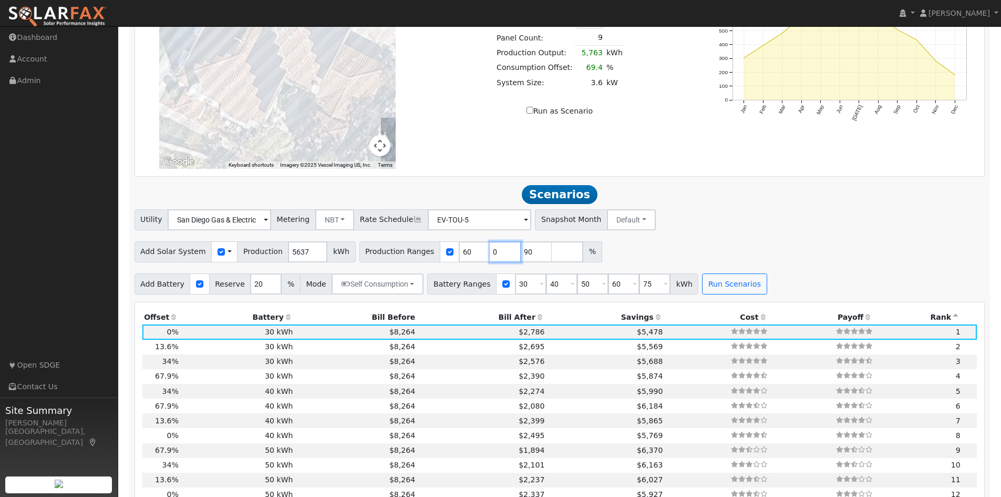
type input "90"
type input "9"
drag, startPoint x: 452, startPoint y: 257, endPoint x: 435, endPoint y: 258, distance: 16.8
click at [435, 258] on div "Production Ranges 60 %" at bounding box center [450, 251] width 181 height 21
type input "70"
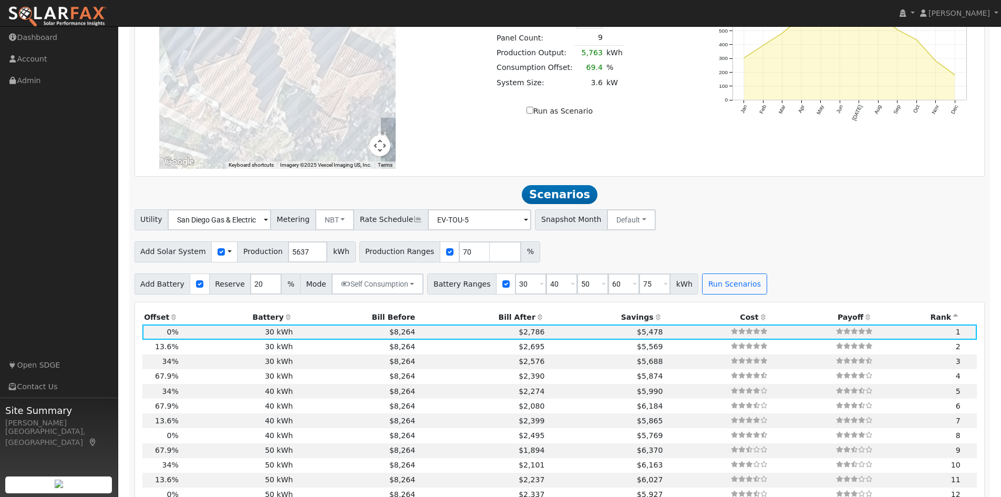
click at [570, 249] on div "Add Solar System Use CSV Data Production 5637 kWh Production Ranges 70 %" at bounding box center [559, 250] width 855 height 25
click at [711, 289] on button "Run Scenarios" at bounding box center [734, 283] width 65 height 21
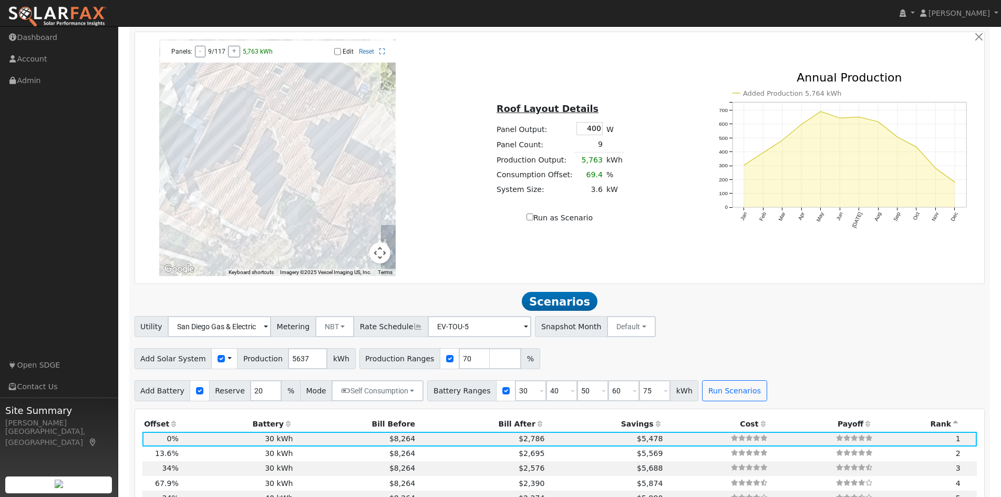
scroll to position [1051, 0]
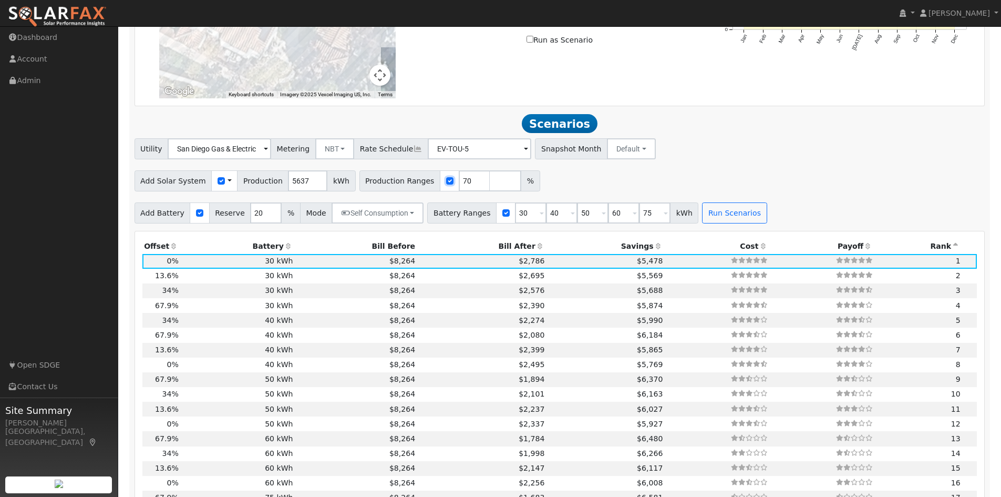
click at [446, 184] on input "checkbox" at bounding box center [449, 180] width 7 height 7
checkbox input "true"
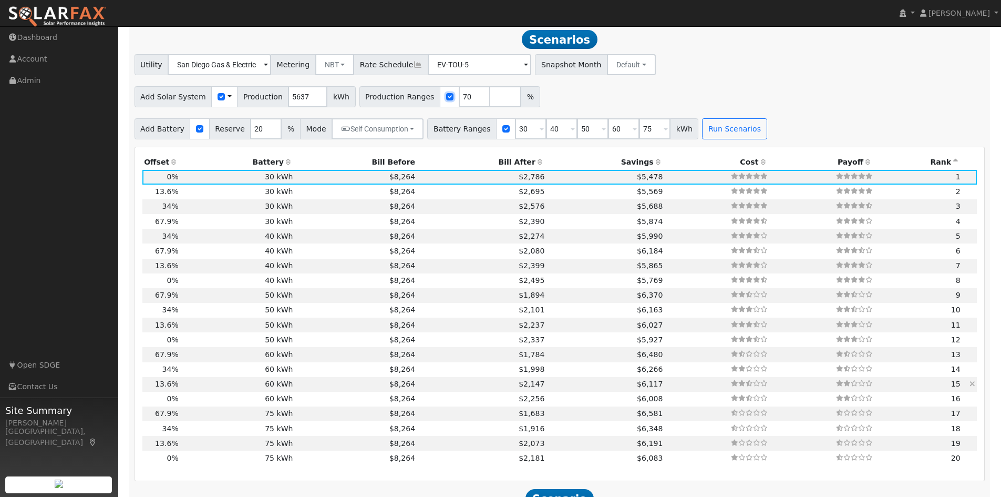
scroll to position [1104, 0]
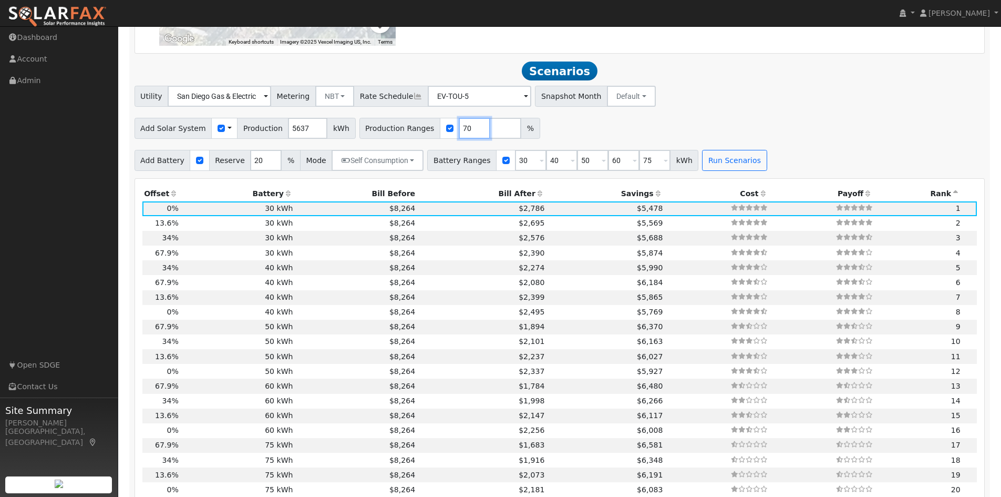
drag, startPoint x: 454, startPoint y: 135, endPoint x: 432, endPoint y: 131, distance: 23.0
click at [432, 131] on div "Production Ranges 70 %" at bounding box center [450, 128] width 181 height 21
type input "65"
click at [720, 167] on button "Run Scenarios" at bounding box center [734, 160] width 65 height 21
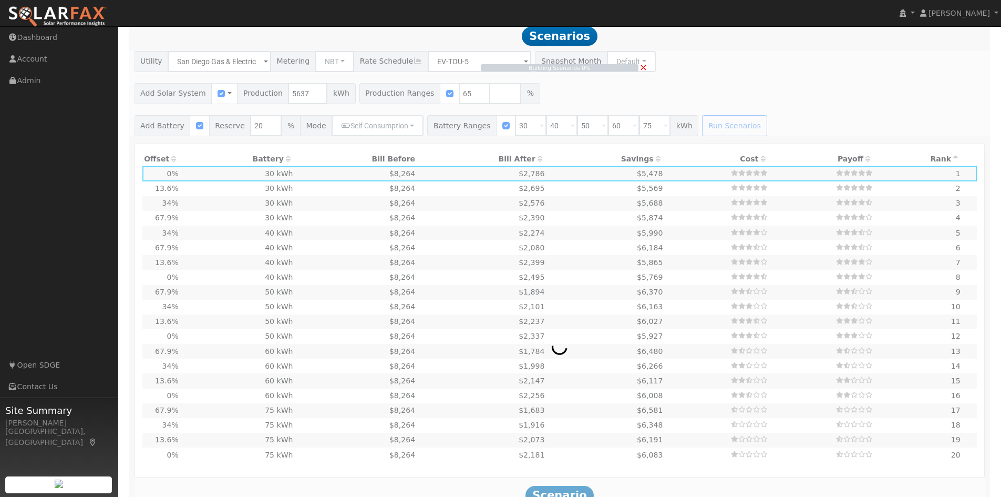
scroll to position [1069, 0]
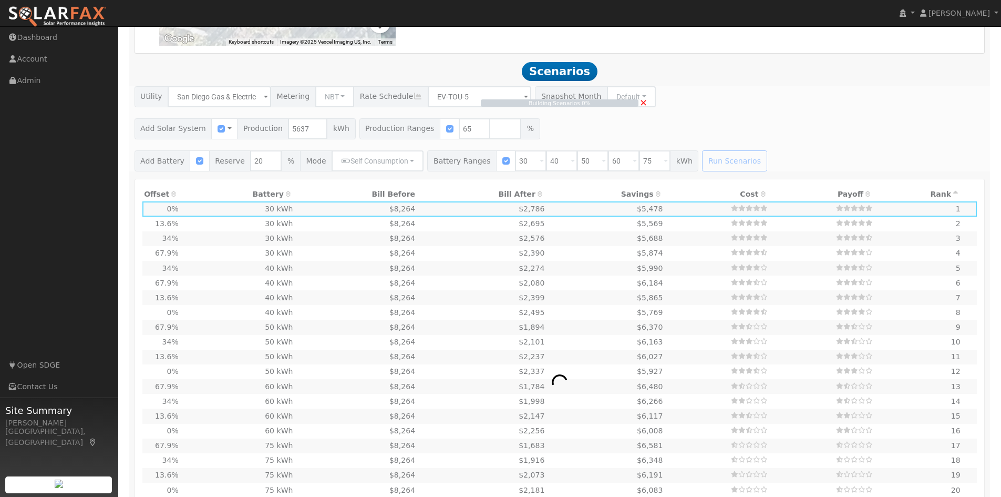
drag, startPoint x: 321, startPoint y: 103, endPoint x: 344, endPoint y: 113, distance: 25.7
click at [322, 103] on div "Building Scenarios 0% ×" at bounding box center [560, 128] width 862 height 85
click at [642, 106] on span "×" at bounding box center [644, 102] width 8 height 11
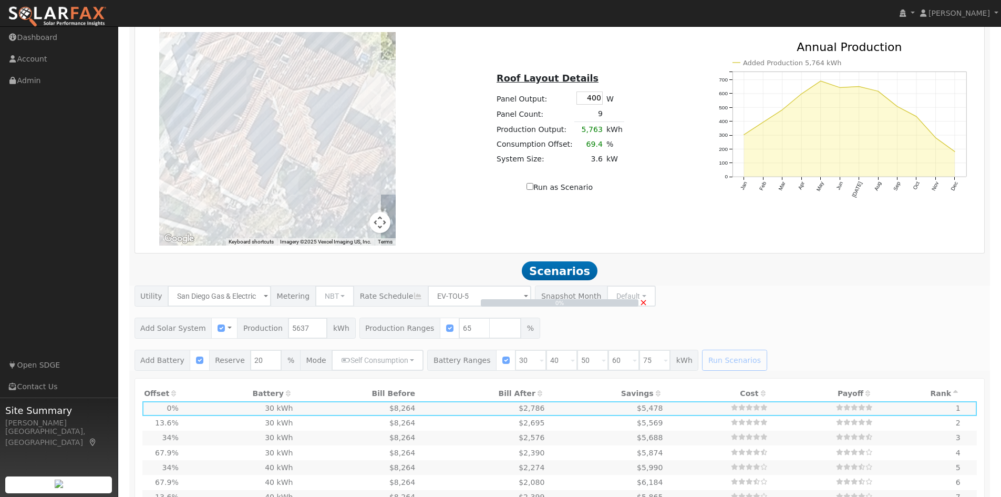
scroll to position [946, 0]
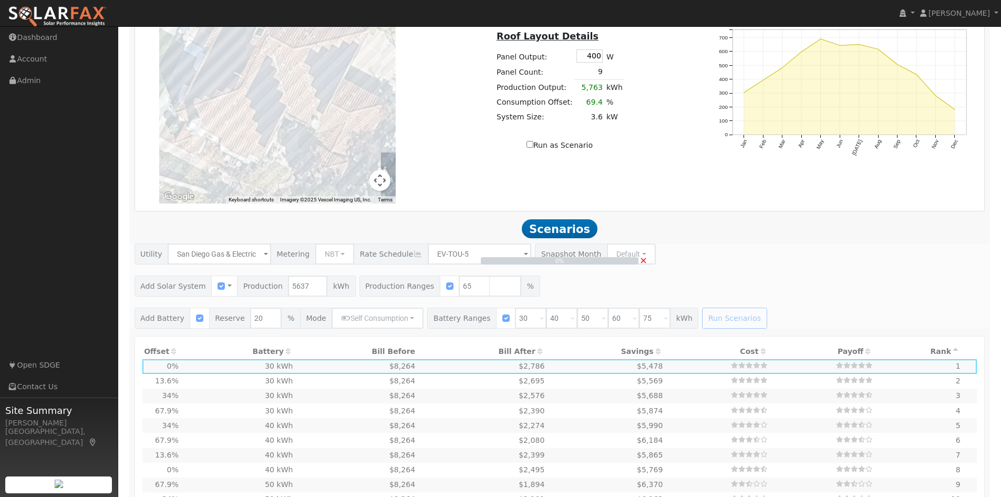
click at [330, 255] on div "0% ×" at bounding box center [560, 285] width 862 height 85
click at [642, 265] on span "×" at bounding box center [644, 259] width 8 height 11
click at [644, 264] on span "×" at bounding box center [644, 259] width 8 height 11
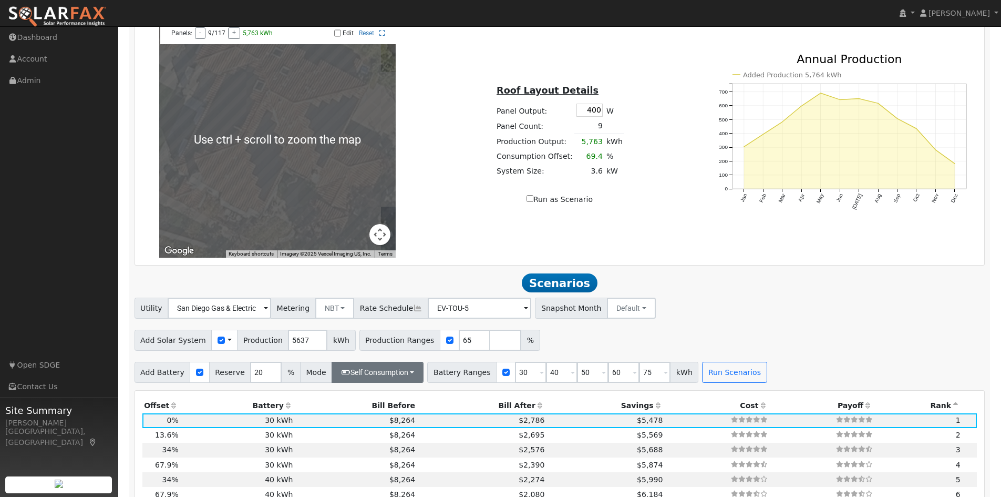
scroll to position [903, 0]
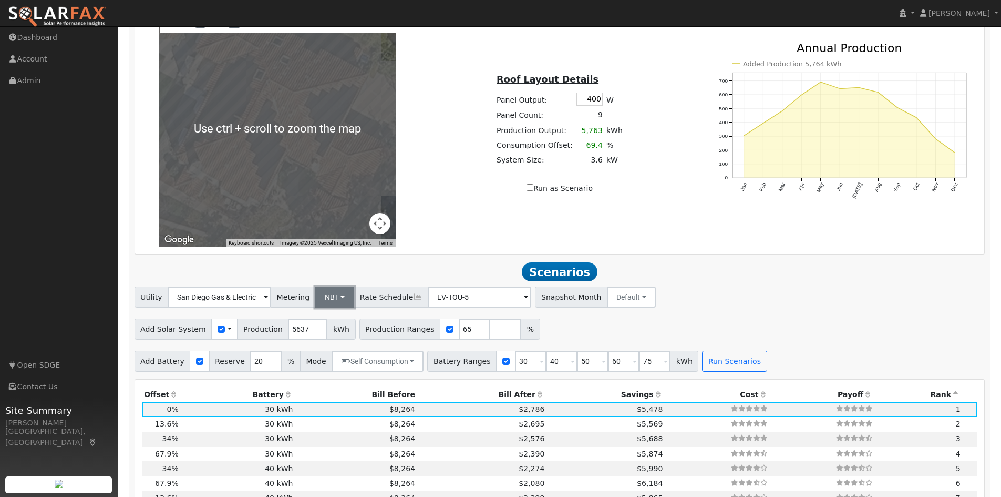
click at [338, 301] on button "NBT" at bounding box center [334, 296] width 39 height 21
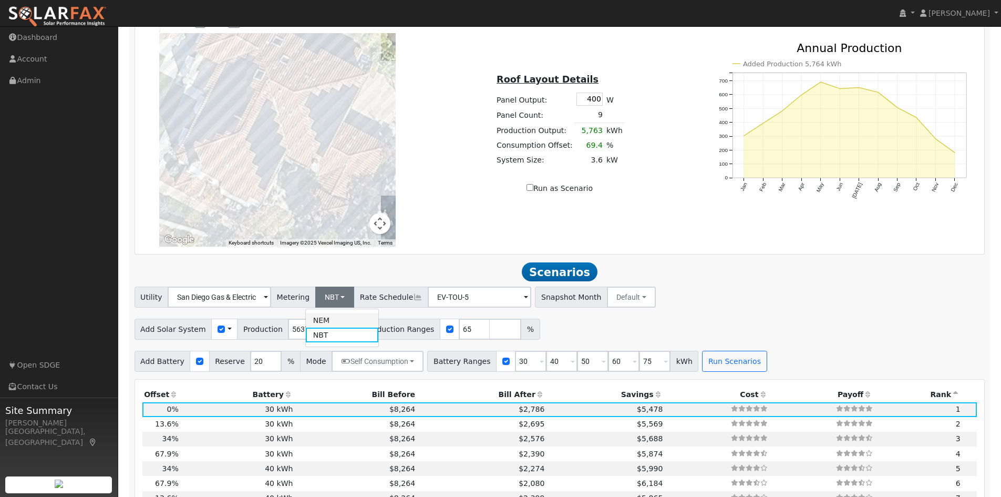
click at [333, 326] on link "NEM" at bounding box center [342, 320] width 73 height 15
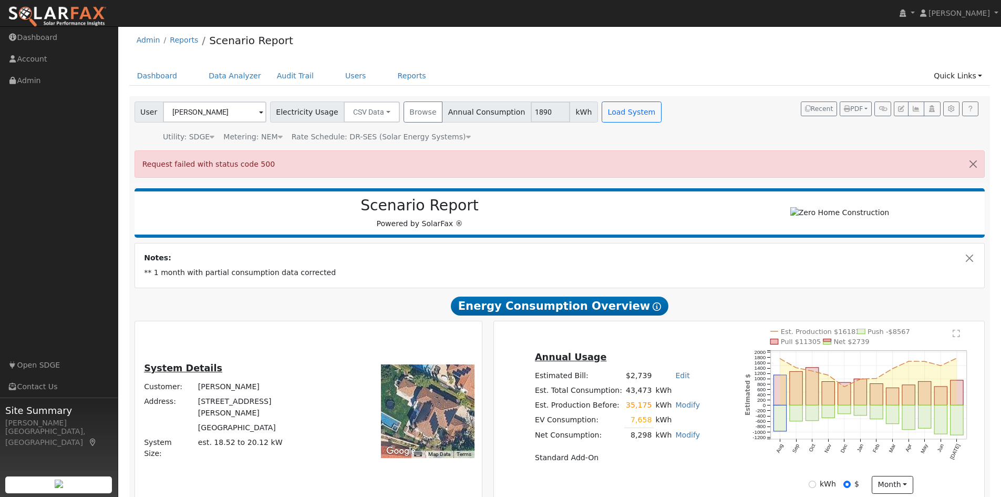
scroll to position [0, 0]
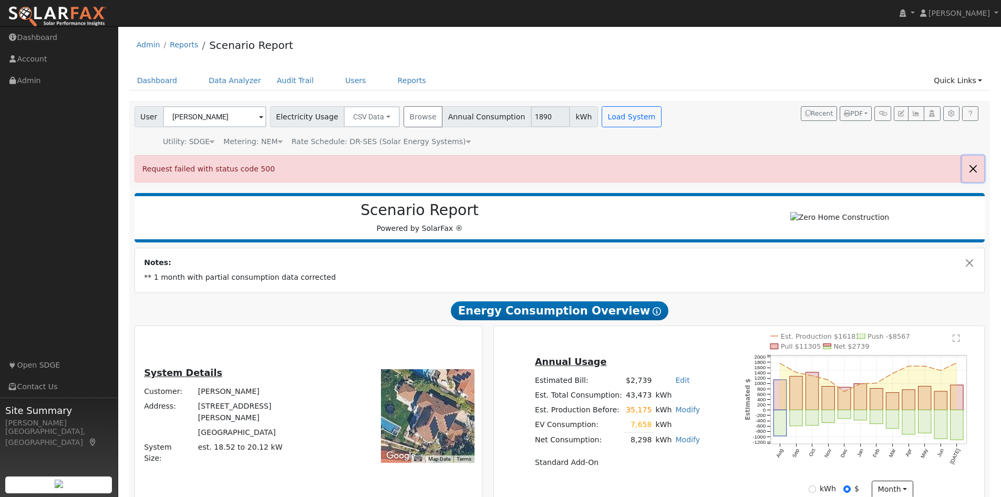
click at [971, 171] on button "button" at bounding box center [973, 169] width 22 height 26
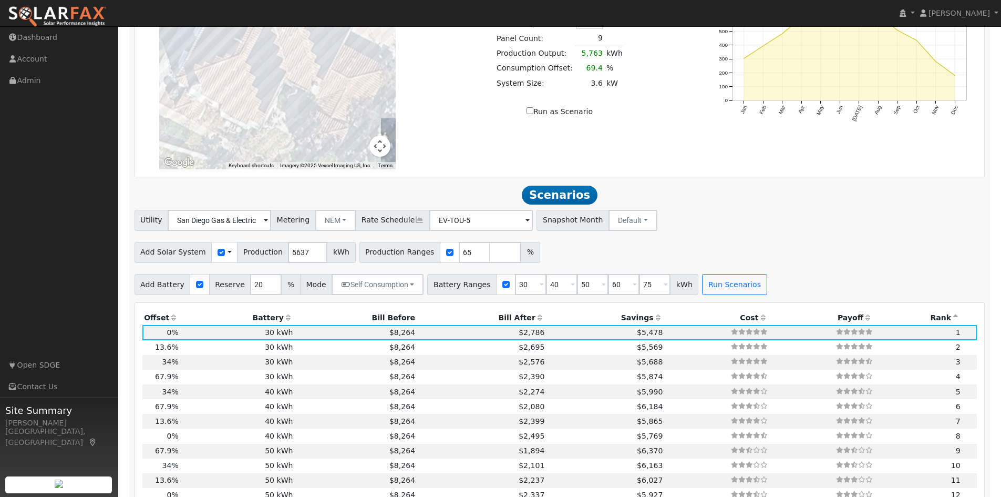
scroll to position [946, 0]
click at [727, 291] on button "Run Scenarios" at bounding box center [734, 283] width 65 height 21
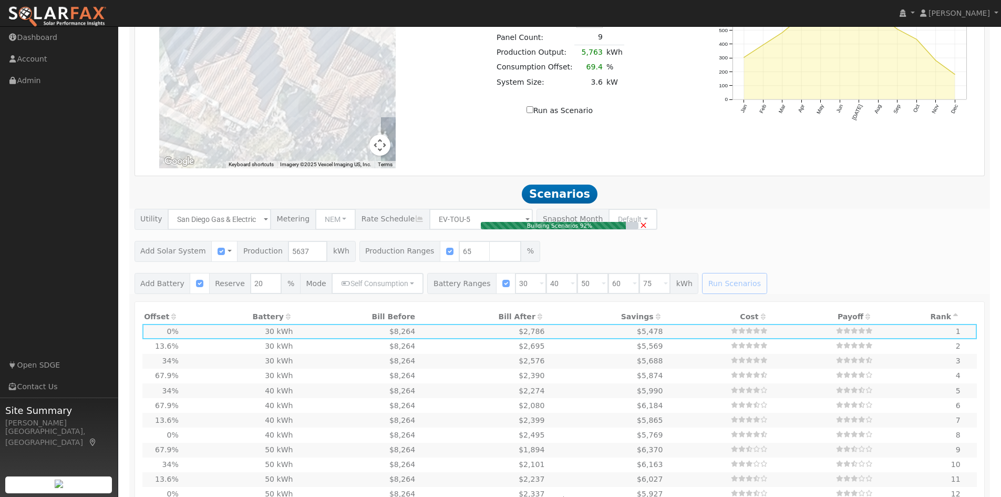
type input "2.4"
type input "$48,000"
type input "$16,965"
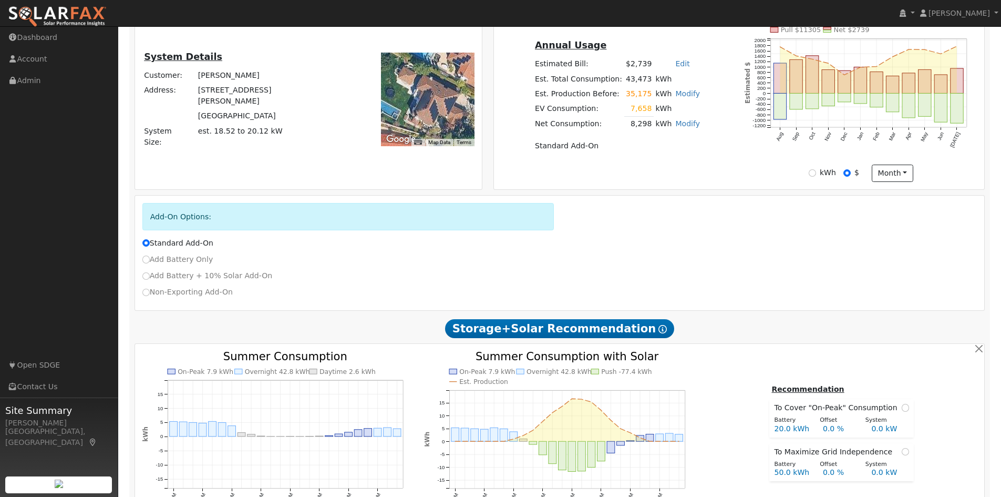
scroll to position [262, 0]
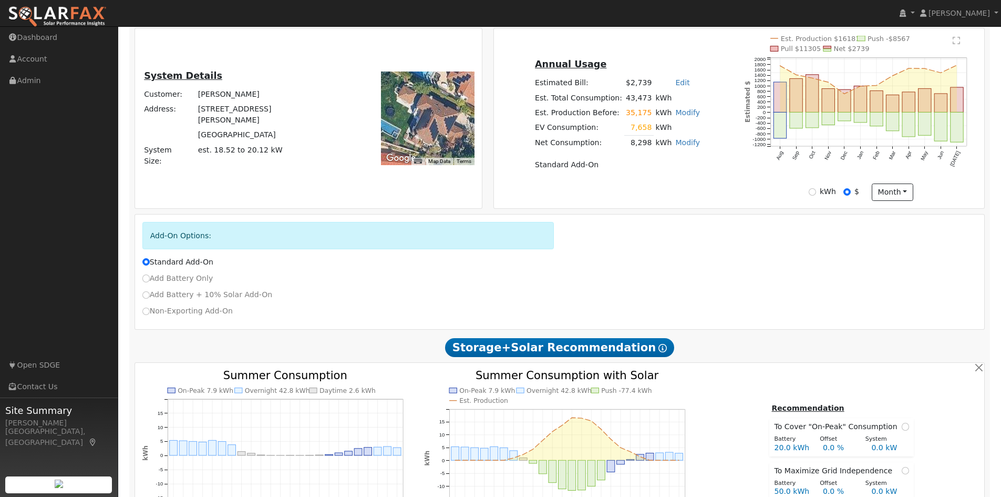
click at [627, 100] on td "43,473" at bounding box center [638, 97] width 29 height 15
click at [644, 448] on icon "On-Peak 7.9 kWh Overnight 42.8 kWh Push -77.4 kWh Est. Production 12AM 3AM 6AM …" at bounding box center [559, 463] width 271 height 187
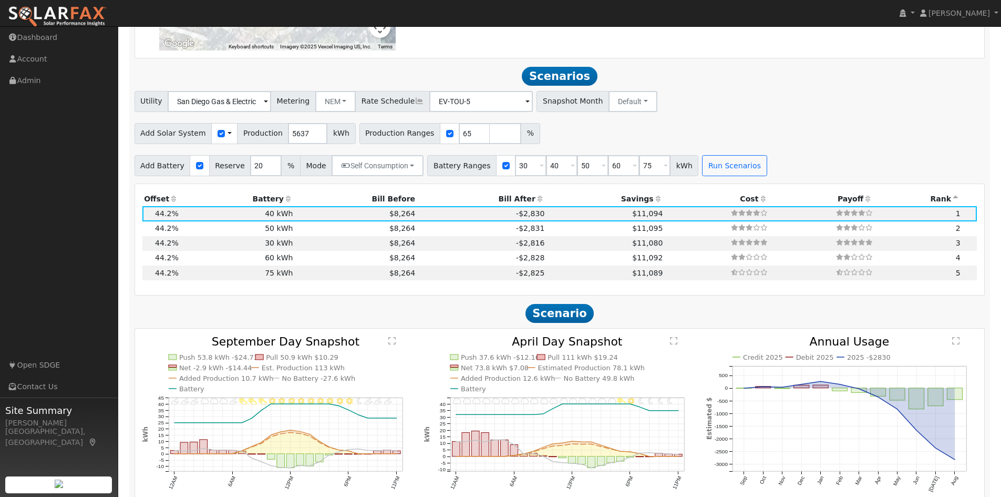
scroll to position [1051, 0]
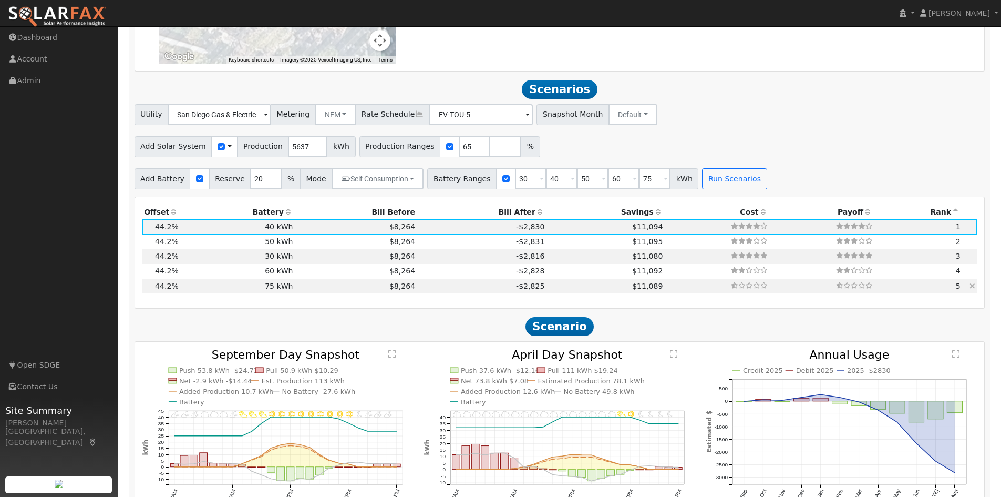
click at [151, 293] on td "44.2%" at bounding box center [161, 286] width 38 height 15
type input "$90,000"
type input "$29,565"
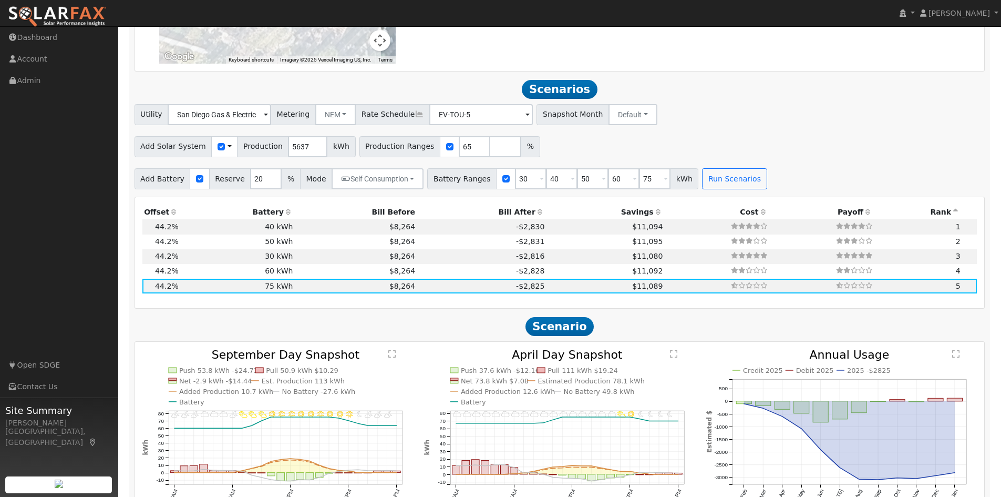
click at [523, 444] on icon "11PM - undefined 10PM - MostlyClear 9PM - Clear 8PM - Clear 7PM - Clear 6PM - M…" at bounding box center [559, 448] width 271 height 198
click at [449, 438] on icon "11PM - undefined 10PM - MostlyClear 9PM - Clear 8PM - Clear 7PM - Clear 6PM - M…" at bounding box center [559, 448] width 271 height 198
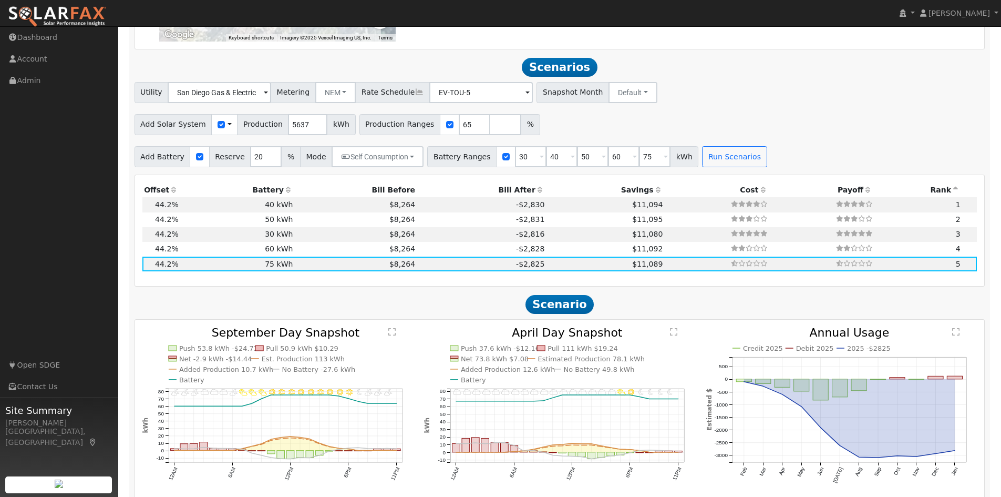
scroll to position [1075, 0]
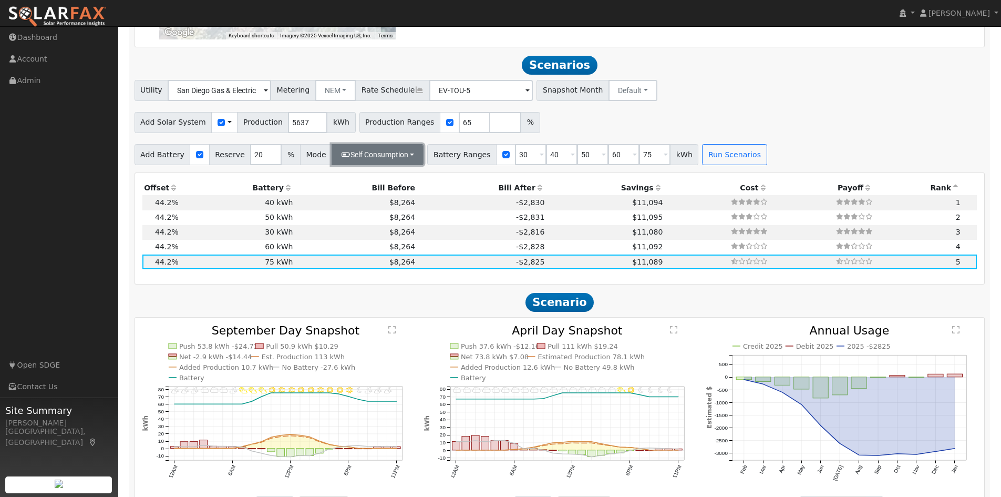
click at [392, 162] on button "Self Consumption" at bounding box center [378, 154] width 92 height 21
click at [369, 157] on button "Self Consumption" at bounding box center [378, 154] width 92 height 21
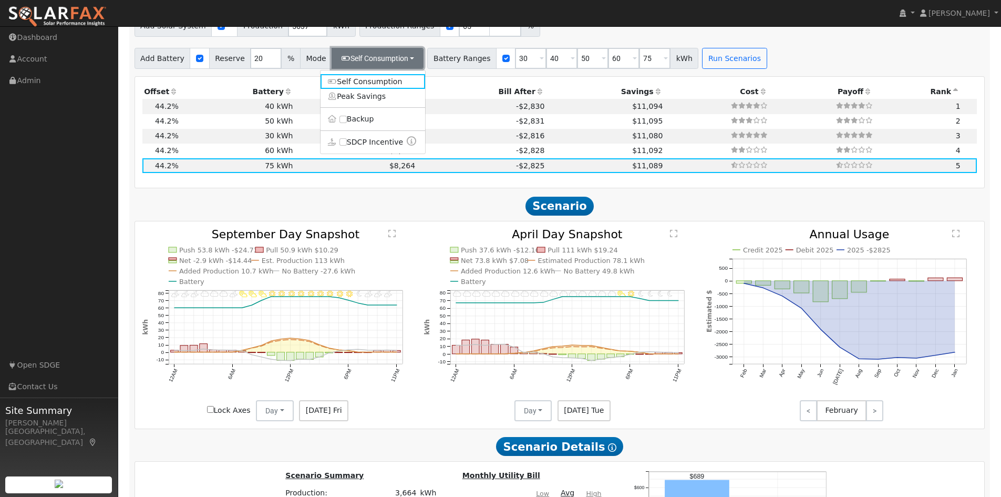
scroll to position [1127, 0]
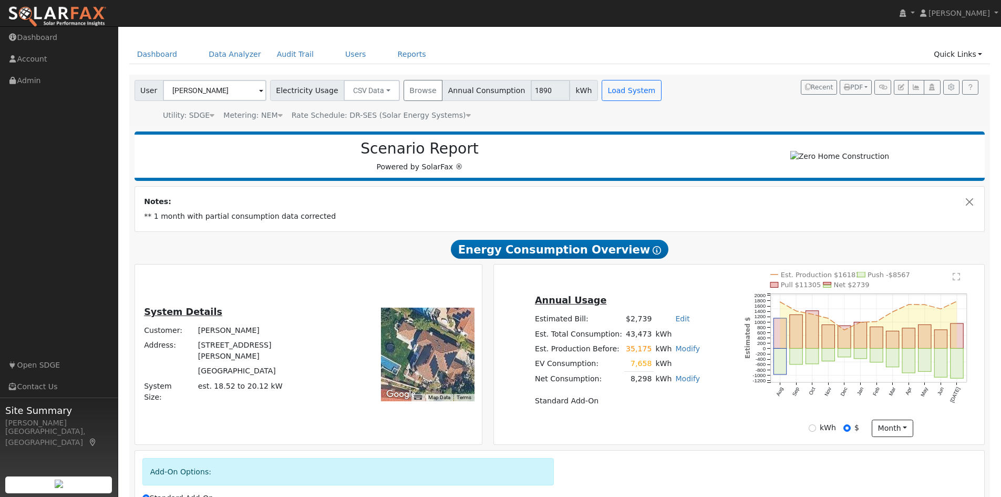
scroll to position [53, 0]
